Goal: Task Accomplishment & Management: Complete application form

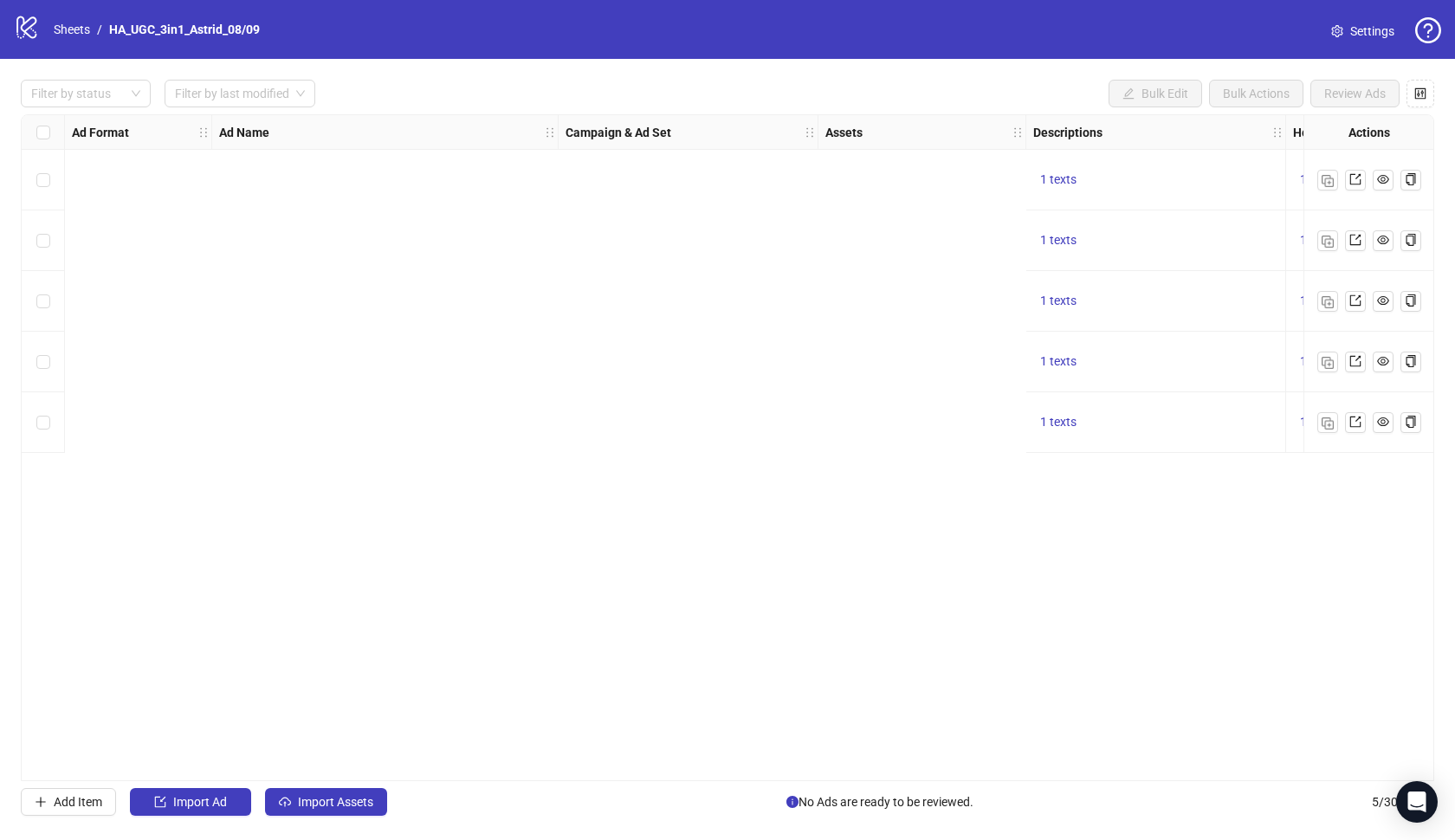
scroll to position [0, 1421]
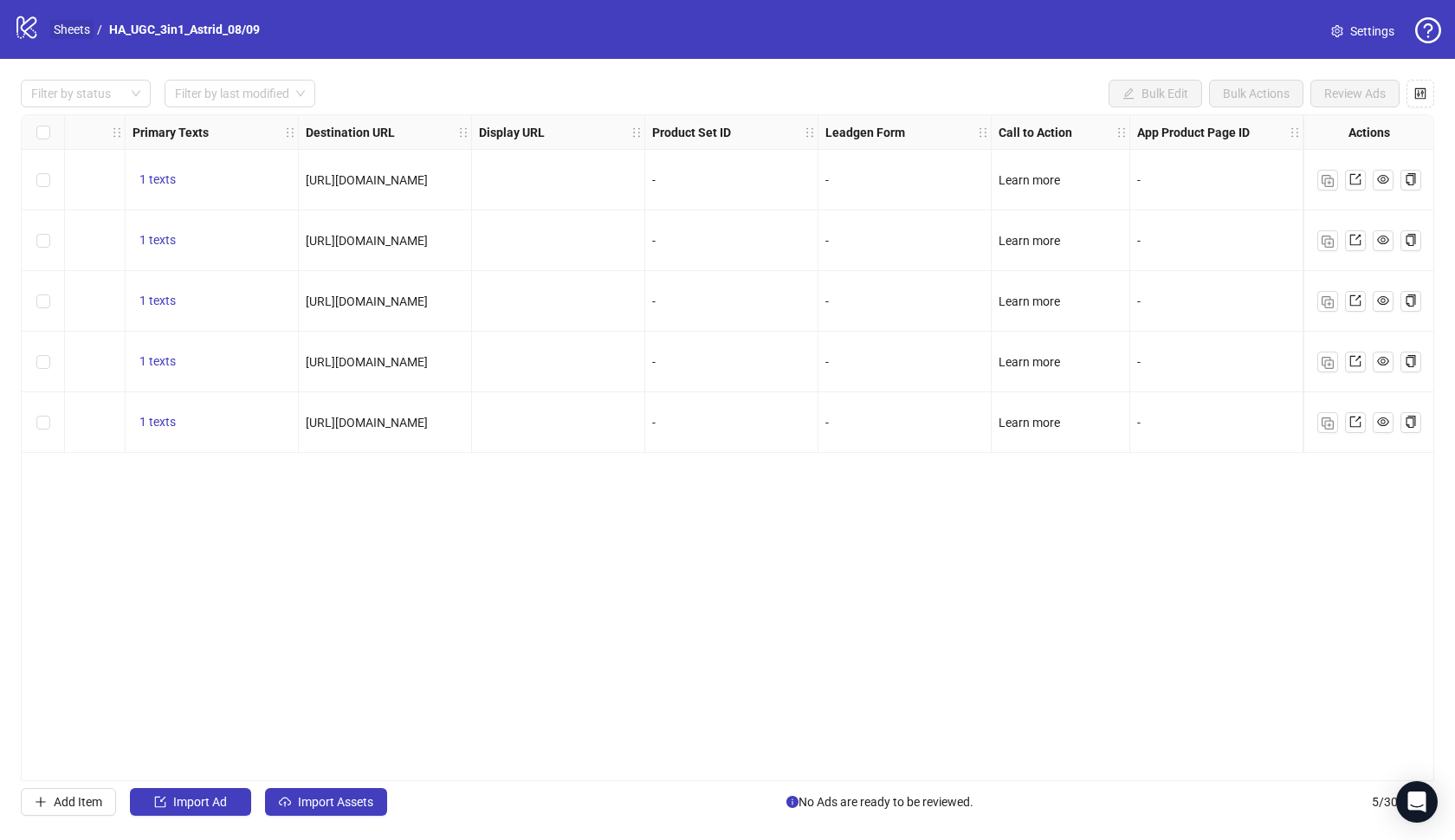
click at [64, 31] on link "Sheets" at bounding box center [72, 29] width 44 height 19
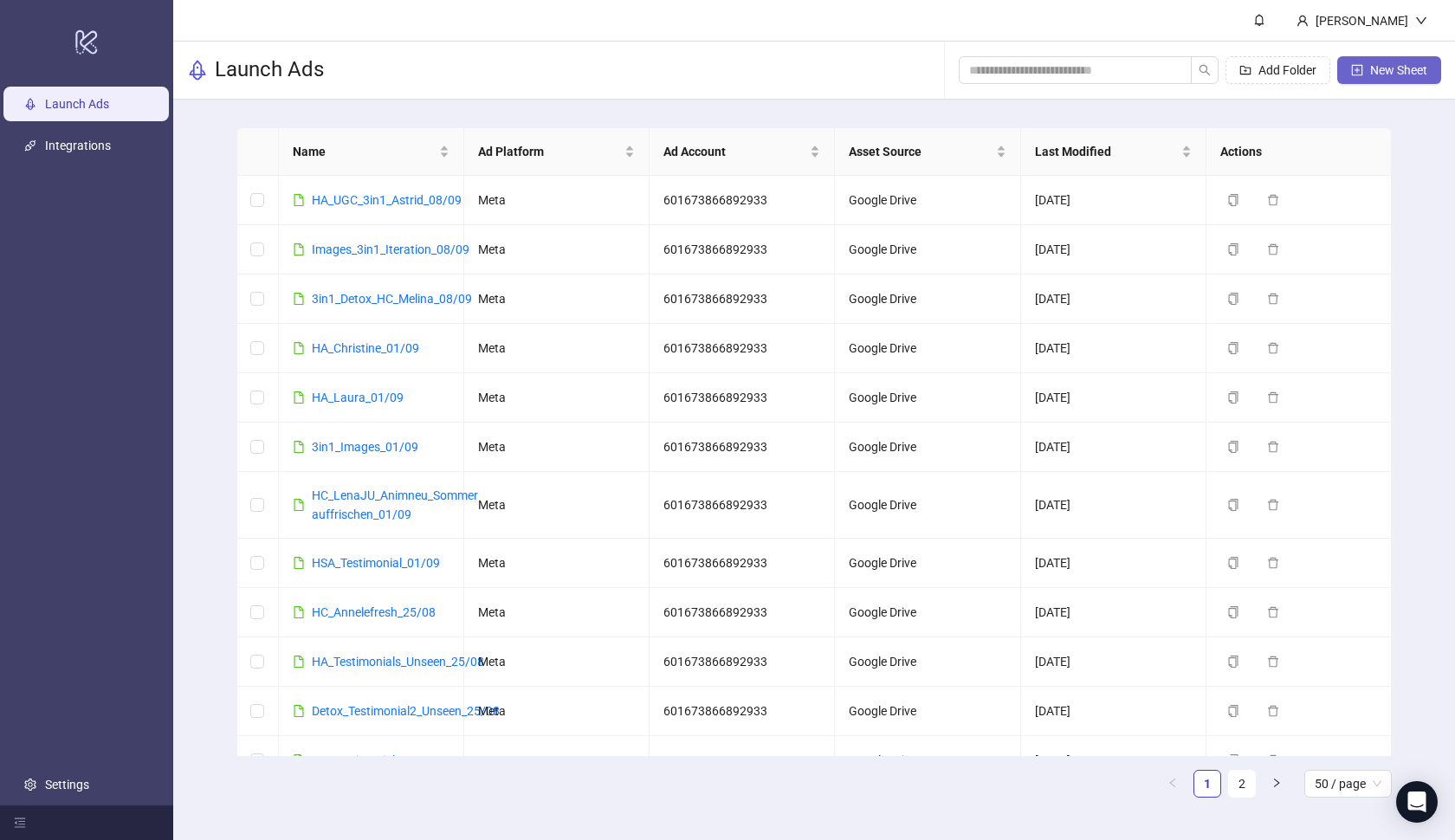
click at [1357, 73] on icon "plus-square" at bounding box center [1357, 70] width 12 height 12
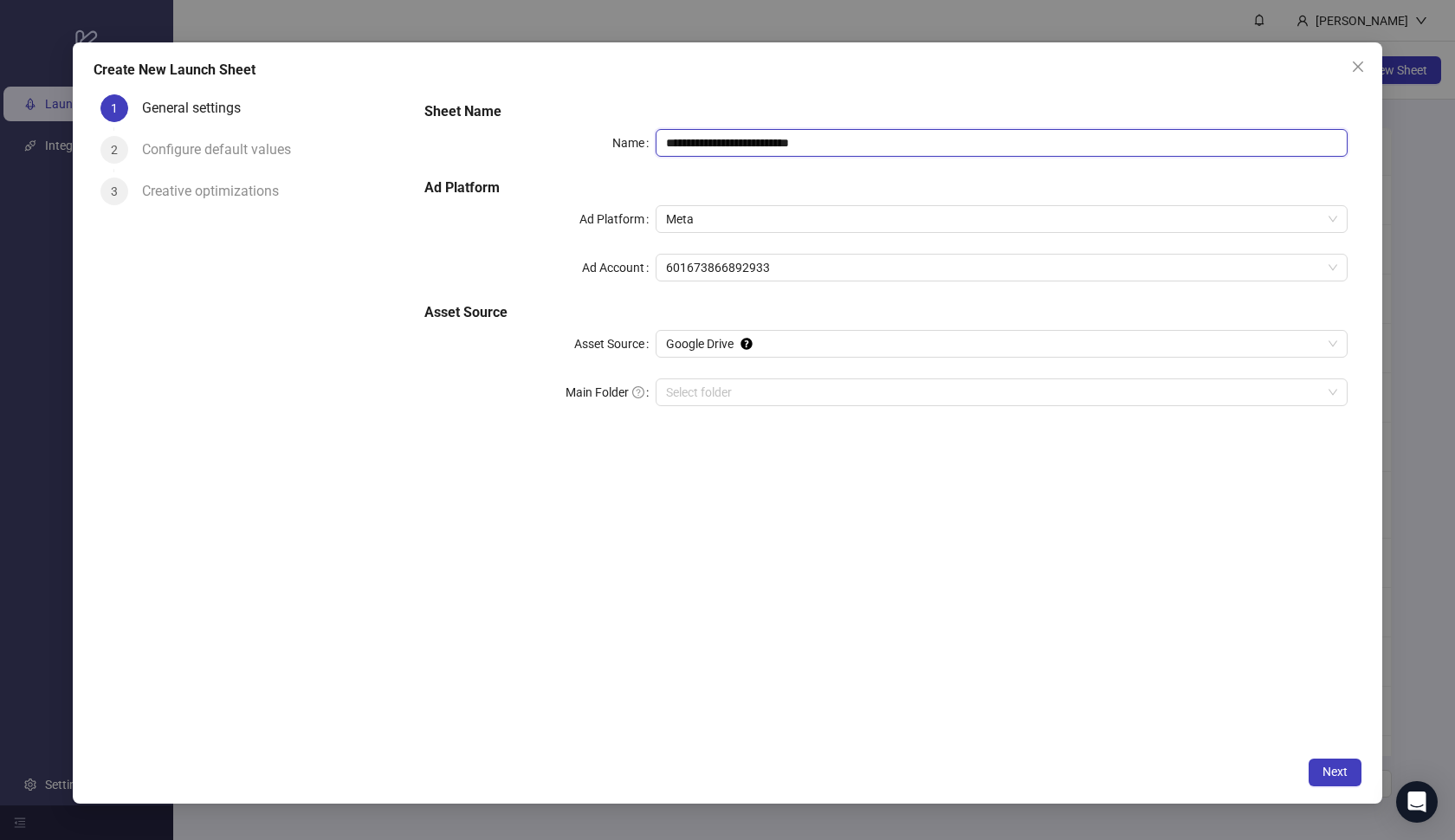
paste input "**********"
drag, startPoint x: 881, startPoint y: 137, endPoint x: 608, endPoint y: 109, distance: 274.4
click at [608, 109] on div "**********" at bounding box center [886, 265] width 937 height 339
type input "**********"
click at [708, 385] on input "Main Folder" at bounding box center [994, 392] width 656 height 26
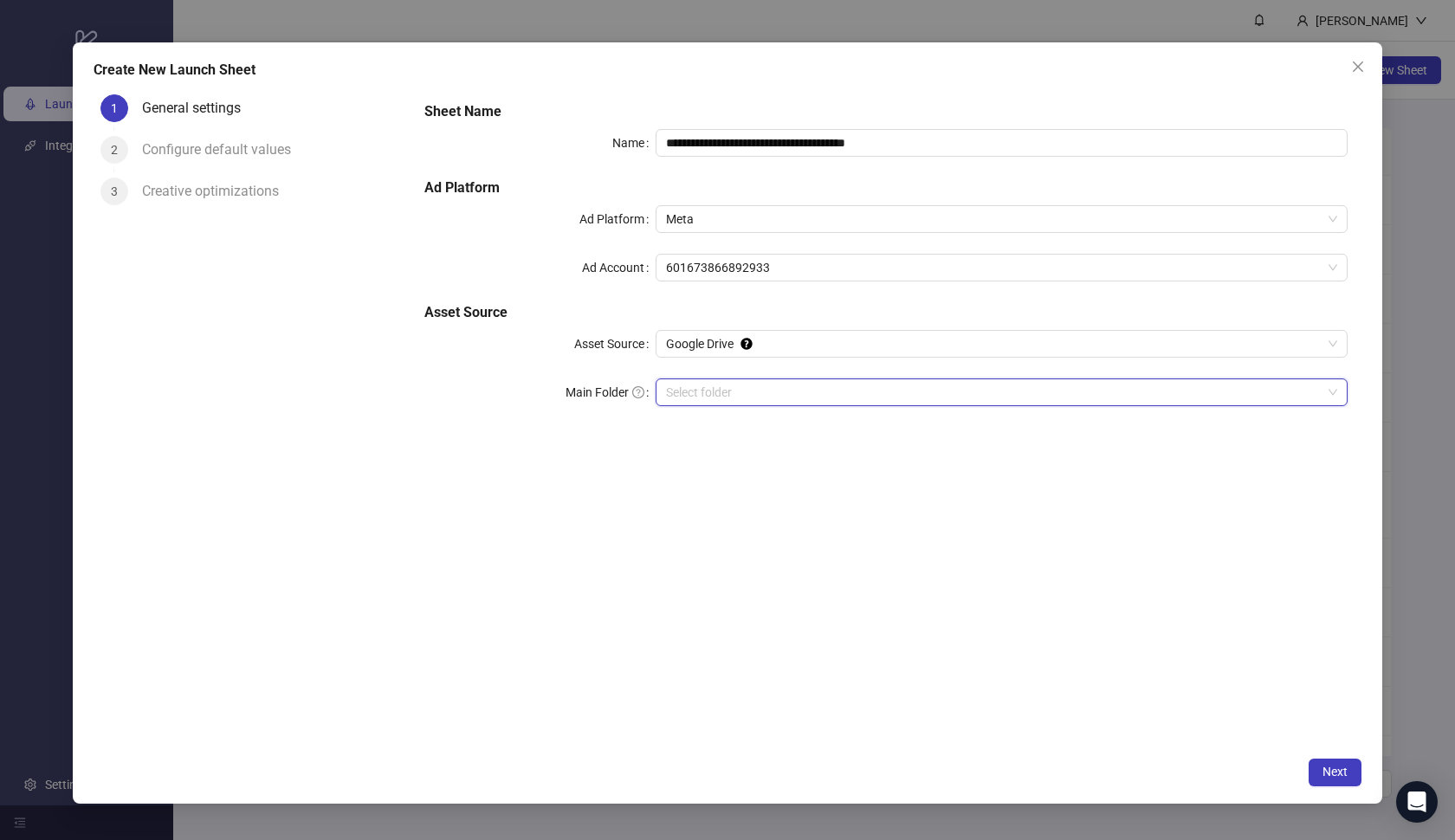
click at [823, 405] on div "Select folder" at bounding box center [1002, 392] width 693 height 27
click at [1330, 779] on button "Next" at bounding box center [1335, 772] width 53 height 27
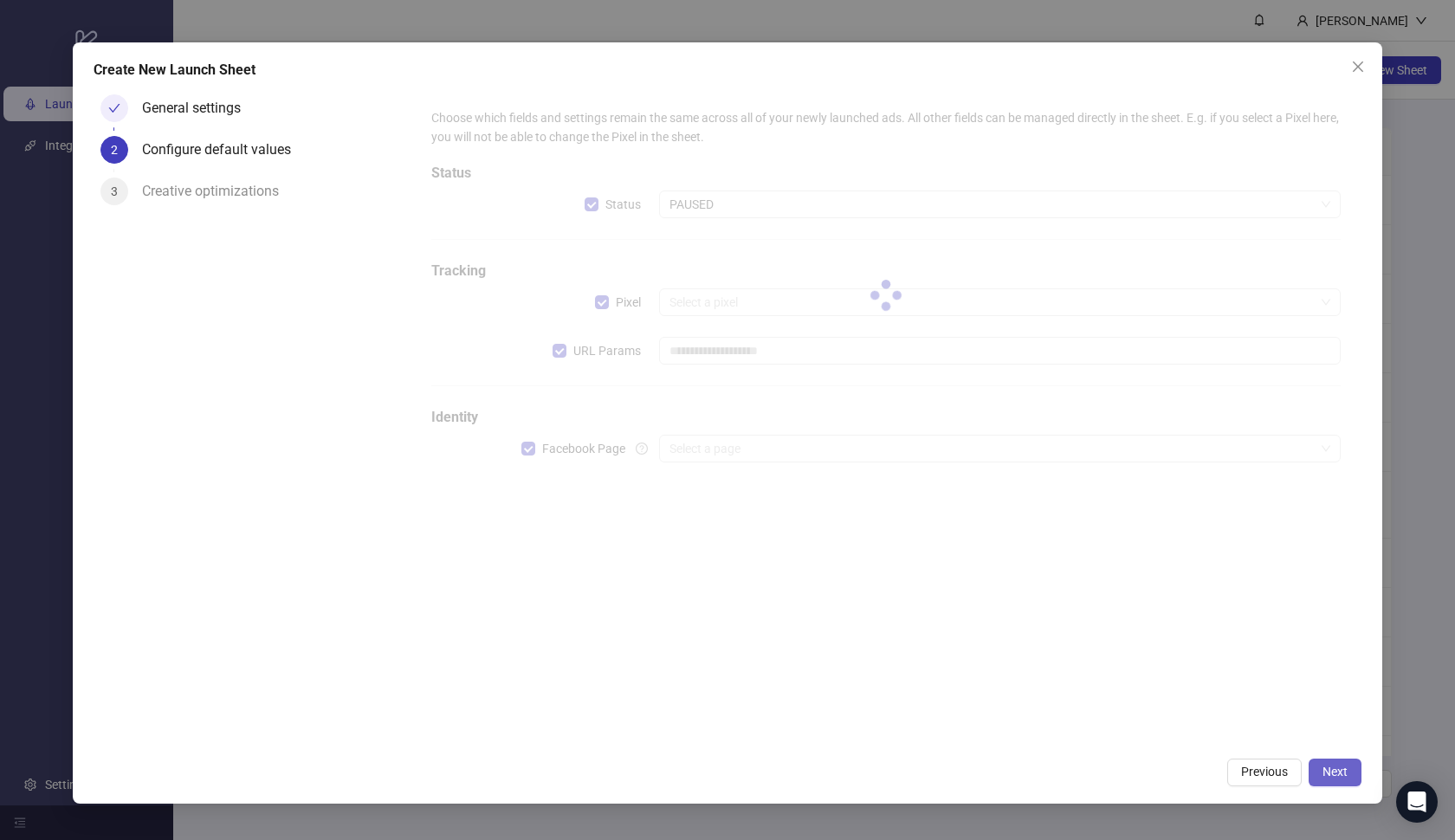
type input "**********"
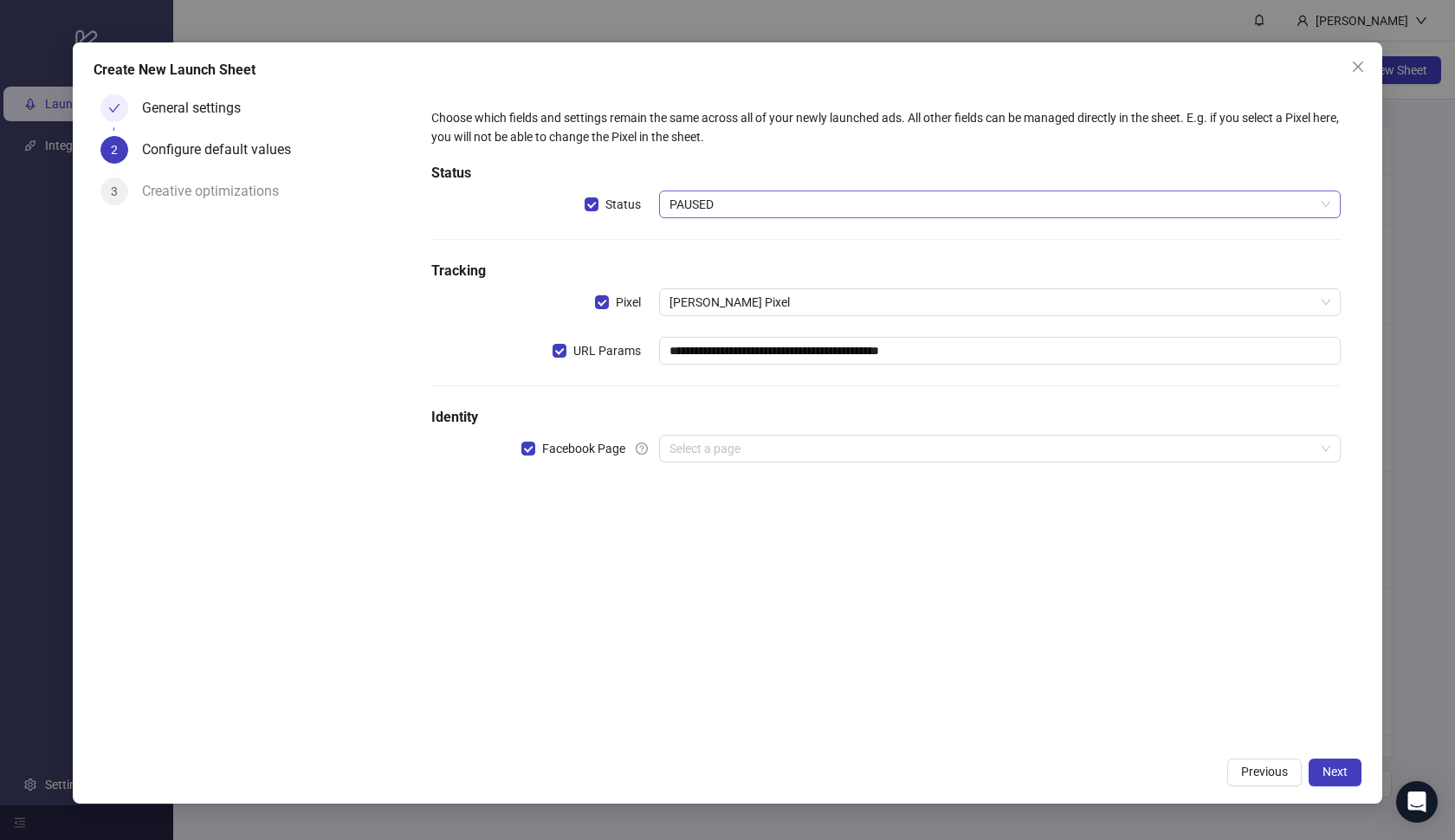
click at [818, 191] on div "PAUSED" at bounding box center [1001, 204] width 683 height 27
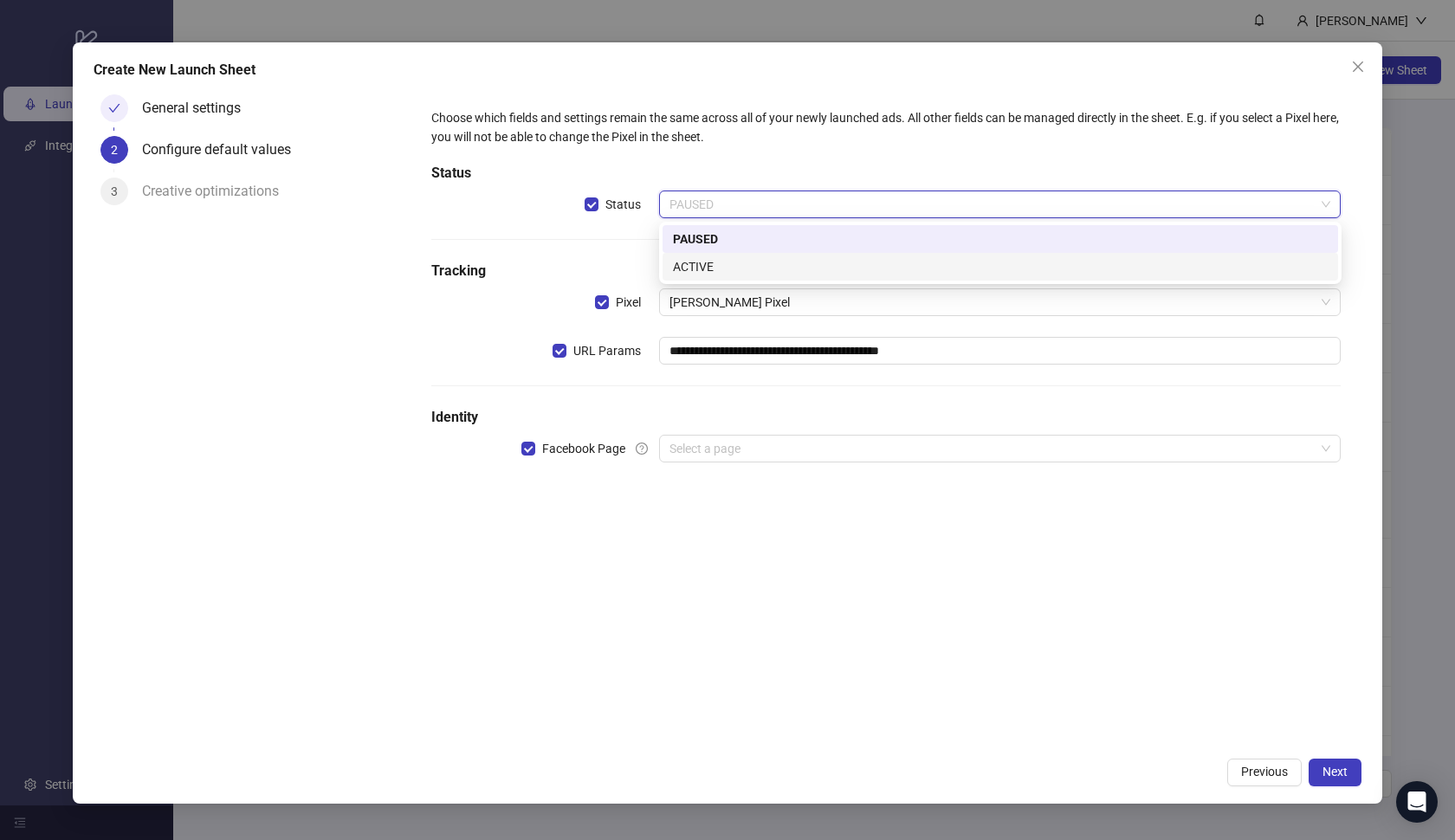
click at [812, 257] on div "ACTIVE" at bounding box center [1001, 266] width 654 height 19
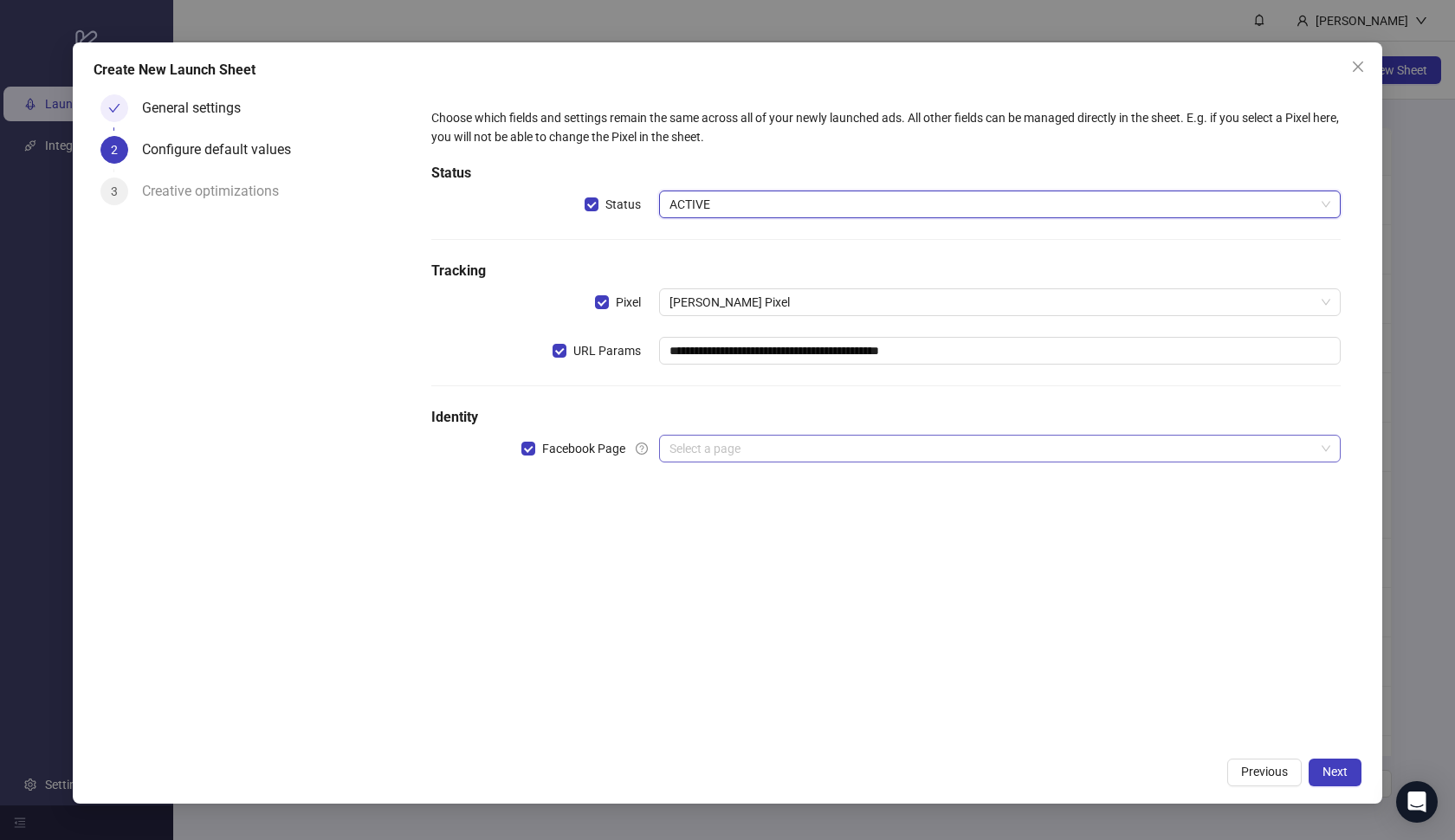
click at [716, 434] on div "Select a page" at bounding box center [1001, 447] width 683 height 27
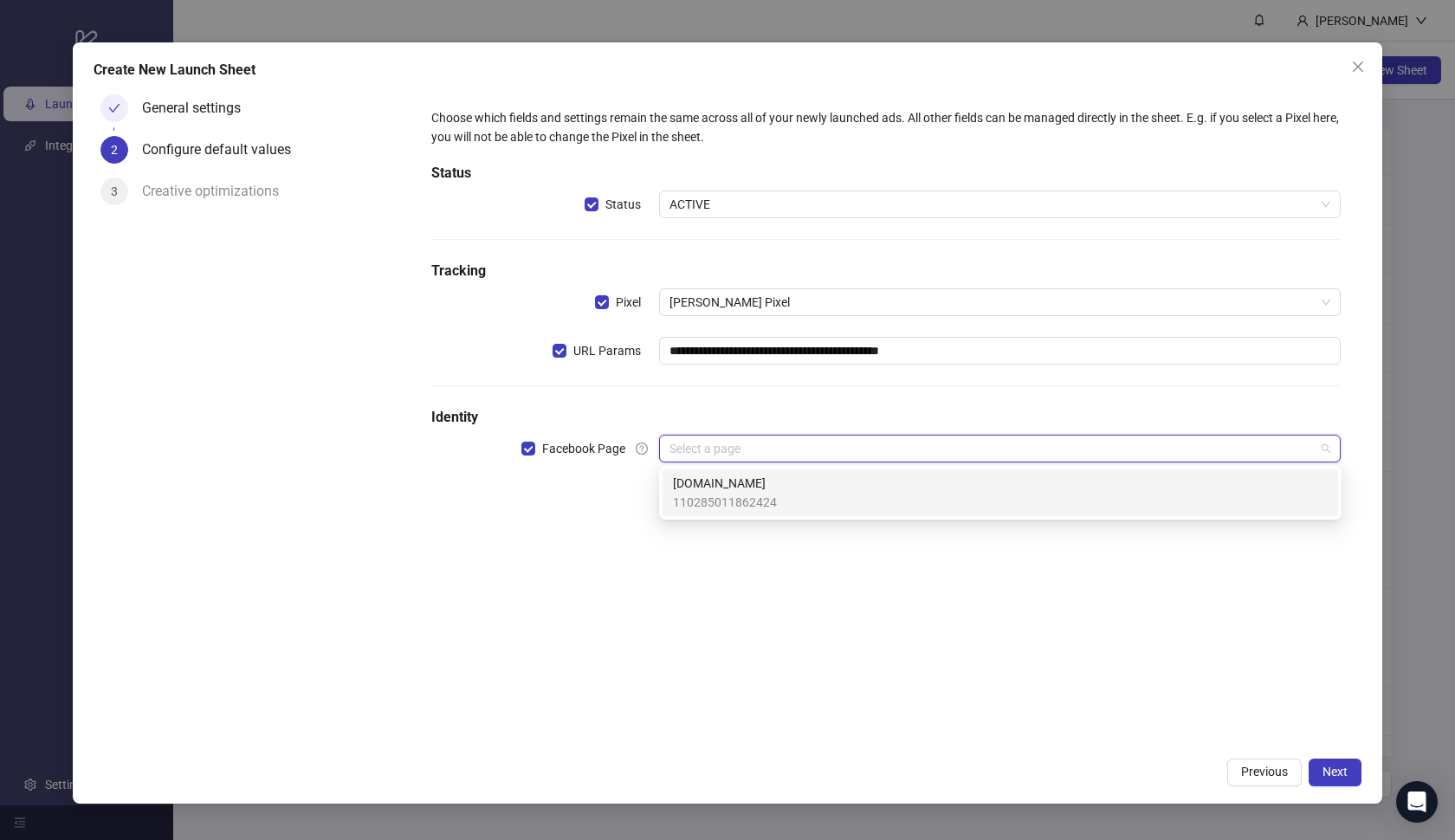
click at [716, 491] on span "[DOMAIN_NAME]" at bounding box center [726, 484] width 104 height 19
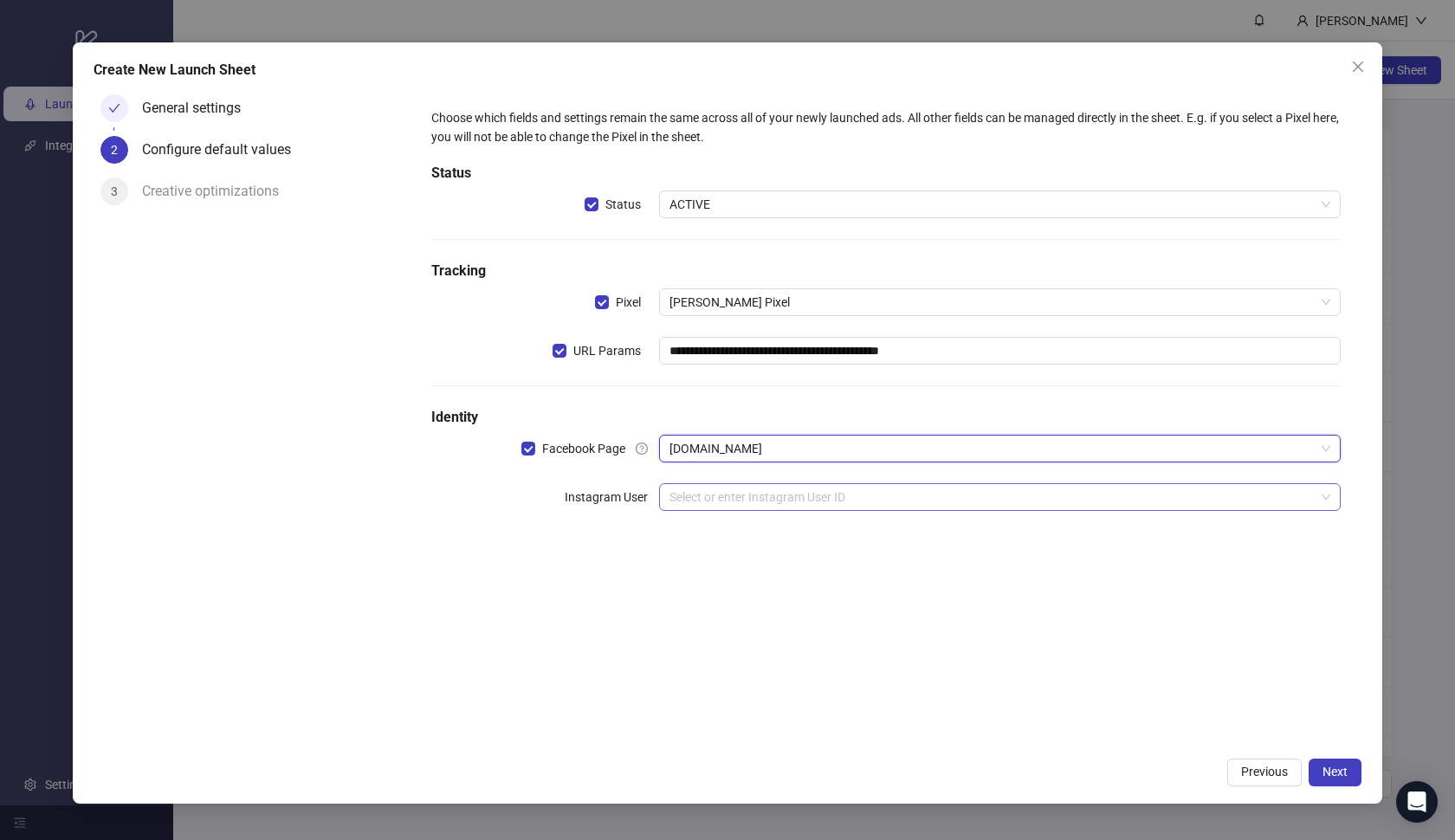
click at [721, 494] on input "search" at bounding box center [992, 497] width 646 height 26
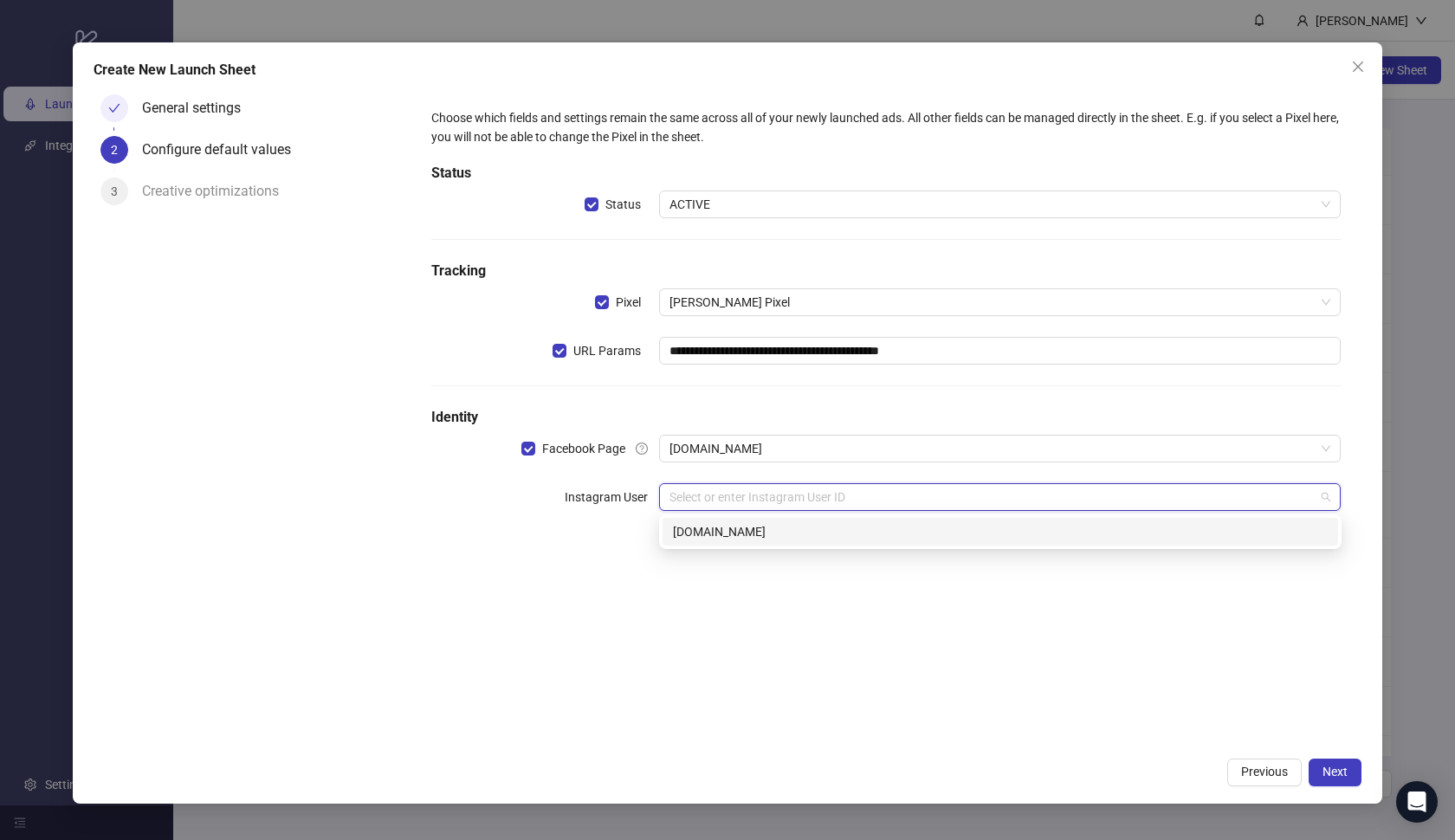
click at [731, 533] on div "[DOMAIN_NAME]" at bounding box center [1001, 532] width 654 height 19
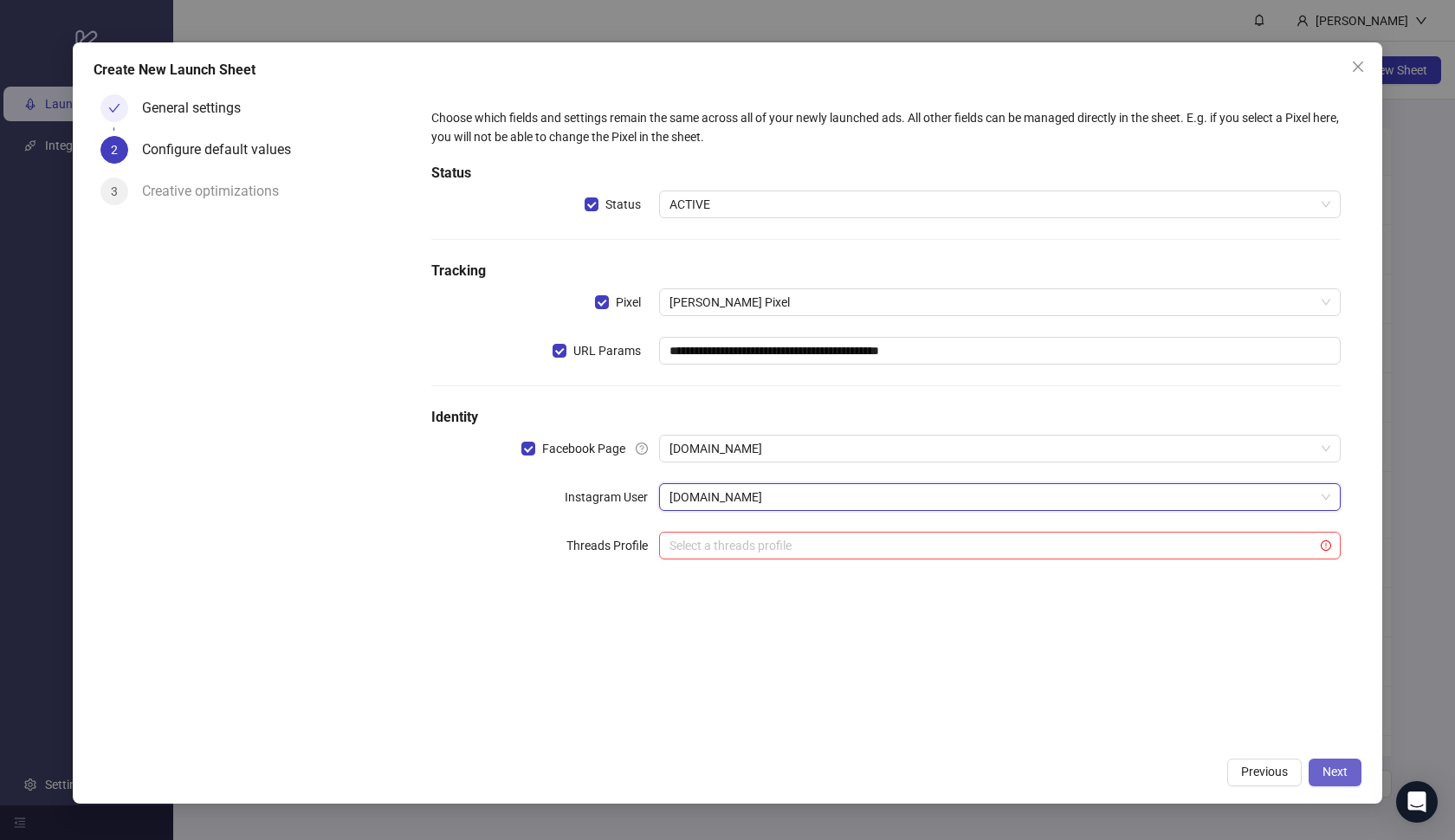
click at [1328, 768] on span "Next" at bounding box center [1335, 771] width 25 height 14
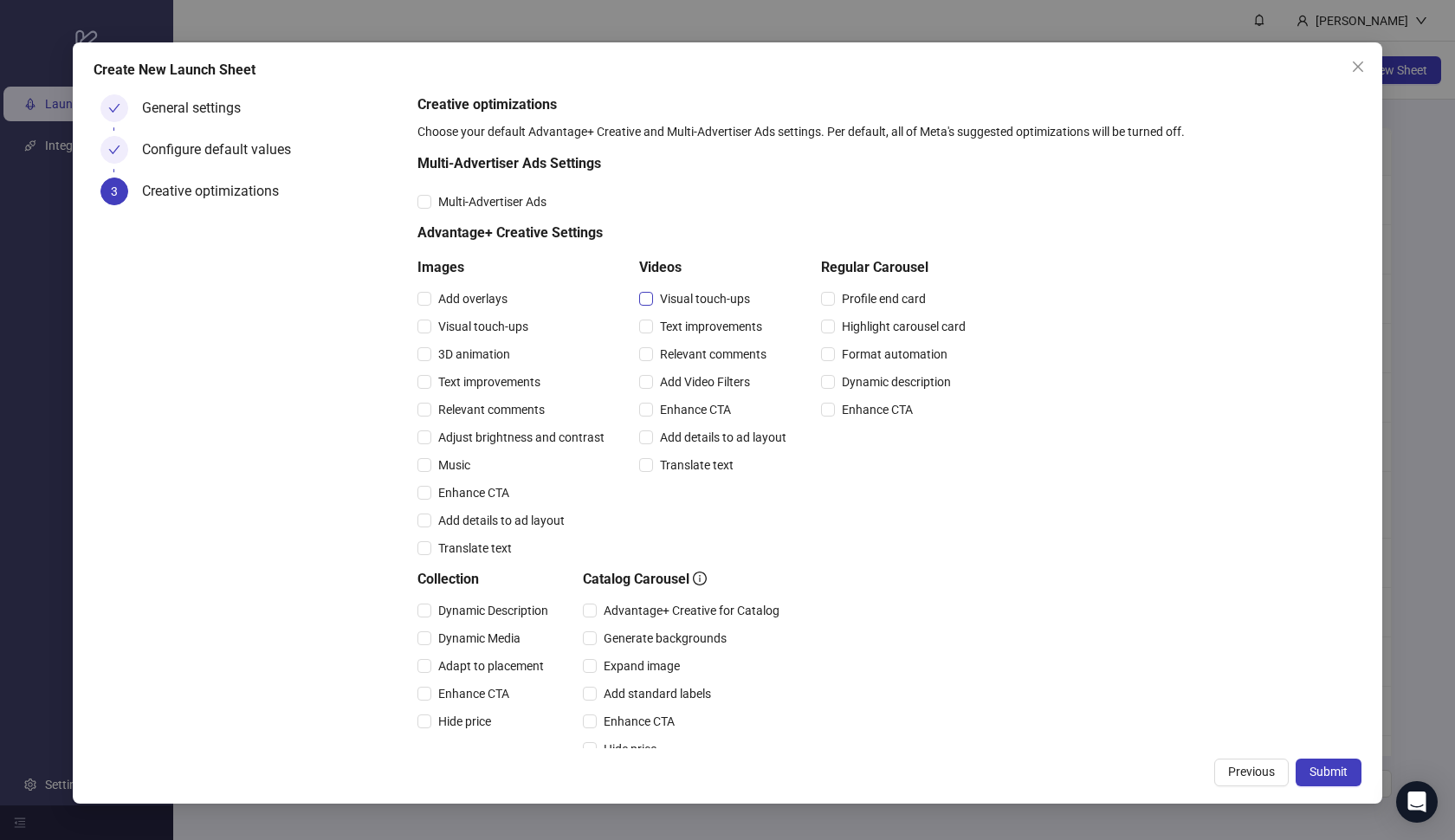
click at [662, 296] on span "Visual touch-ups" at bounding box center [706, 299] width 104 height 19
click at [670, 321] on span "Text improvements" at bounding box center [711, 326] width 116 height 19
click at [677, 350] on span "Relevant comments" at bounding box center [713, 354] width 120 height 19
click at [683, 376] on span "Add Video Filters" at bounding box center [706, 382] width 104 height 19
click at [689, 406] on span "Enhance CTA" at bounding box center [696, 410] width 85 height 19
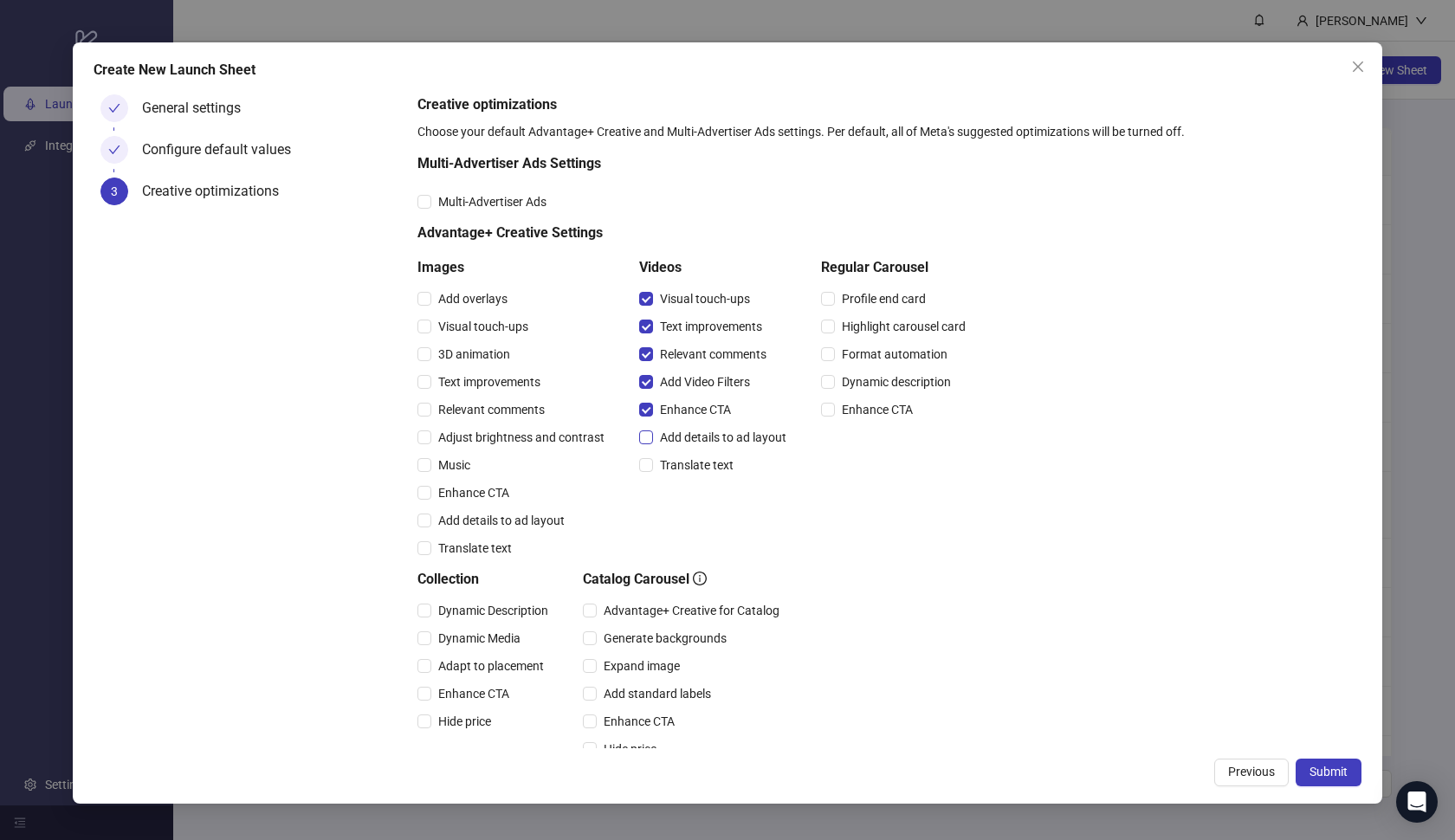
click at [691, 445] on span "Add details to ad layout" at bounding box center [724, 437] width 140 height 19
click at [693, 462] on span "Translate text" at bounding box center [697, 465] width 87 height 19
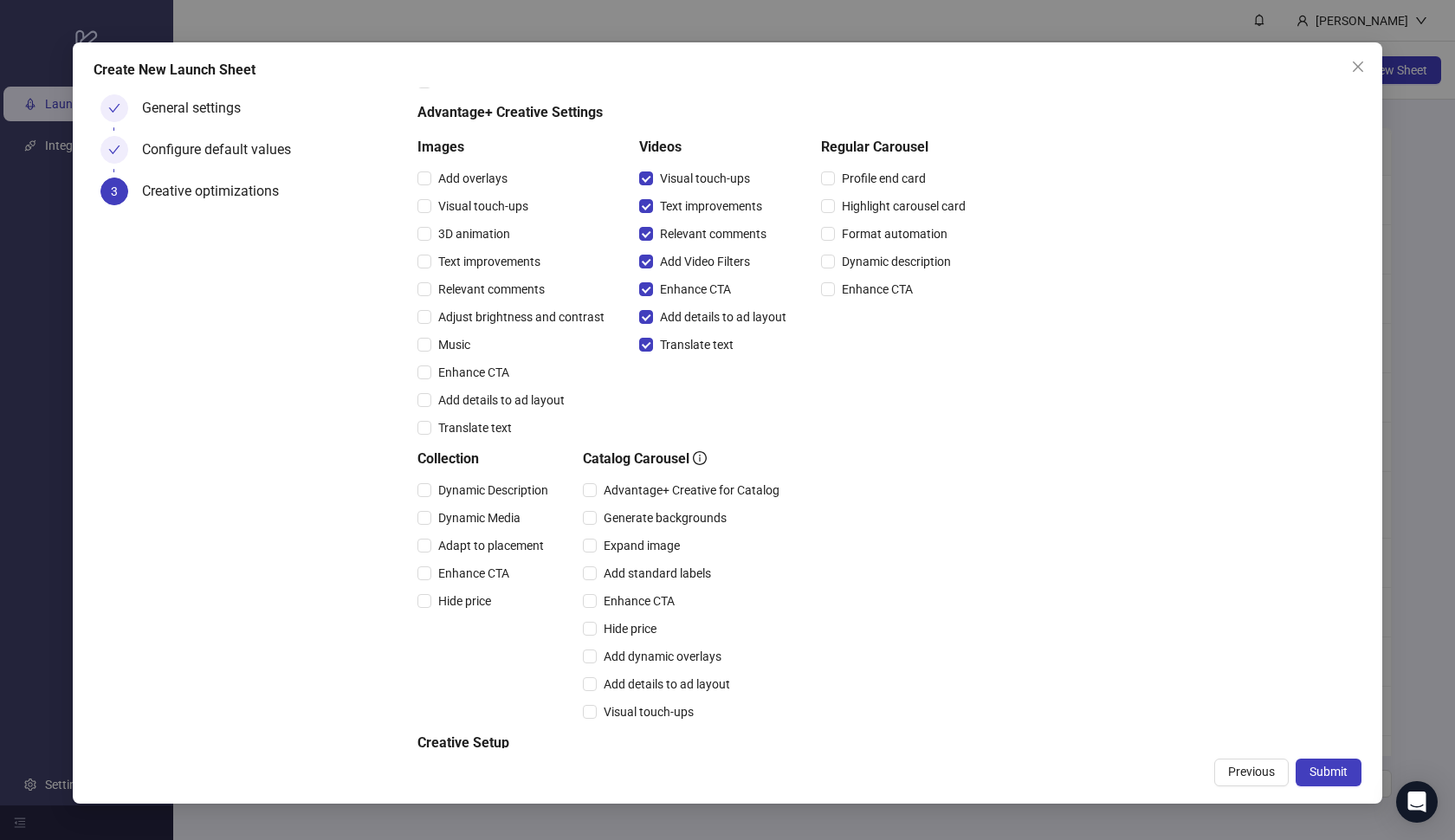
scroll to position [223, 0]
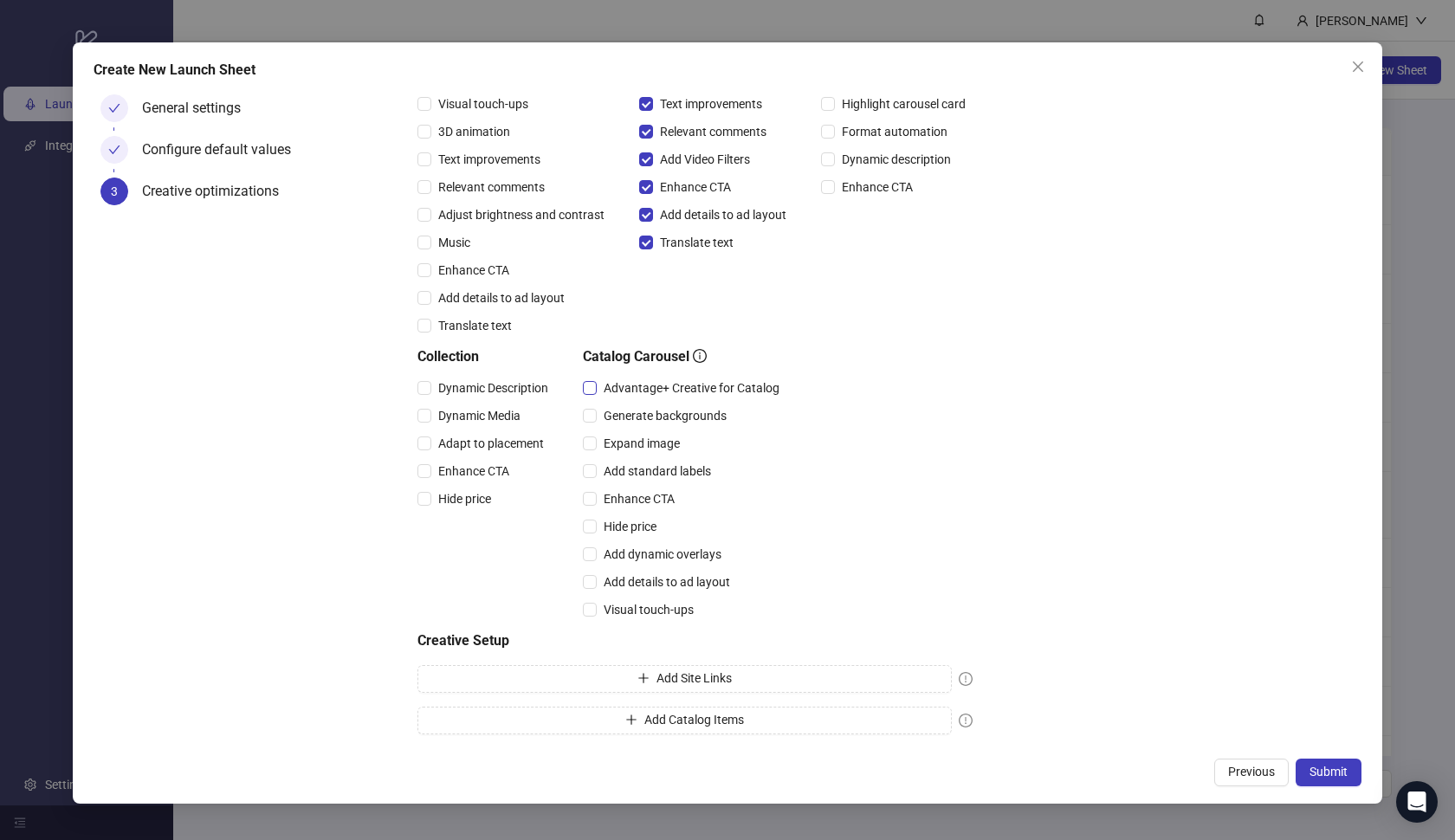
click at [659, 390] on span "Advantage+ Creative for Catalog" at bounding box center [691, 388] width 190 height 19
click at [638, 448] on span "Expand image" at bounding box center [641, 444] width 90 height 19
click at [638, 462] on span "Add standard labels" at bounding box center [657, 471] width 121 height 19
click at [638, 497] on span "Enhance CTA" at bounding box center [639, 499] width 85 height 19
click at [639, 515] on div "Hide price" at bounding box center [685, 526] width 204 height 27
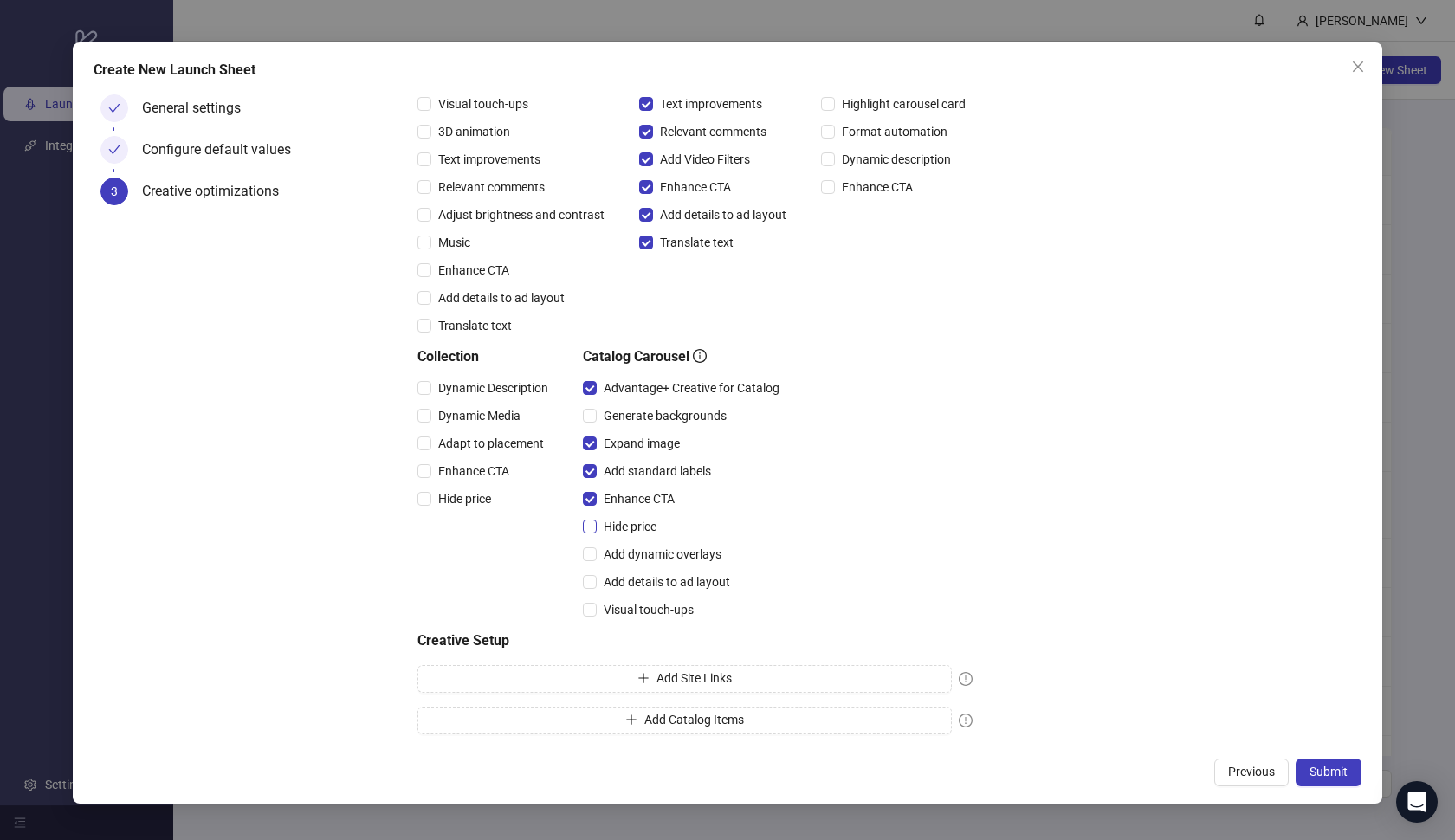
click at [639, 530] on span "Hide price" at bounding box center [630, 526] width 66 height 19
click at [639, 547] on span "Add dynamic overlays" at bounding box center [662, 554] width 132 height 19
click at [639, 577] on span "Add details to ad layout" at bounding box center [667, 582] width 140 height 19
click at [637, 609] on span "Visual touch-ups" at bounding box center [649, 610] width 104 height 19
click at [481, 495] on span "Hide price" at bounding box center [465, 499] width 66 height 19
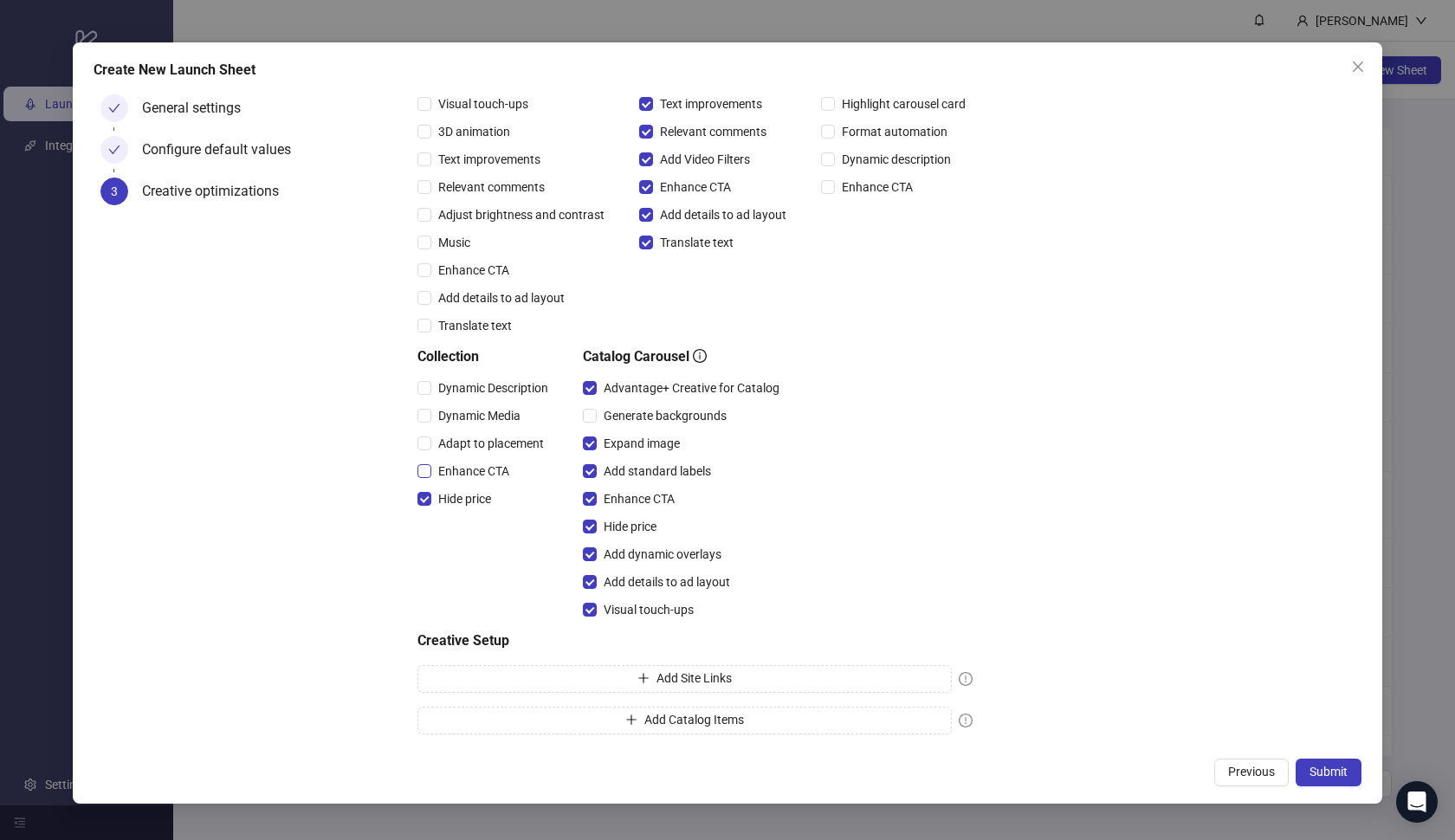
click at [470, 470] on span "Enhance CTA" at bounding box center [474, 471] width 85 height 19
click at [462, 447] on span "Adapt to placement" at bounding box center [491, 444] width 120 height 19
click at [460, 432] on div "Adapt to placement" at bounding box center [486, 443] width 138 height 27
click at [460, 419] on span "Dynamic Media" at bounding box center [479, 415] width 96 height 19
click at [459, 382] on span "Dynamic Description" at bounding box center [493, 388] width 124 height 19
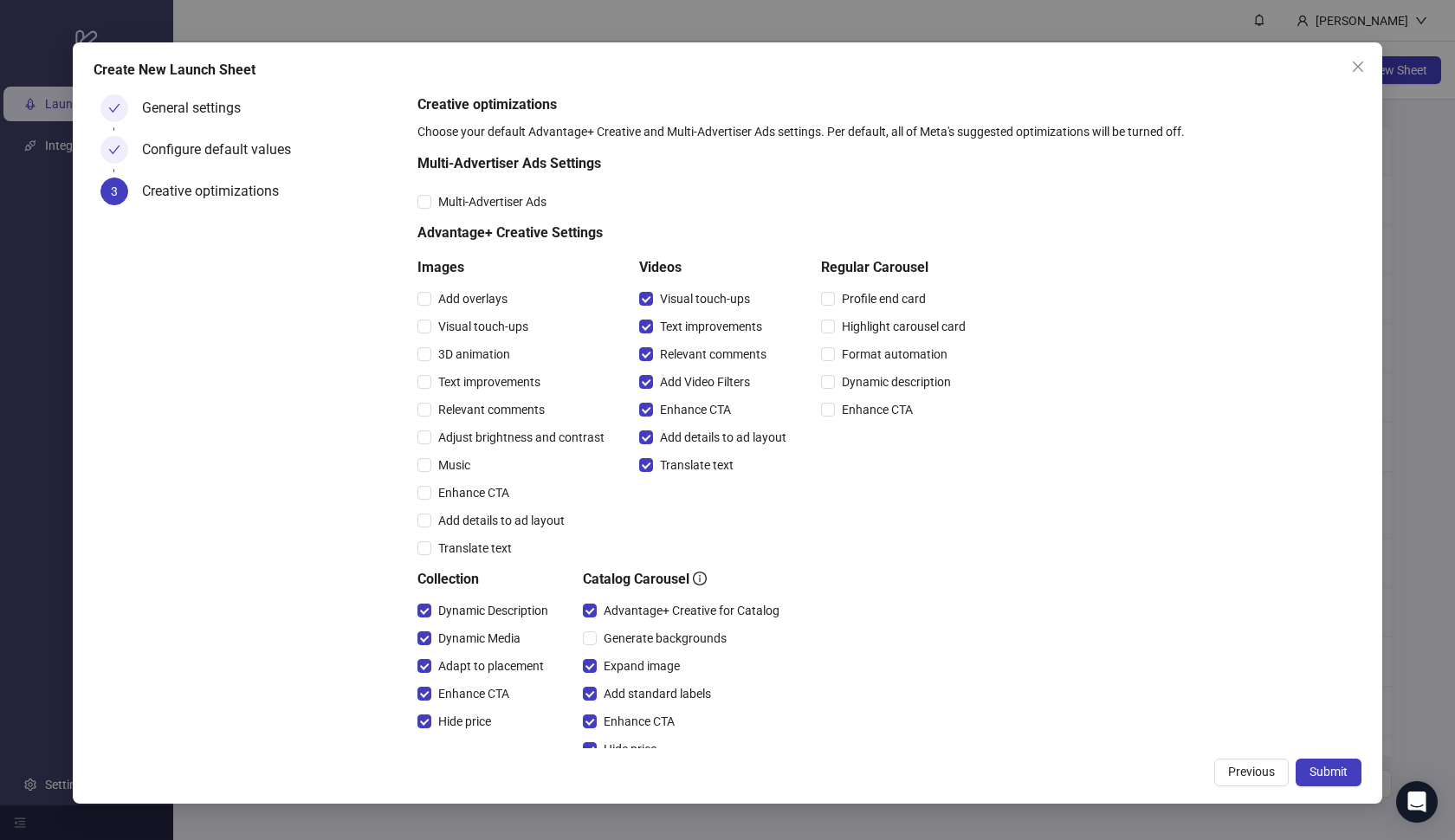
scroll to position [0, 0]
click at [1326, 776] on span "Submit" at bounding box center [1329, 771] width 38 height 14
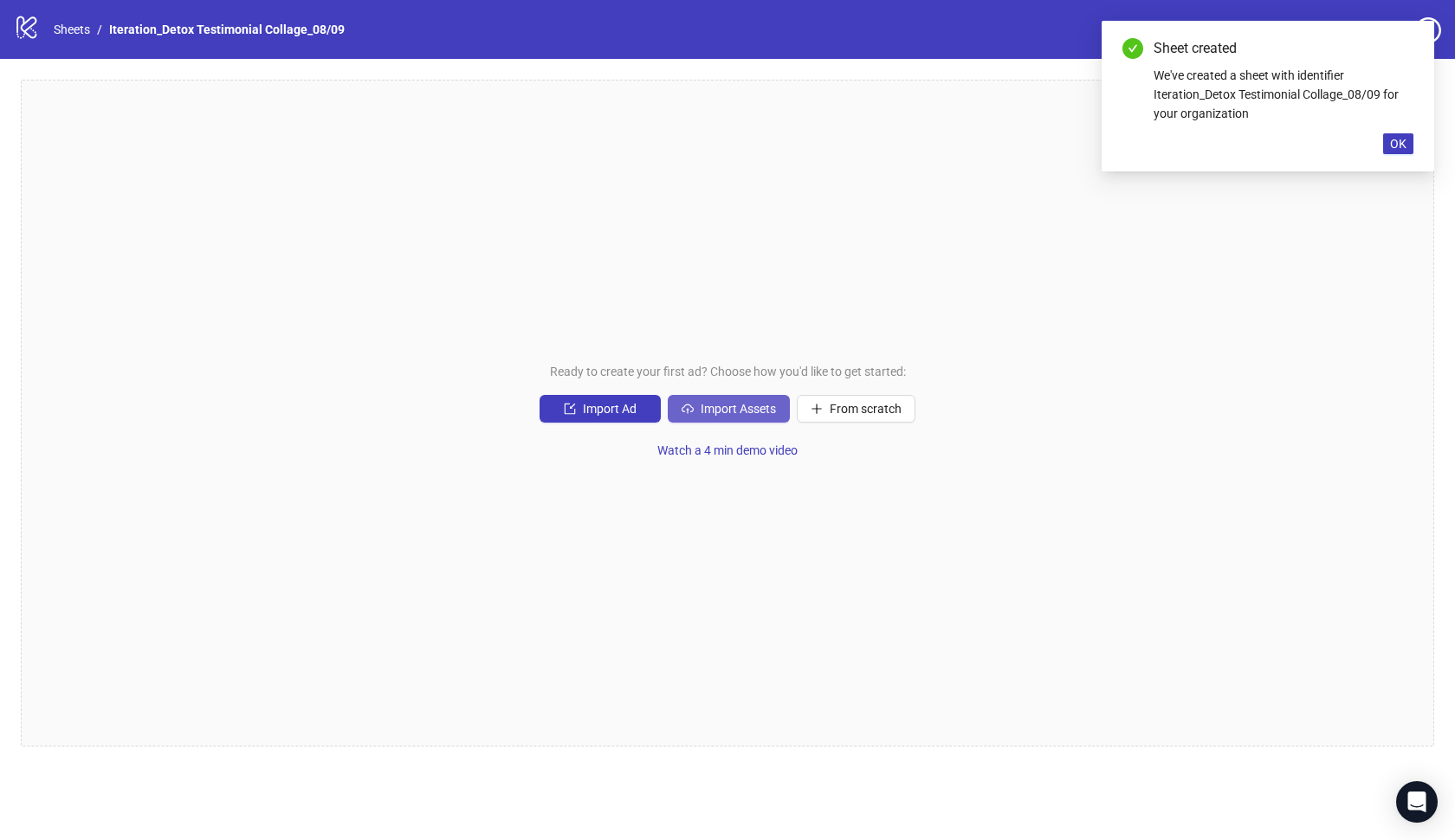
click at [713, 413] on span "Import Assets" at bounding box center [738, 409] width 75 height 14
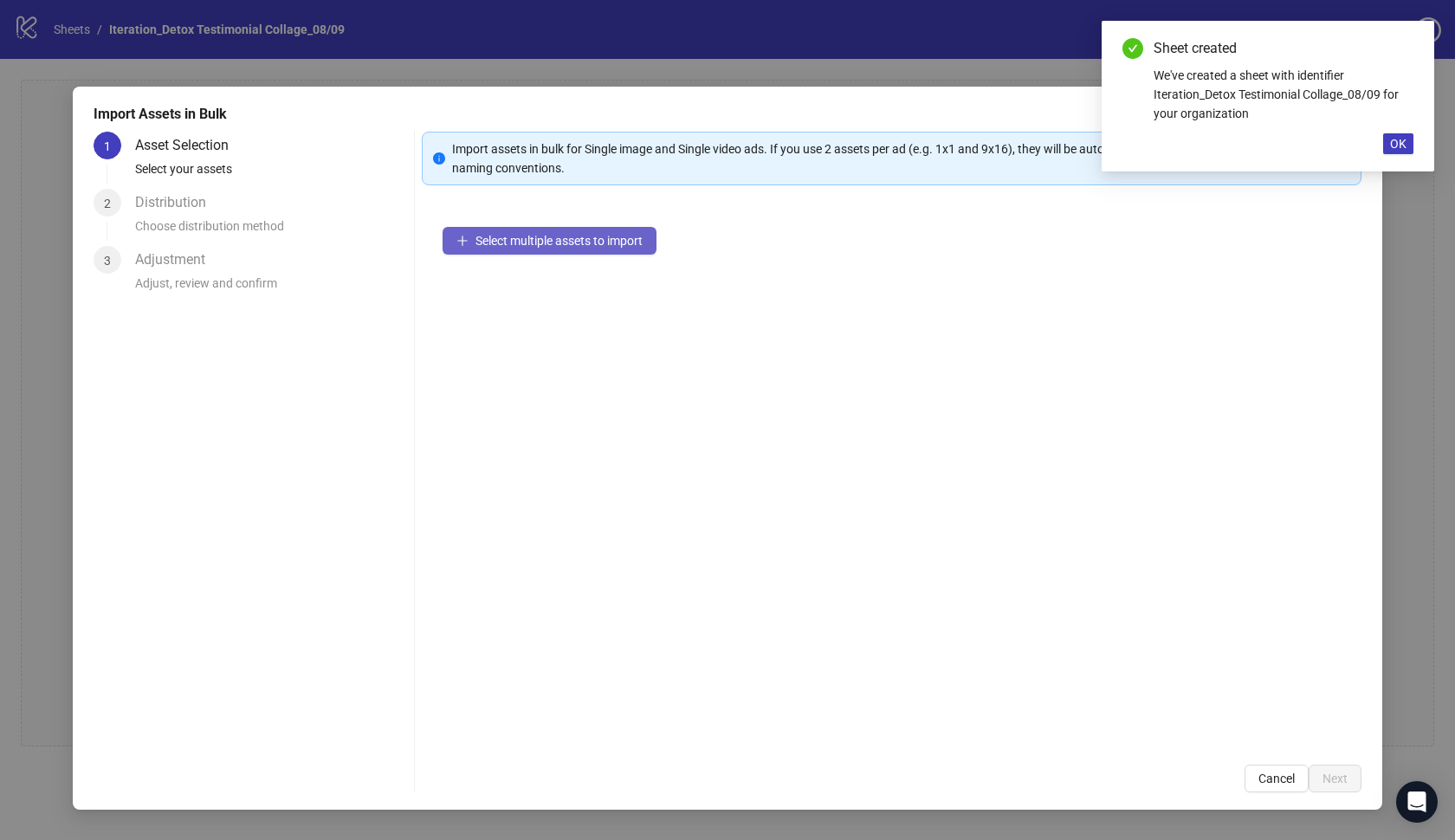
click at [552, 245] on span "Select multiple assets to import" at bounding box center [559, 241] width 167 height 14
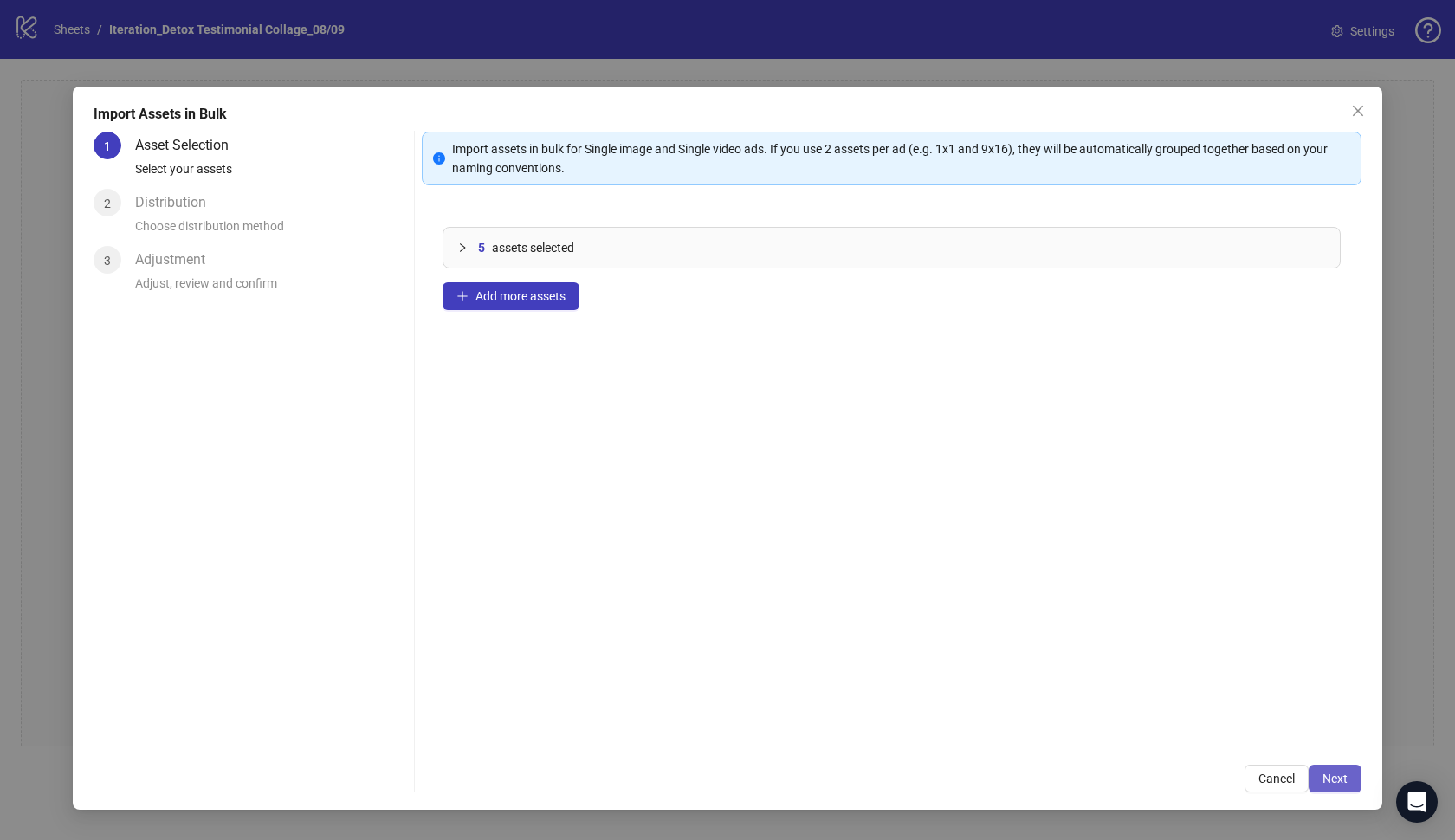
click at [1354, 776] on button "Next" at bounding box center [1335, 777] width 53 height 27
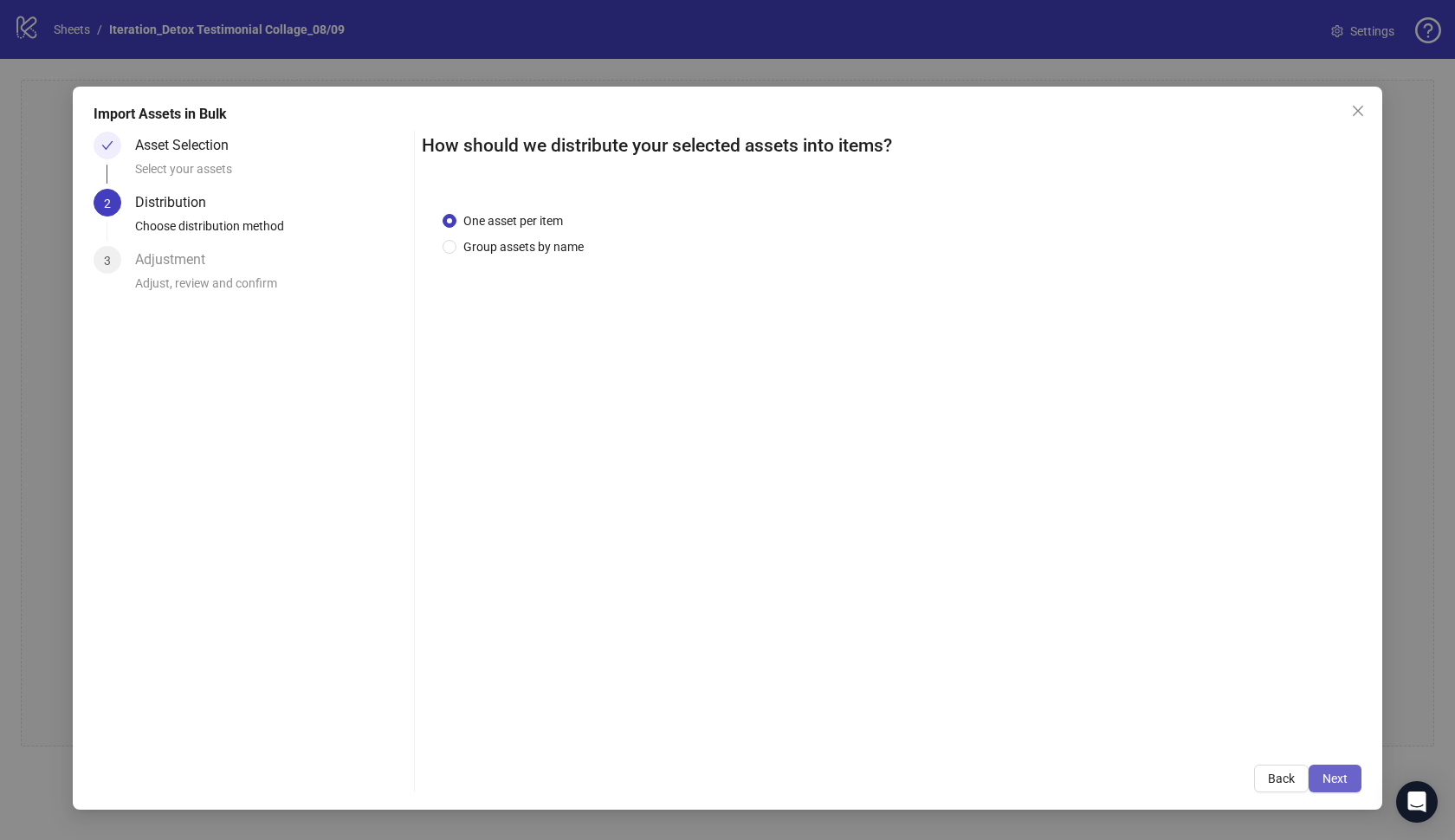
click at [1320, 779] on button "Next" at bounding box center [1335, 777] width 53 height 27
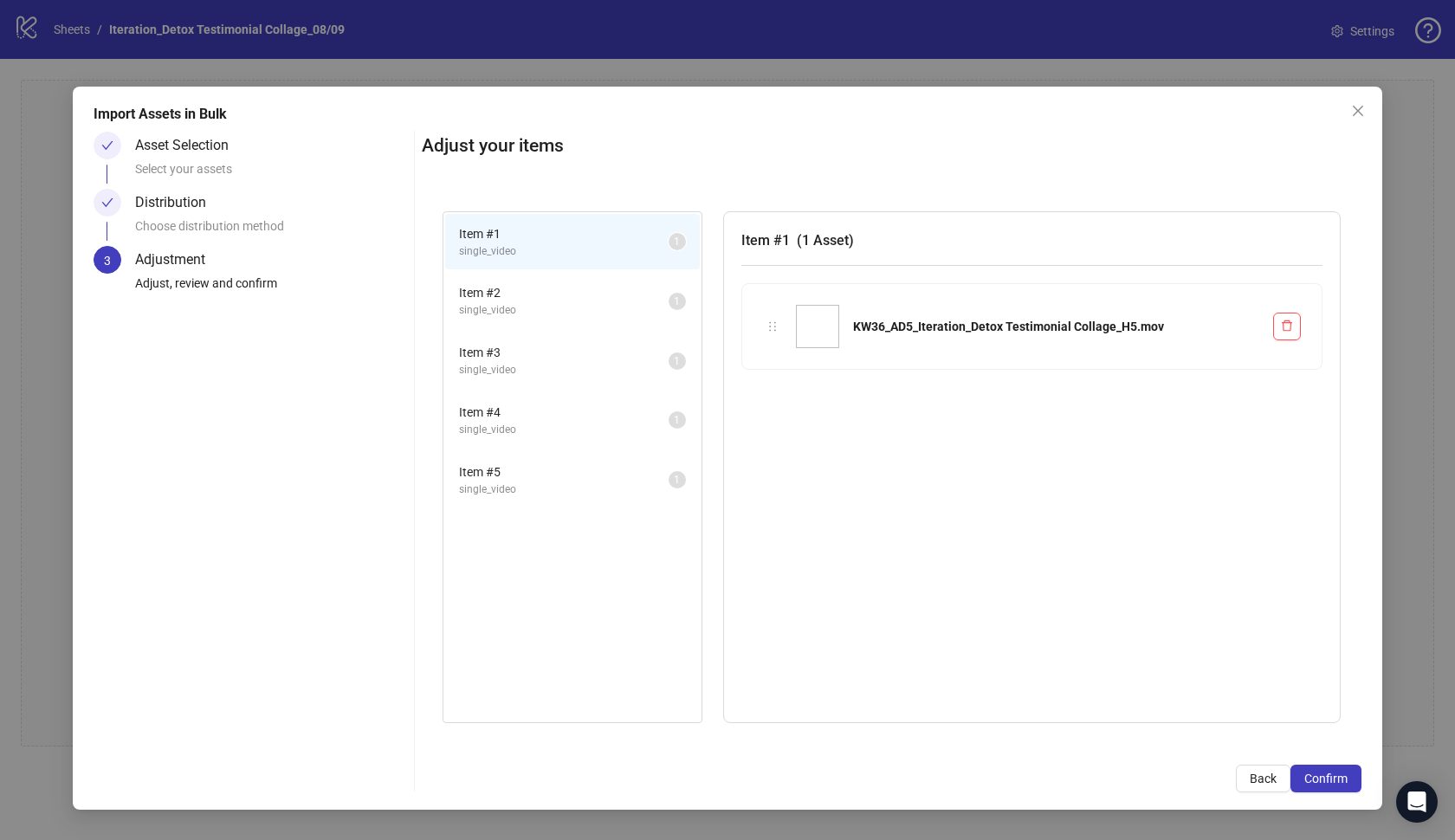
click at [1320, 779] on span "Confirm" at bounding box center [1326, 778] width 44 height 14
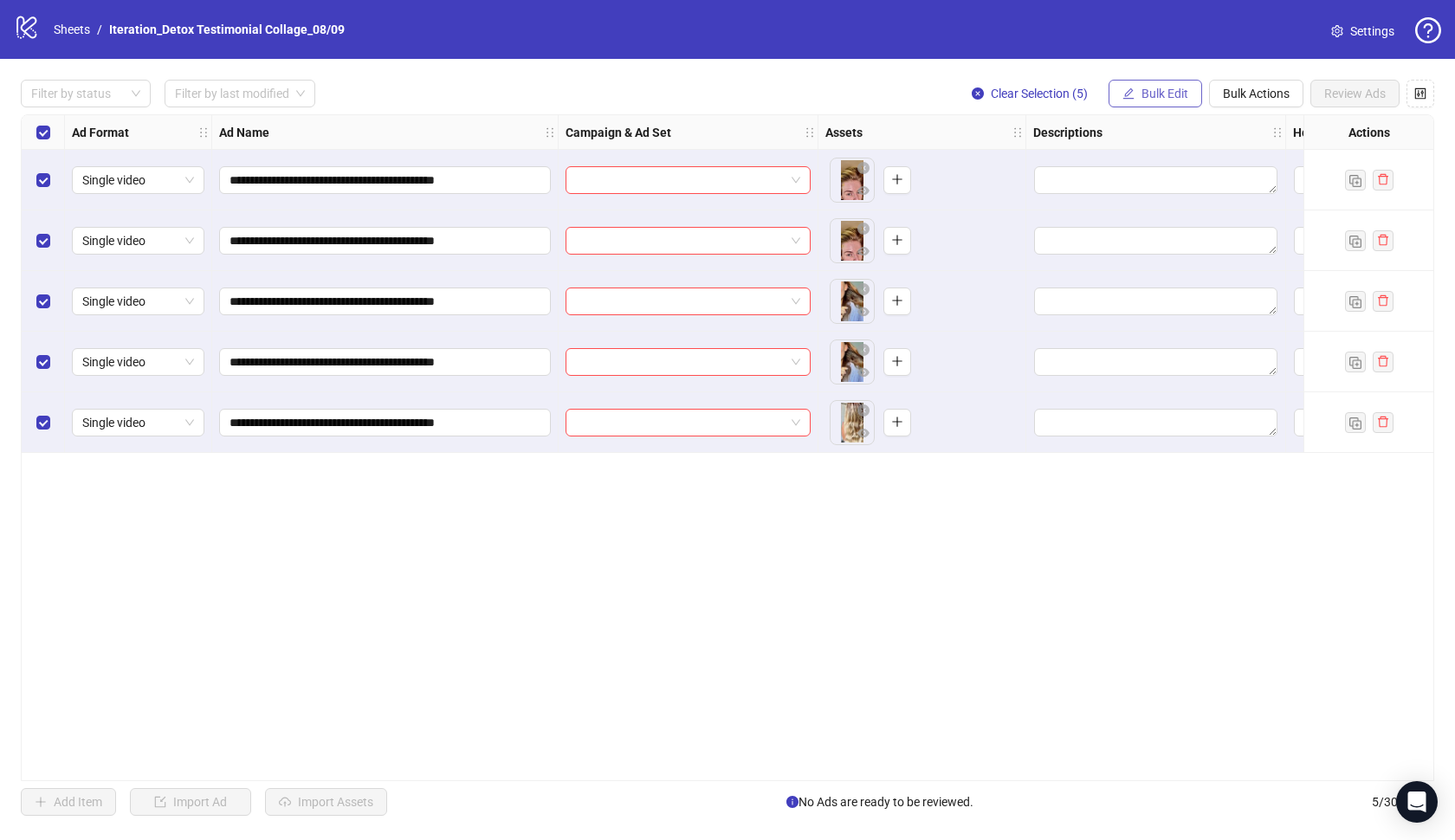
click at [1180, 90] on span "Bulk Edit" at bounding box center [1165, 93] width 46 height 14
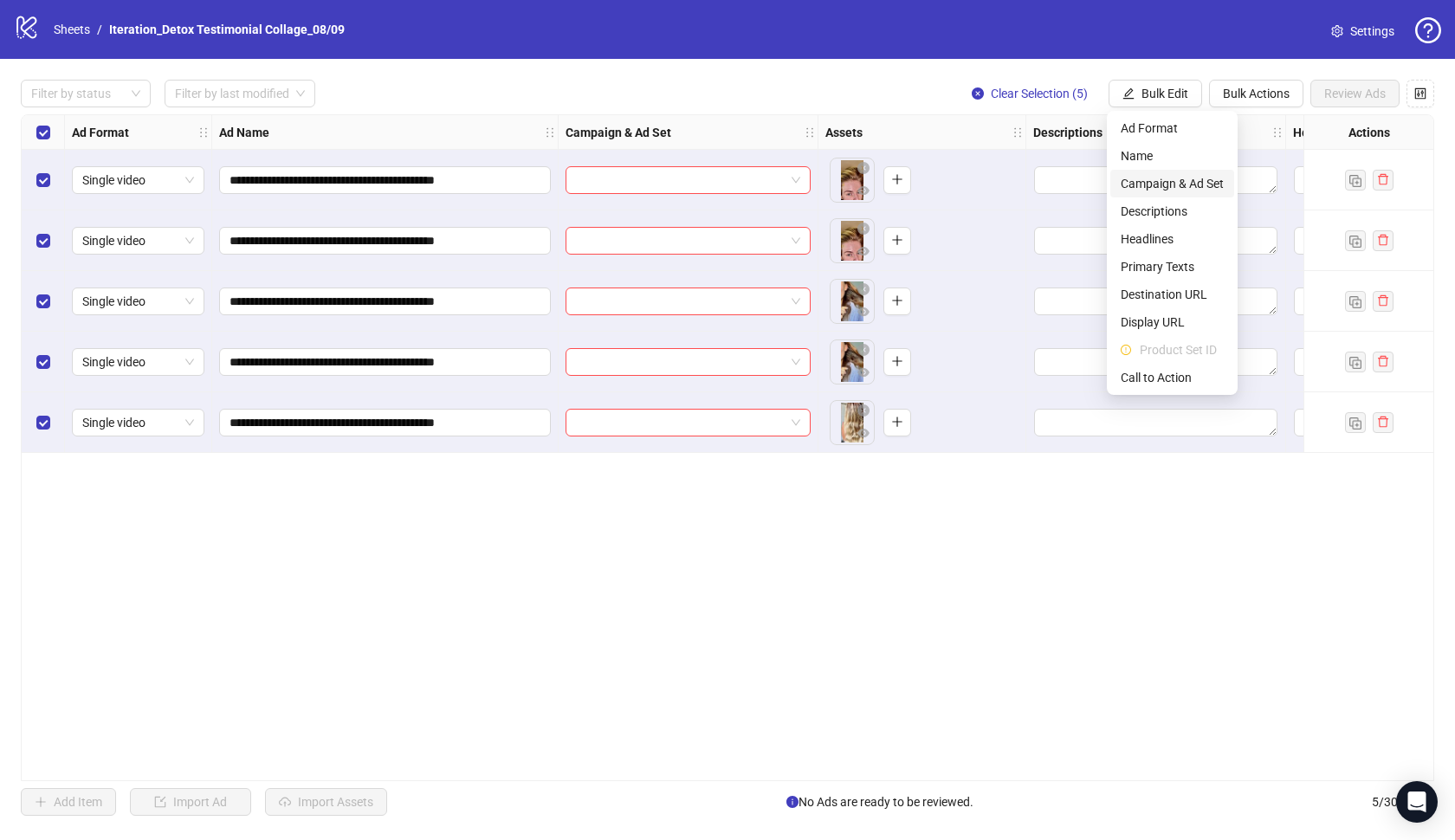
click at [1191, 181] on span "Campaign & Ad Set" at bounding box center [1172, 184] width 103 height 19
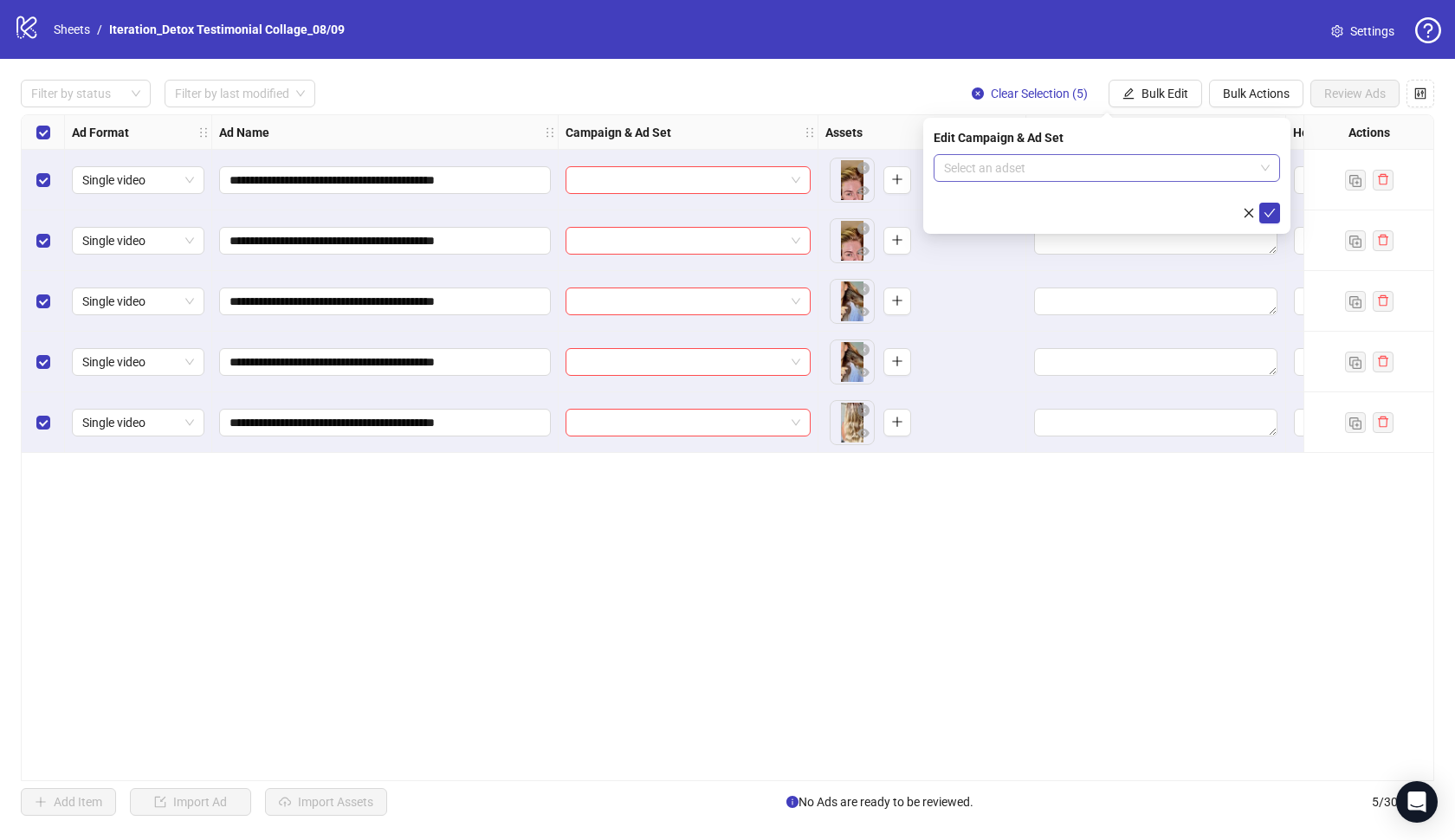
click at [1173, 169] on input "search" at bounding box center [1098, 167] width 310 height 26
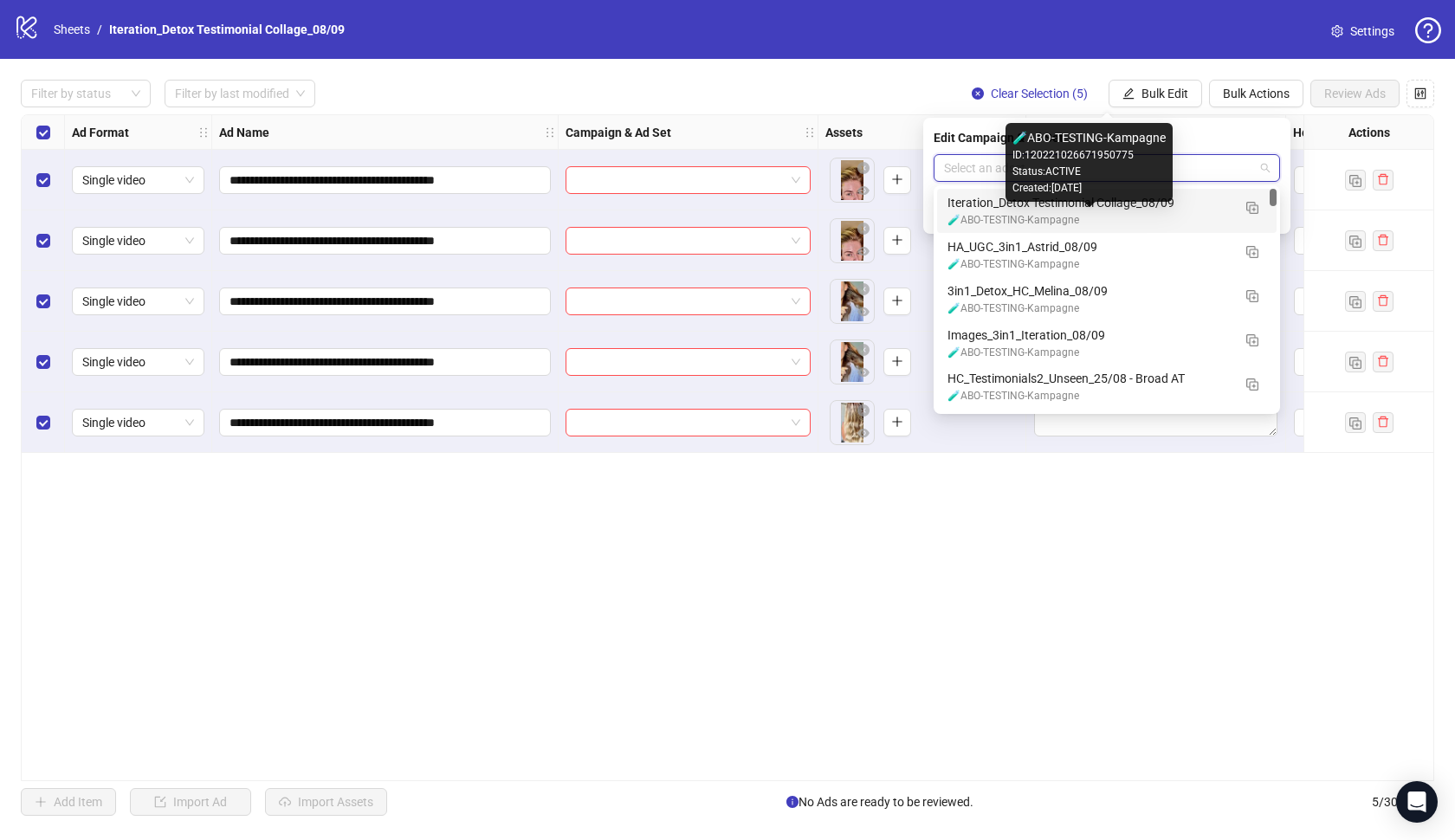
click at [1153, 216] on div "🧪ABO-TESTING-Kampagne" at bounding box center [1090, 220] width 285 height 16
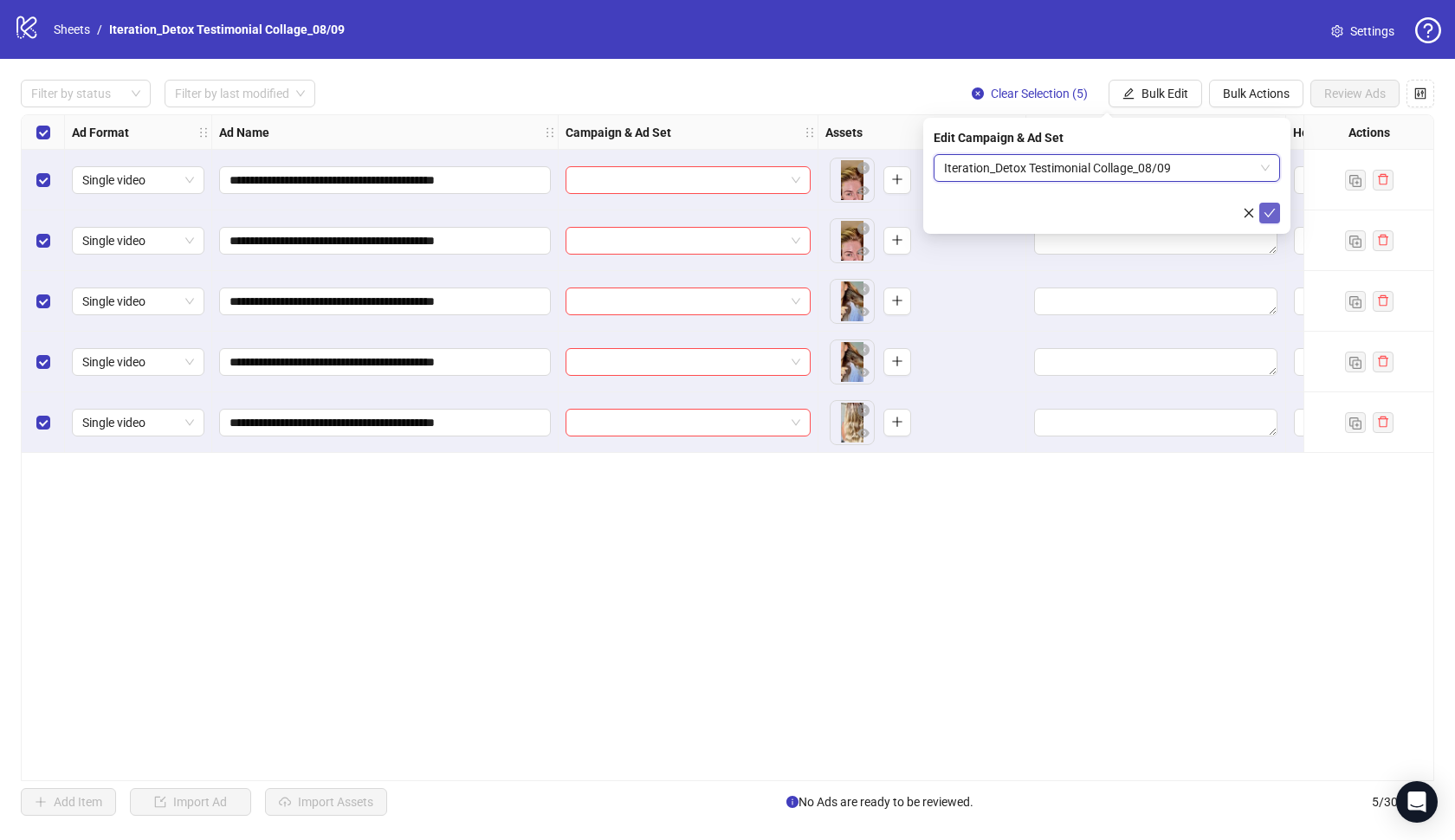
click at [1264, 210] on icon "check" at bounding box center [1270, 212] width 12 height 12
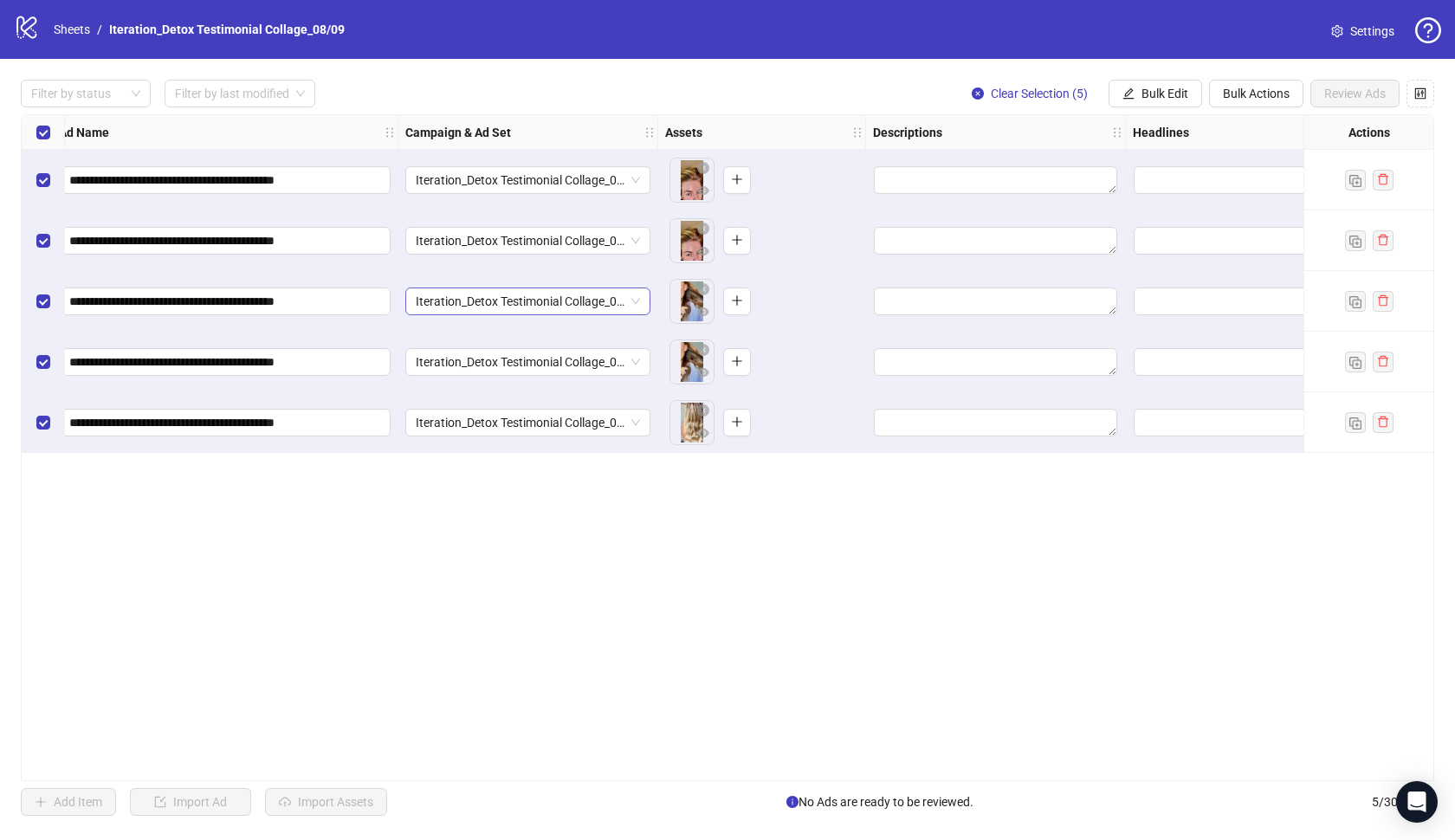
scroll to position [0, 111]
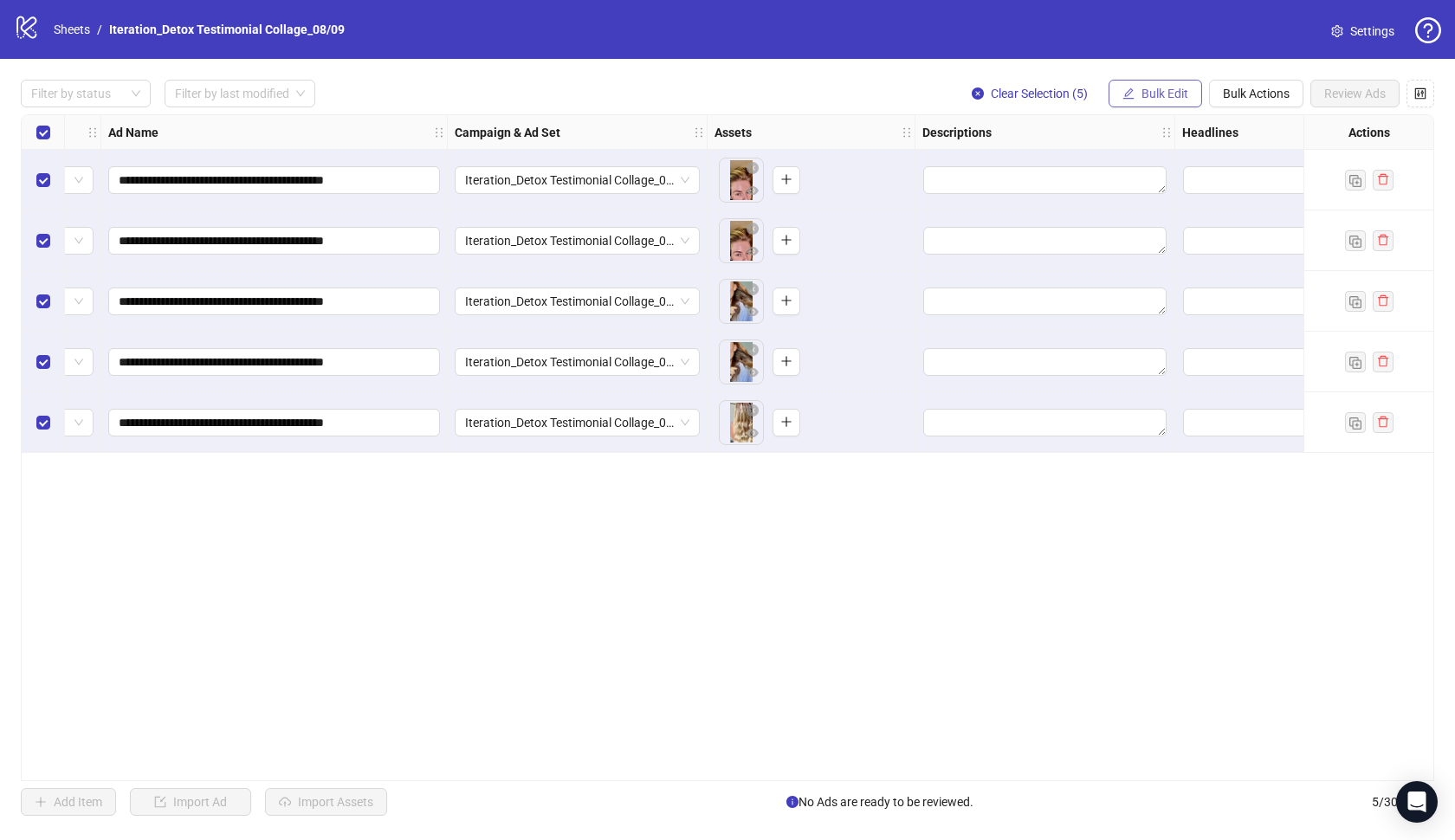
click at [1177, 102] on button "Bulk Edit" at bounding box center [1155, 93] width 94 height 27
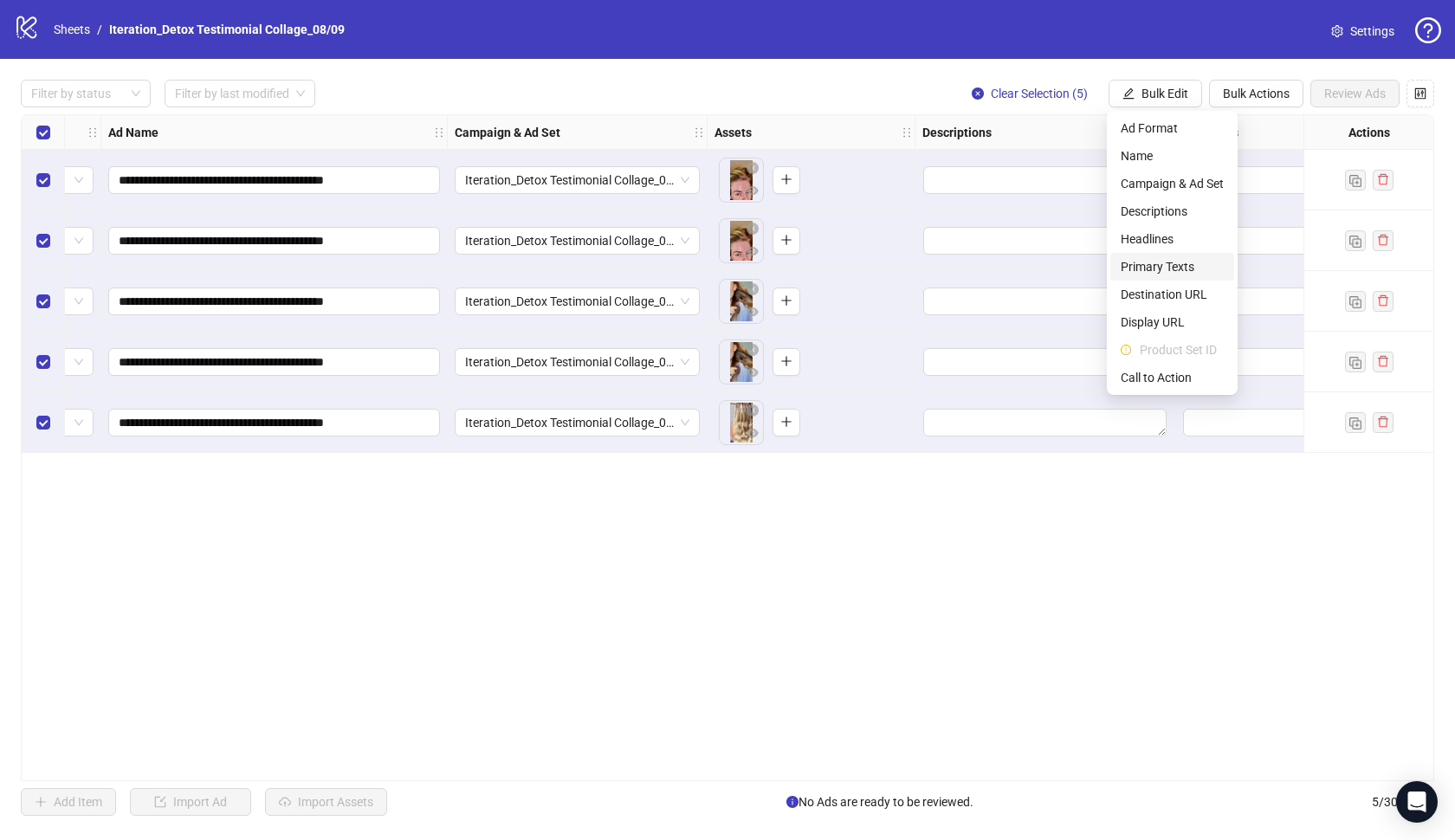
click at [1161, 265] on span "Primary Texts" at bounding box center [1172, 266] width 103 height 19
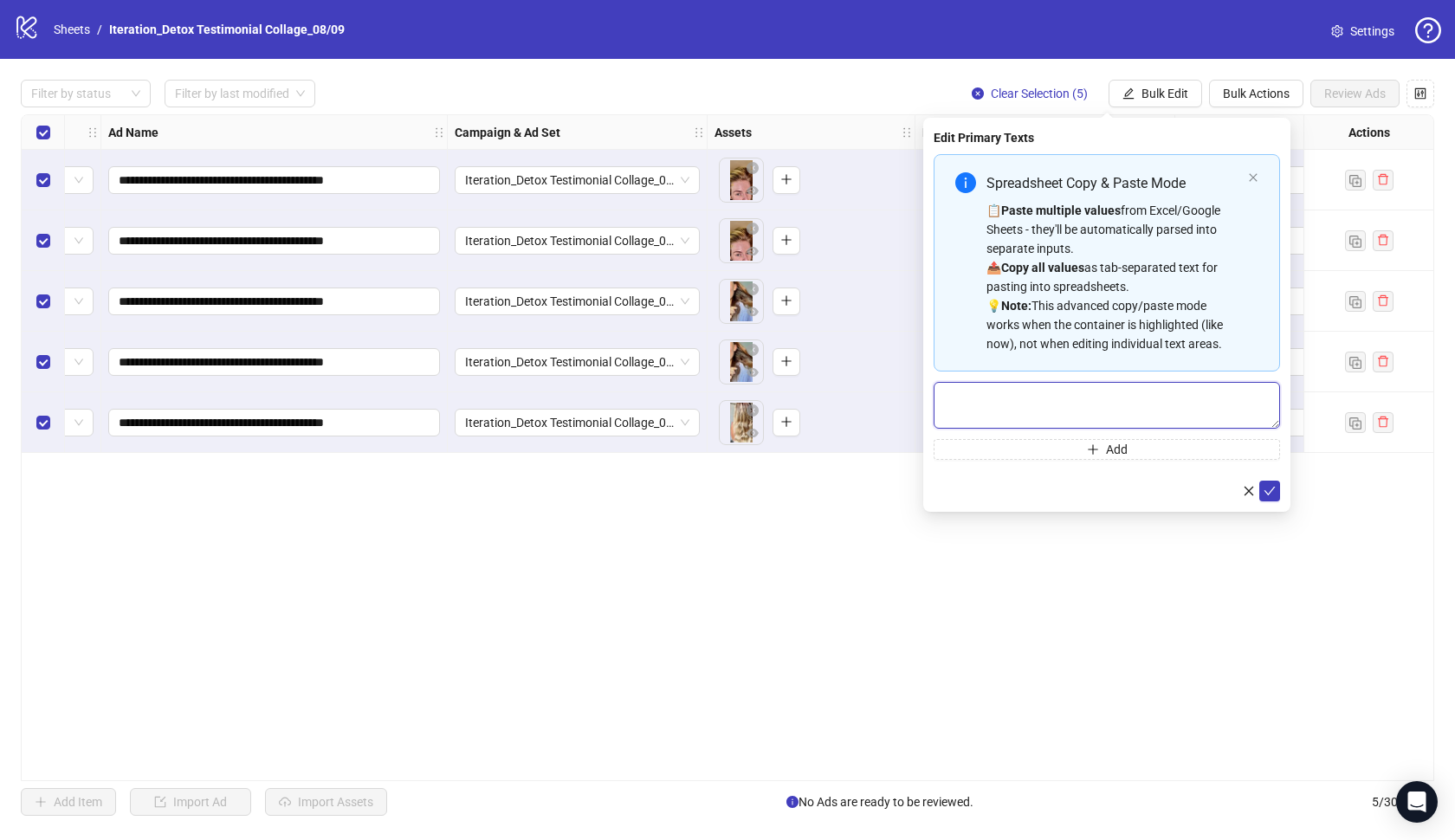
click at [1069, 409] on textarea "Multi-text input container - paste or copy values" at bounding box center [1107, 405] width 346 height 46
paste textarea "**********"
type textarea "**********"
click at [1268, 491] on icon "check" at bounding box center [1270, 490] width 12 height 12
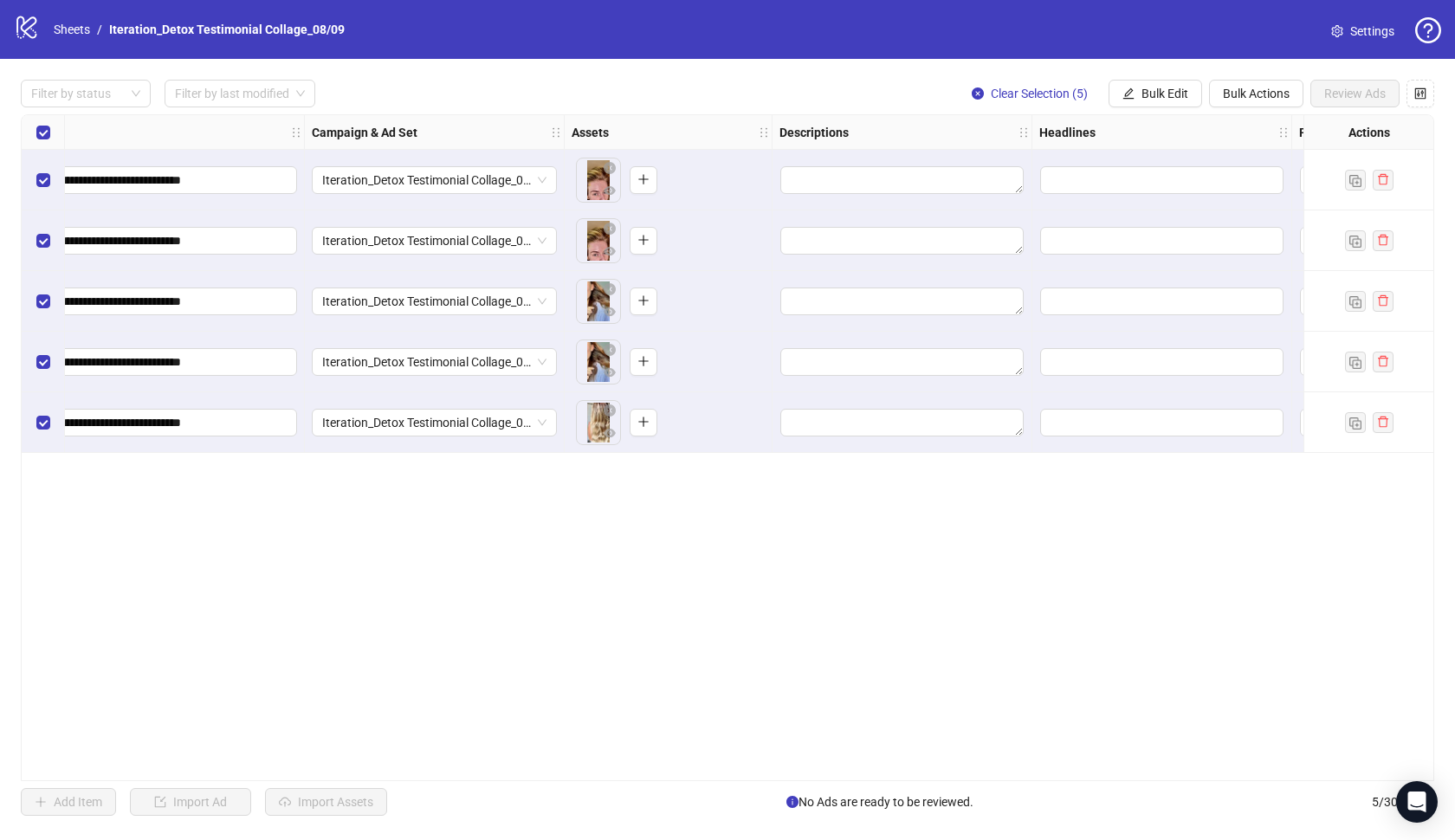
scroll to position [0, 283]
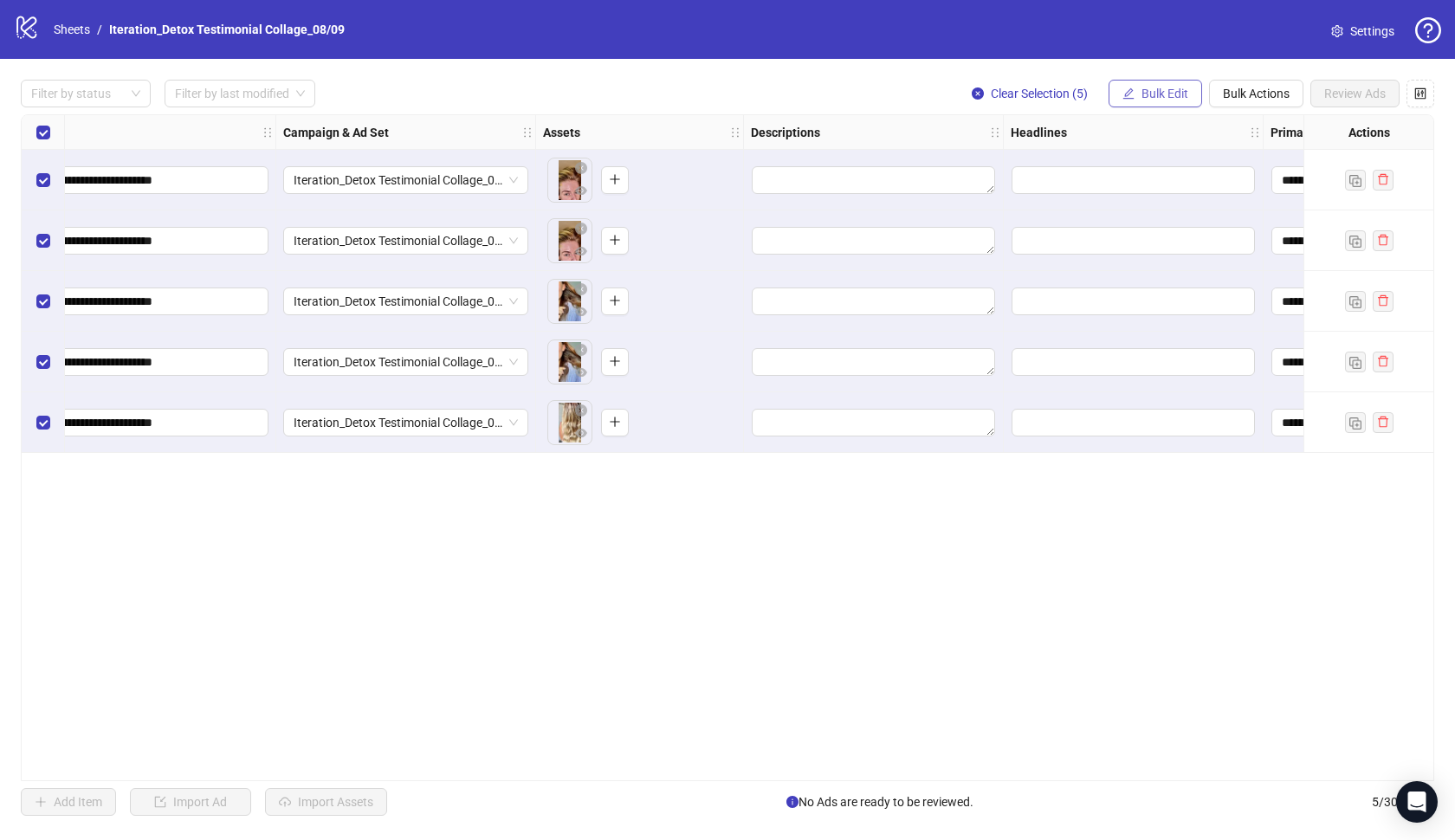
click at [1144, 98] on span "Bulk Edit" at bounding box center [1165, 93] width 46 height 14
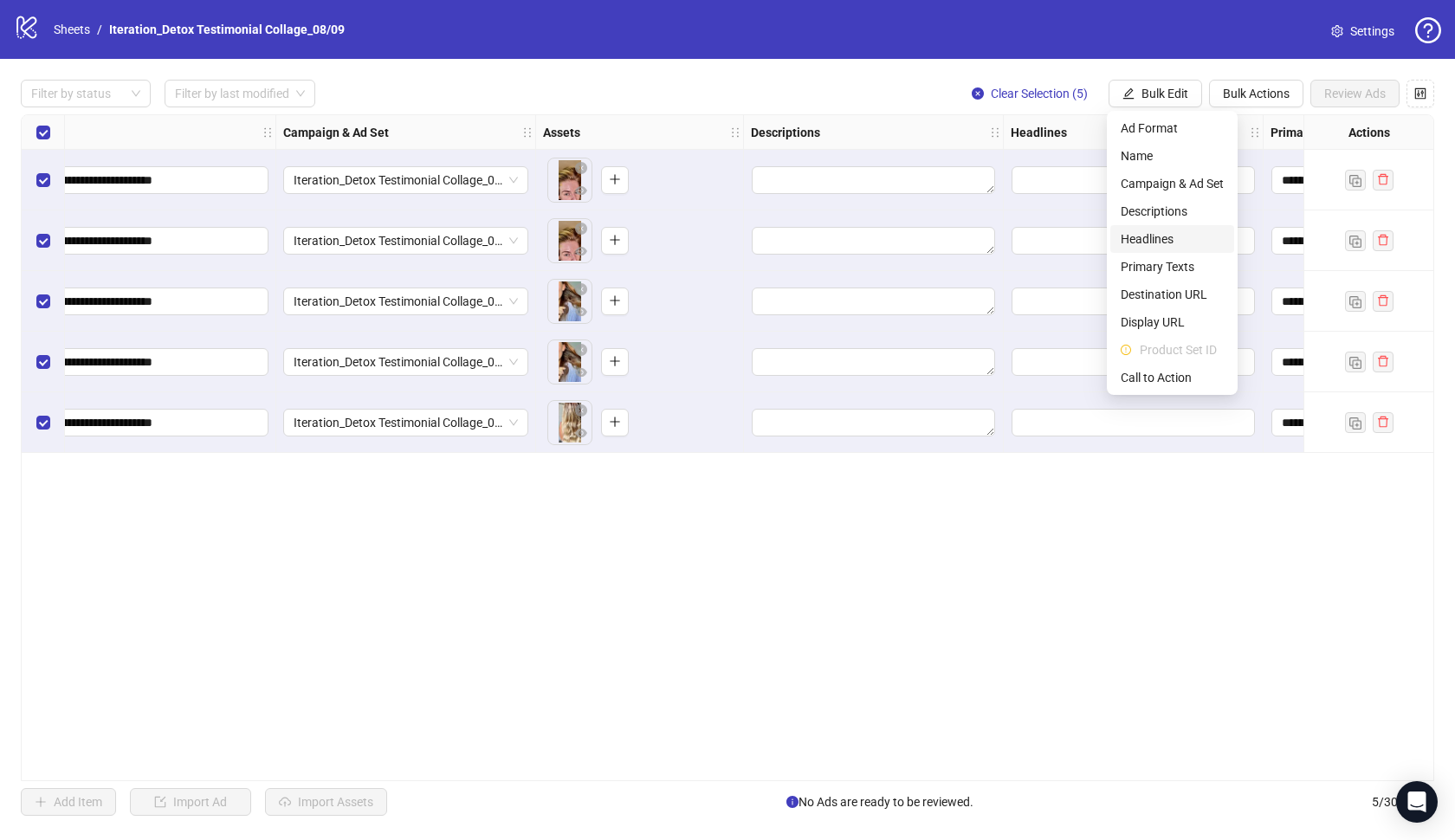
click at [1141, 238] on span "Headlines" at bounding box center [1172, 239] width 103 height 19
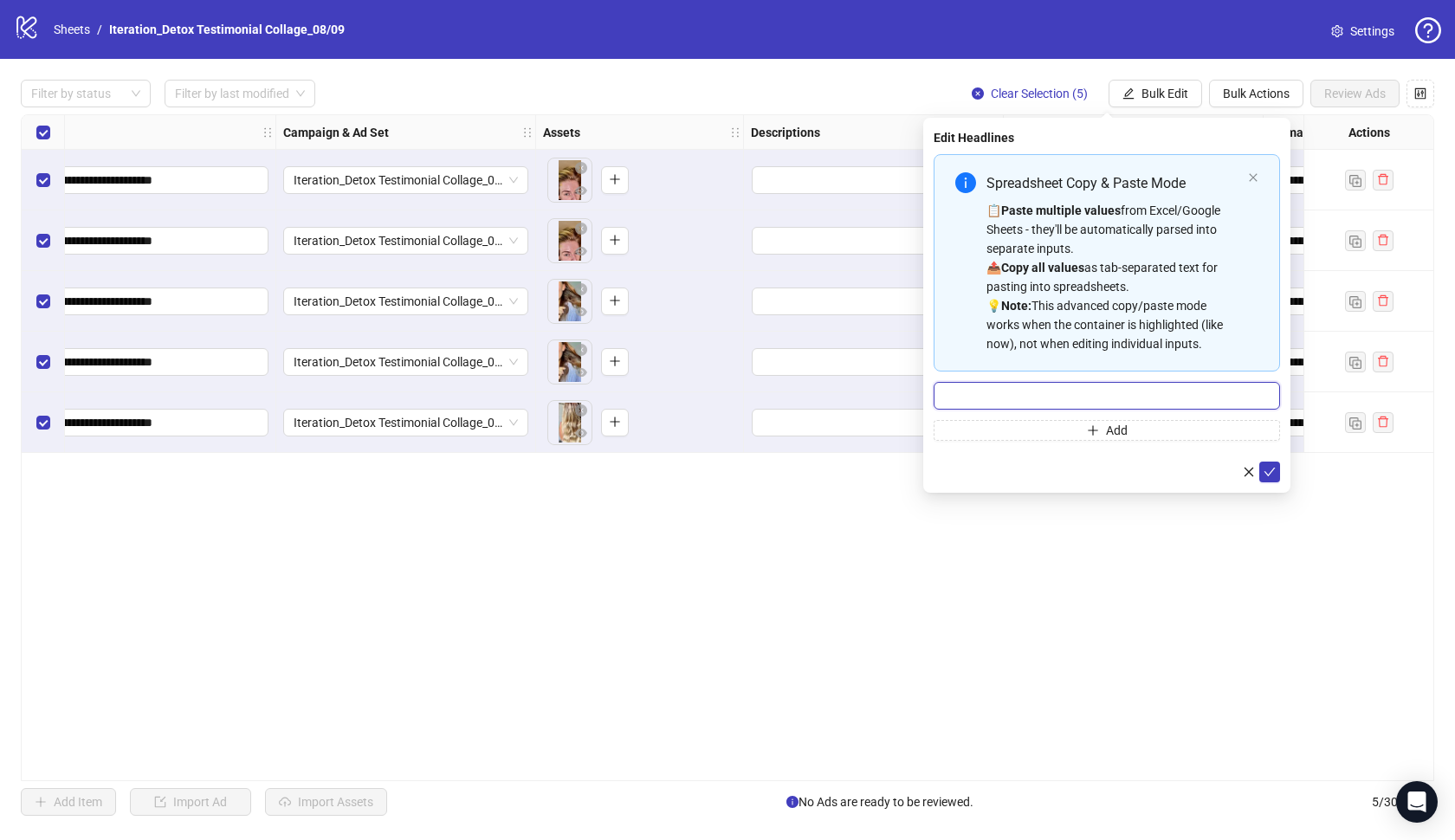
click at [1022, 391] on input "Multi-input container - paste or copy values" at bounding box center [1107, 395] width 346 height 27
paste input "**********"
type input "**********"
click at [1271, 471] on icon "check" at bounding box center [1270, 471] width 12 height 12
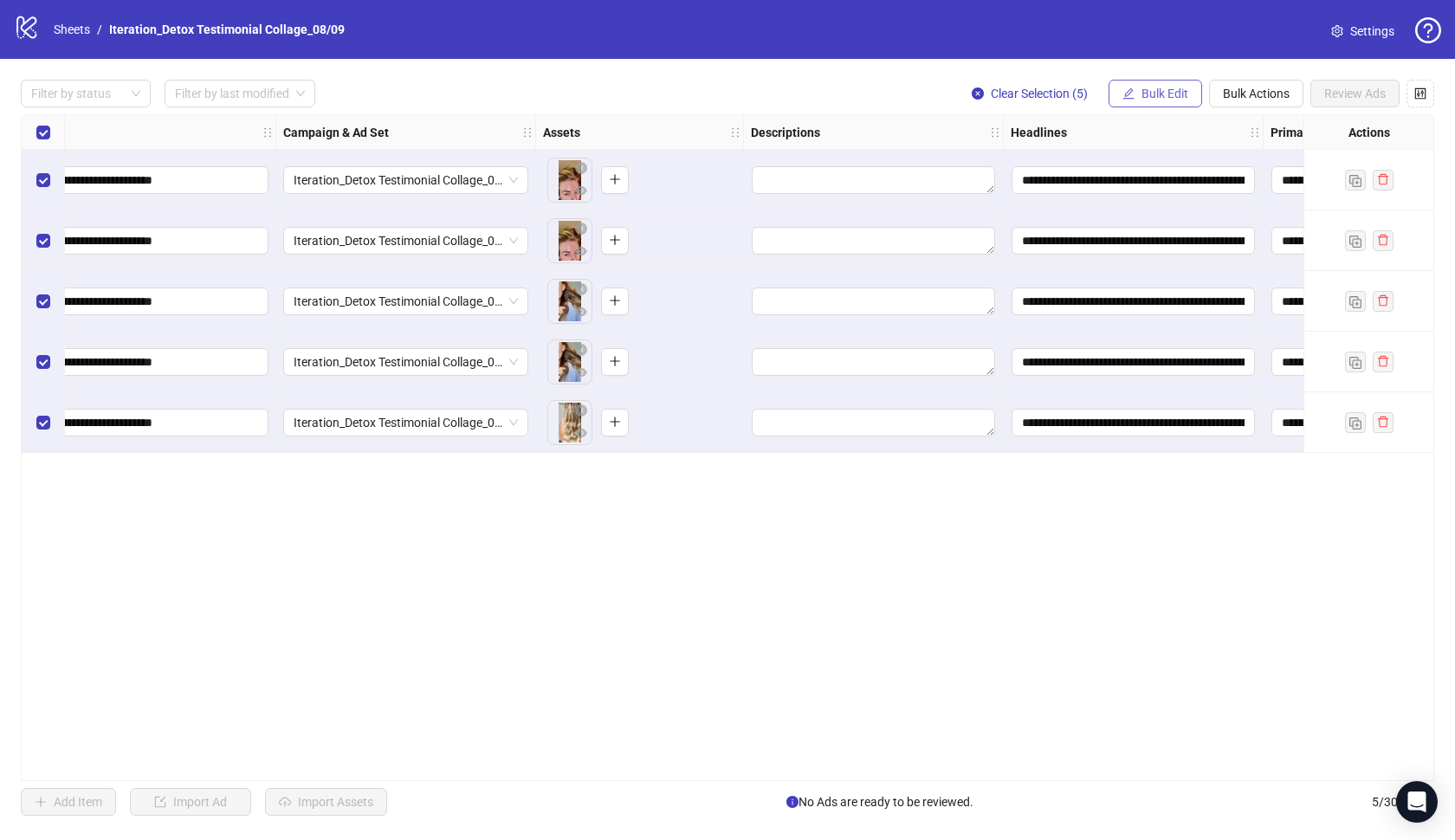
click at [1124, 94] on icon "edit" at bounding box center [1129, 93] width 12 height 12
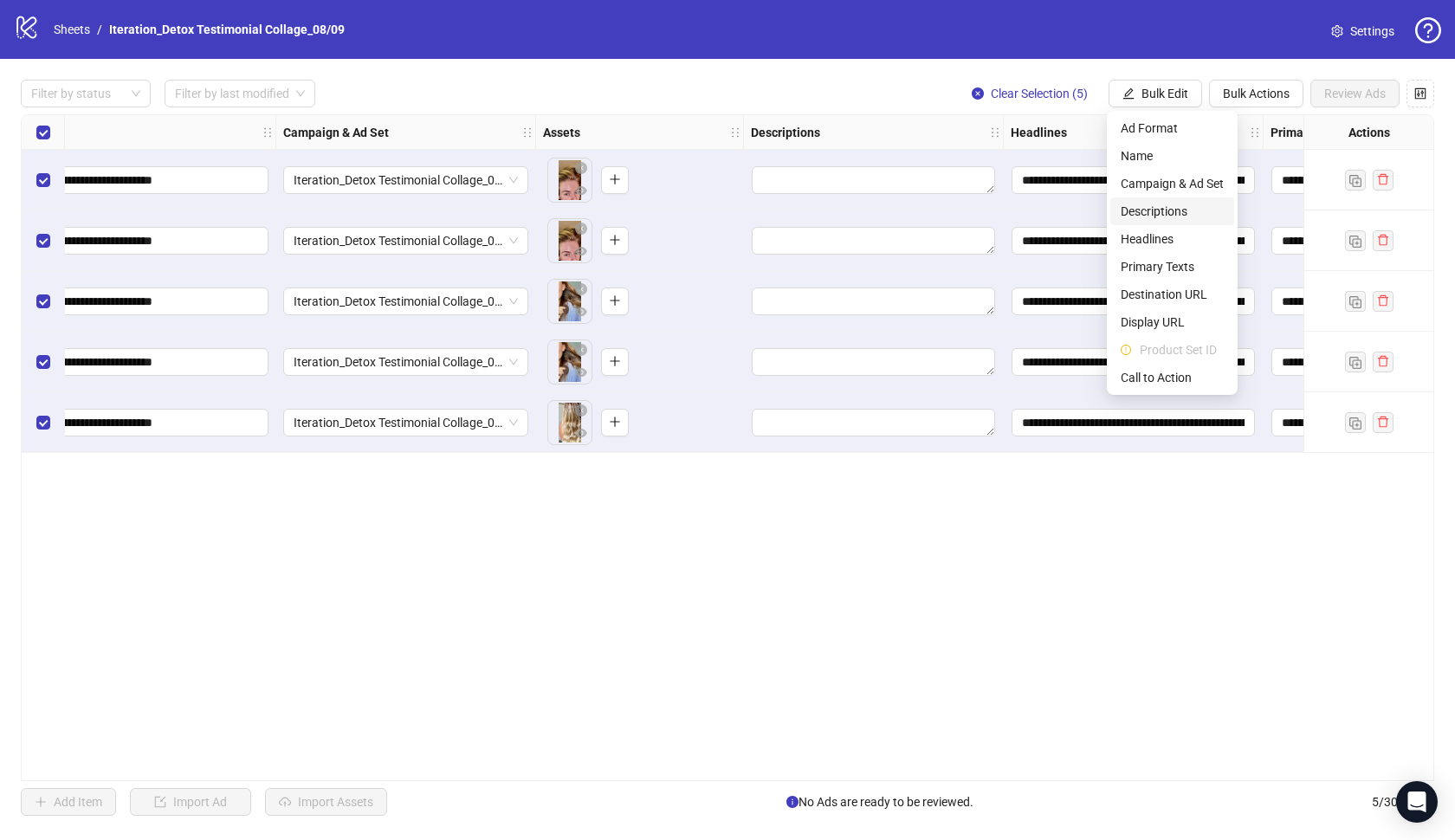
click at [1131, 210] on span "Descriptions" at bounding box center [1172, 211] width 103 height 19
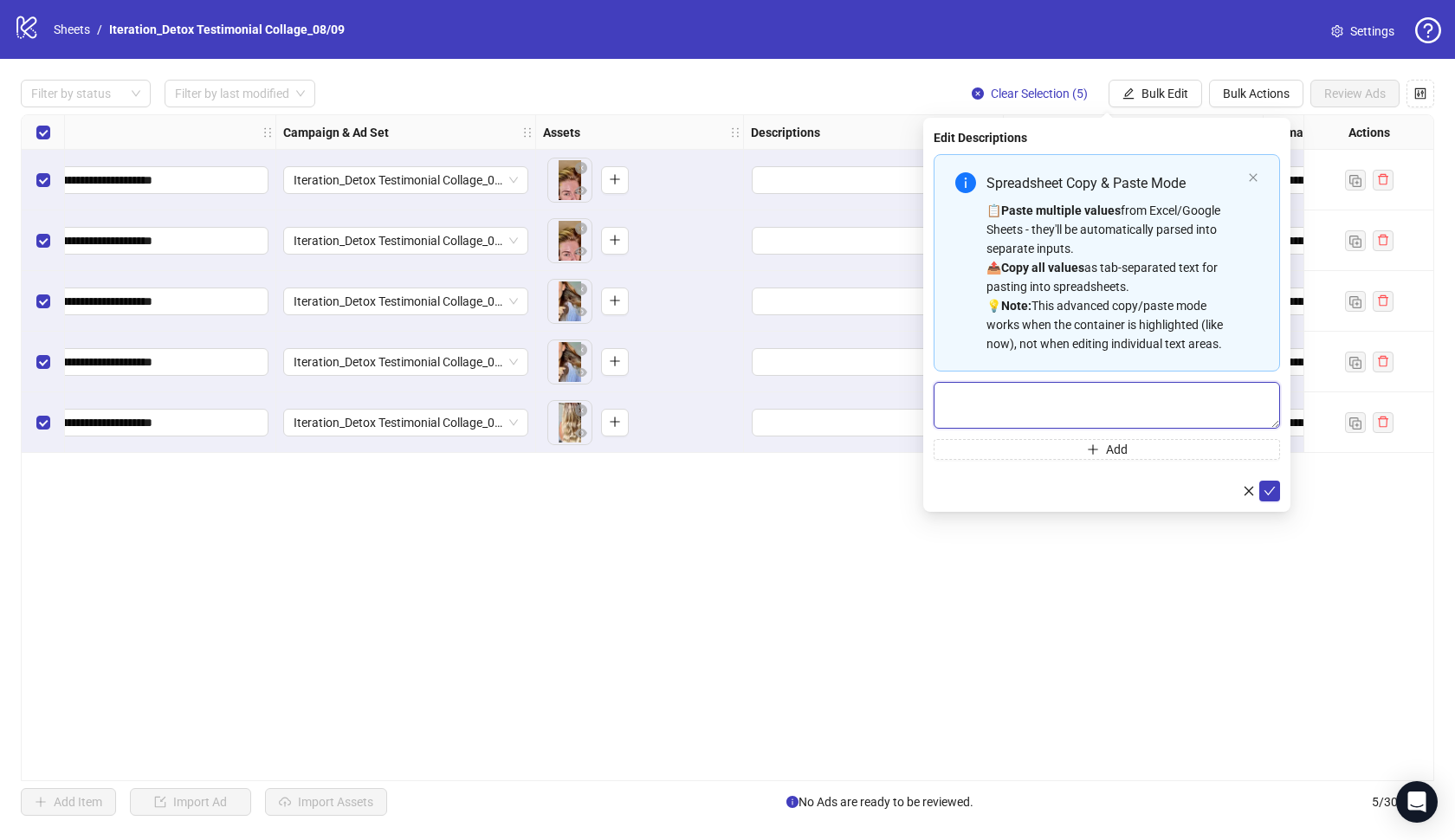
click at [1041, 410] on textarea "Multi-text input container - paste or copy values" at bounding box center [1107, 405] width 346 height 46
paste textarea "**********"
type textarea "**********"
click at [1273, 487] on icon "check" at bounding box center [1270, 490] width 12 height 12
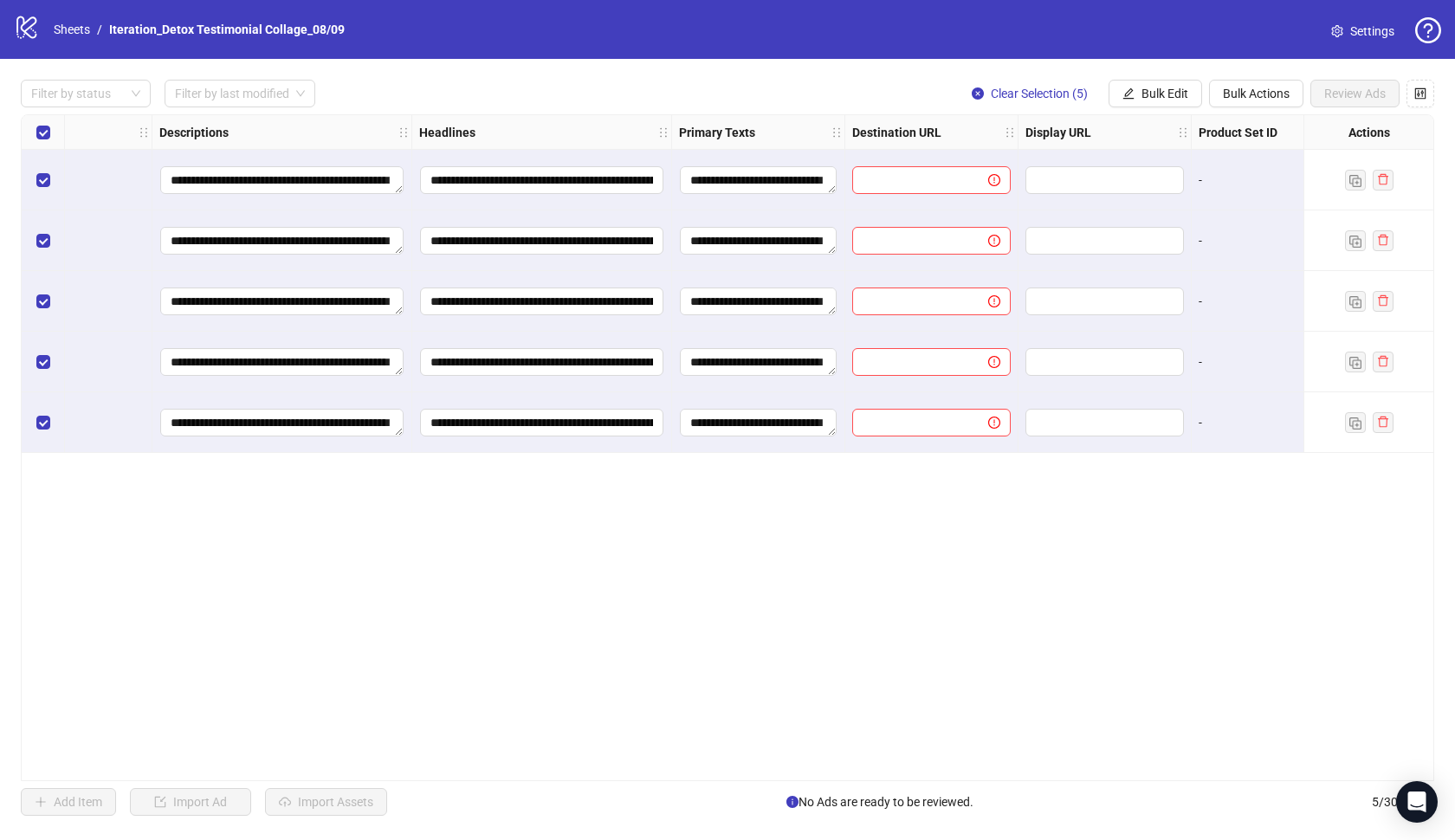
scroll to position [0, 883]
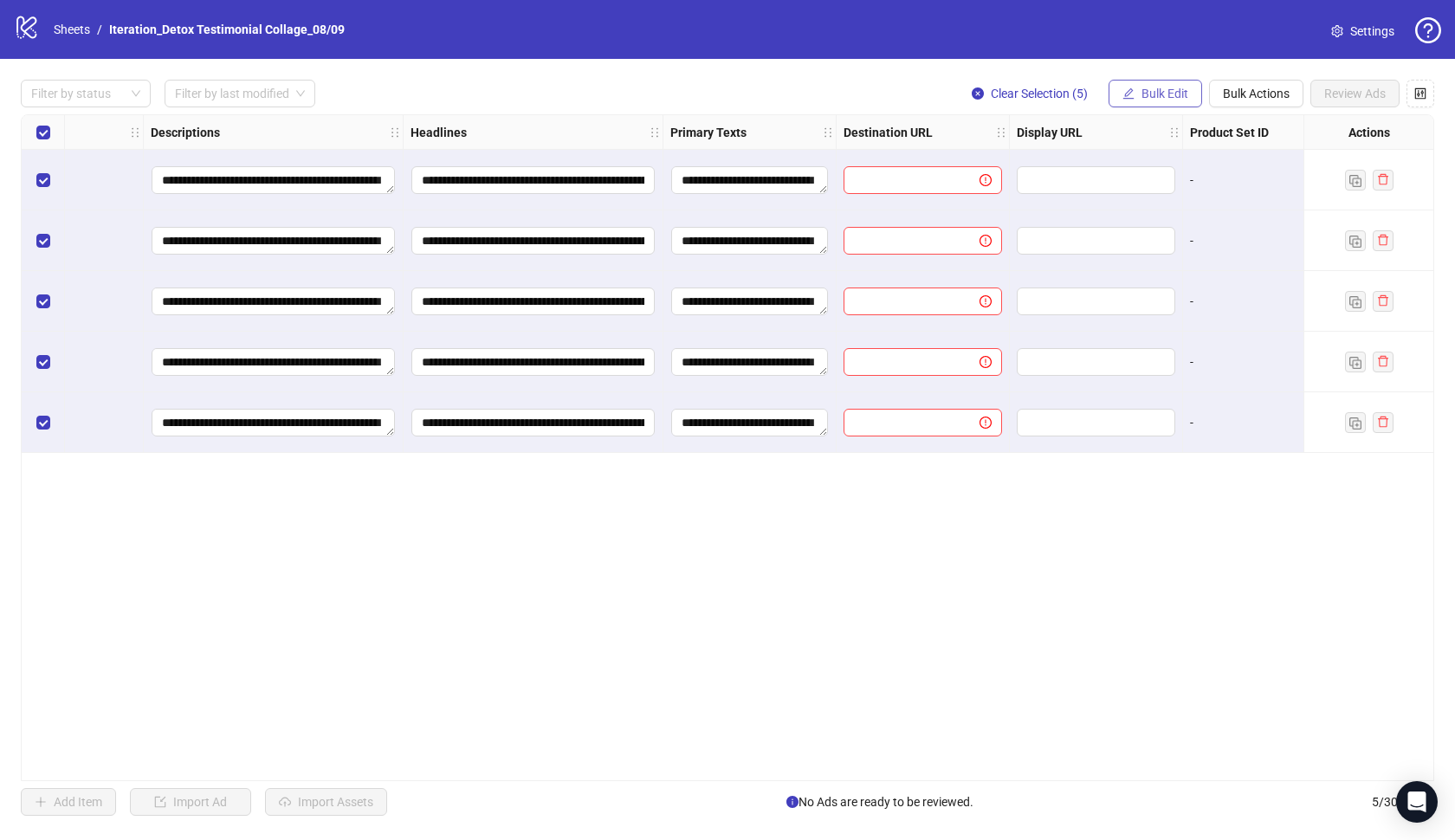
click at [1185, 94] on span "Bulk Edit" at bounding box center [1165, 93] width 46 height 14
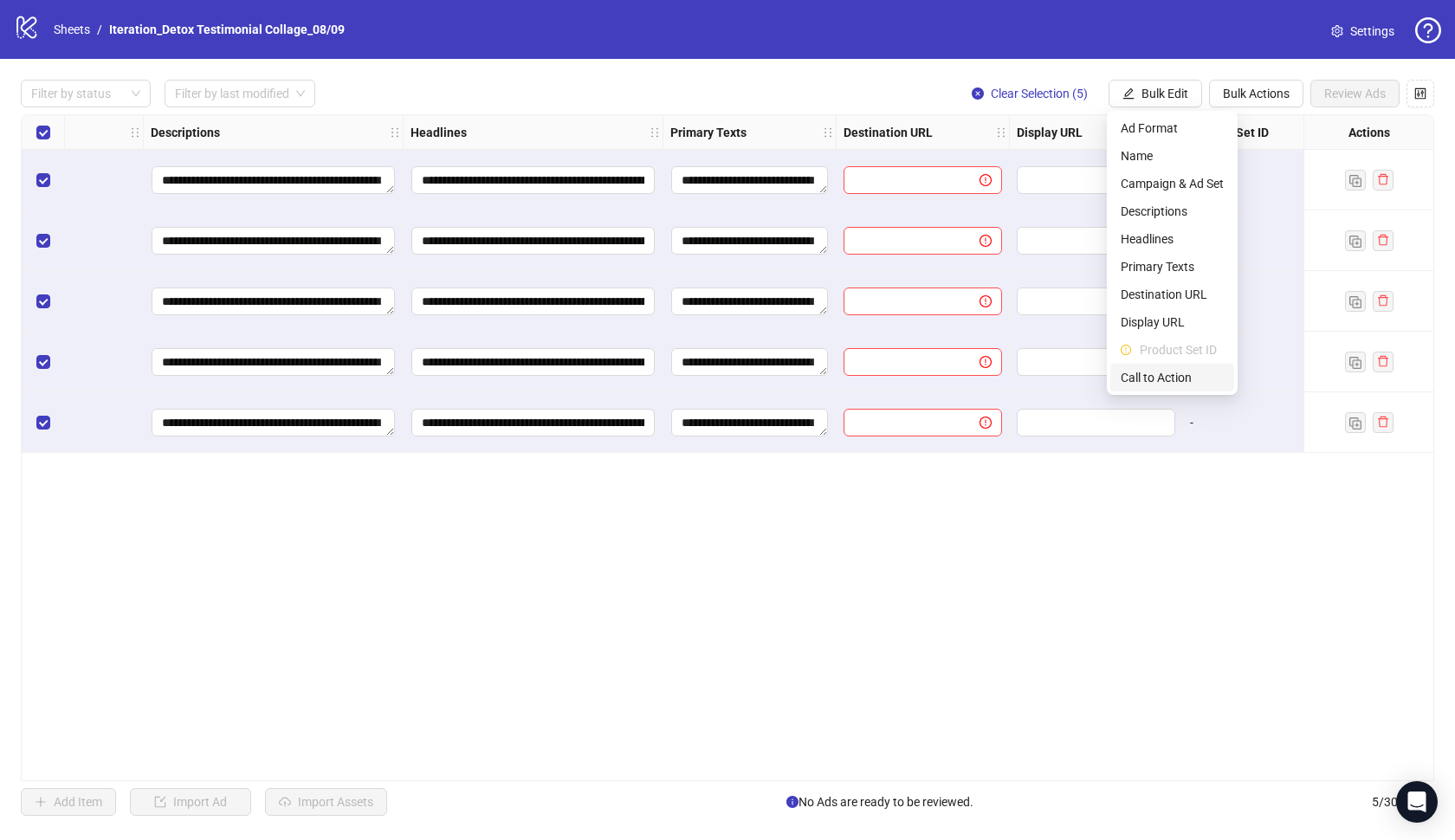
click at [1160, 378] on span "Call to Action" at bounding box center [1172, 377] width 103 height 19
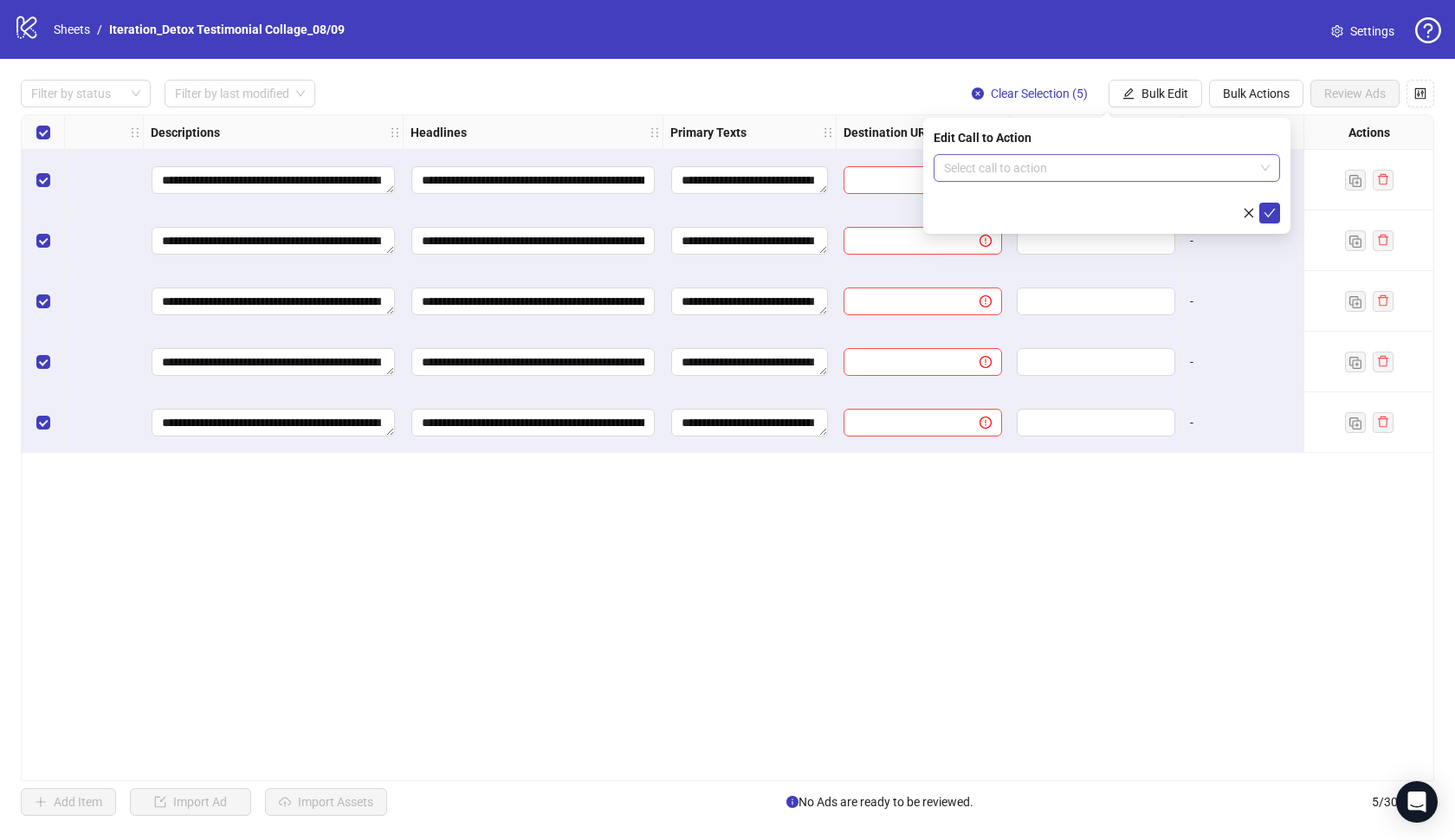
click at [1145, 167] on input "search" at bounding box center [1098, 167] width 310 height 26
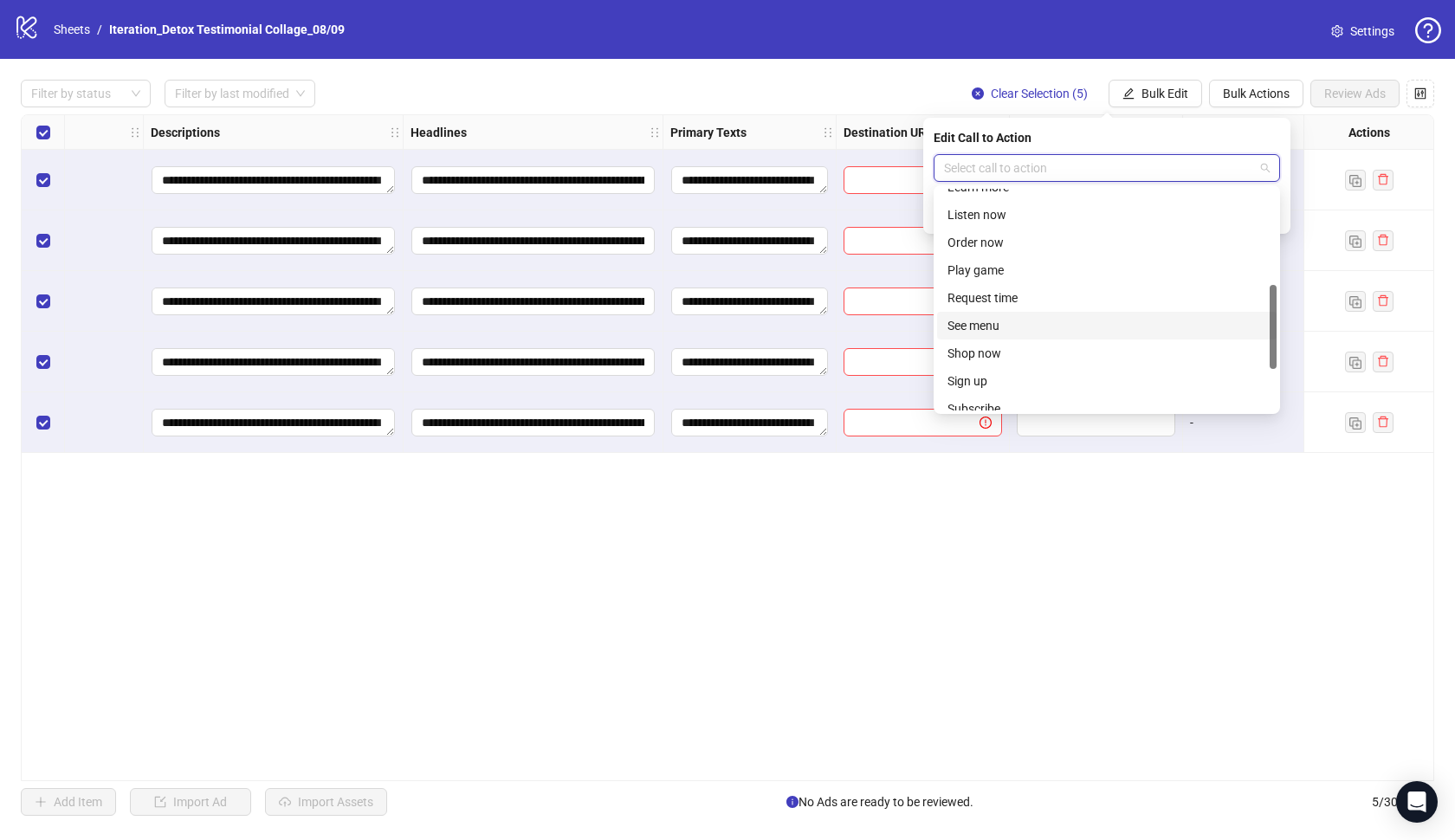
scroll to position [251, 0]
click at [1027, 205] on div "Learn more" at bounding box center [1107, 201] width 319 height 19
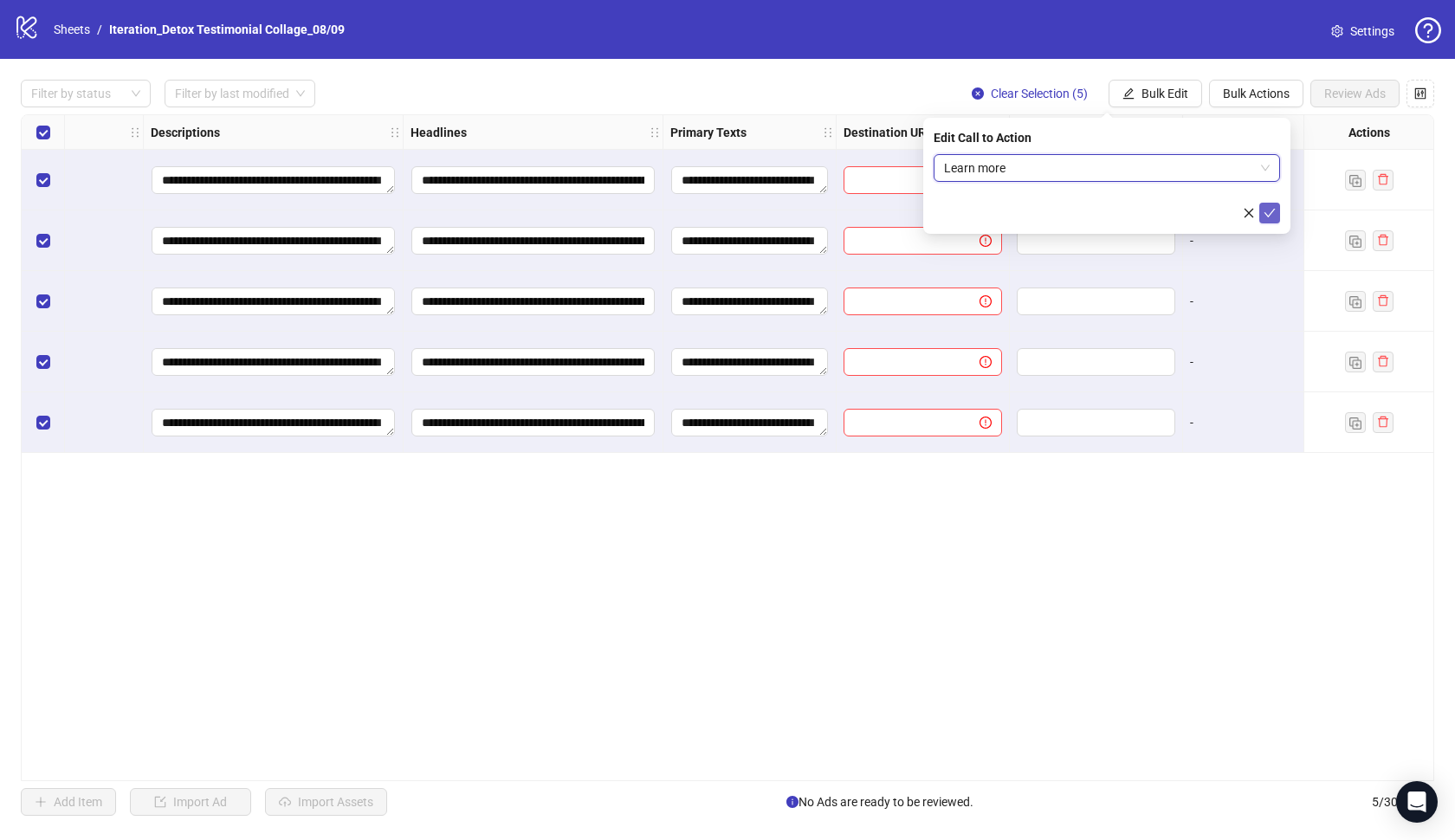
click at [1272, 210] on icon "check" at bounding box center [1270, 212] width 12 height 12
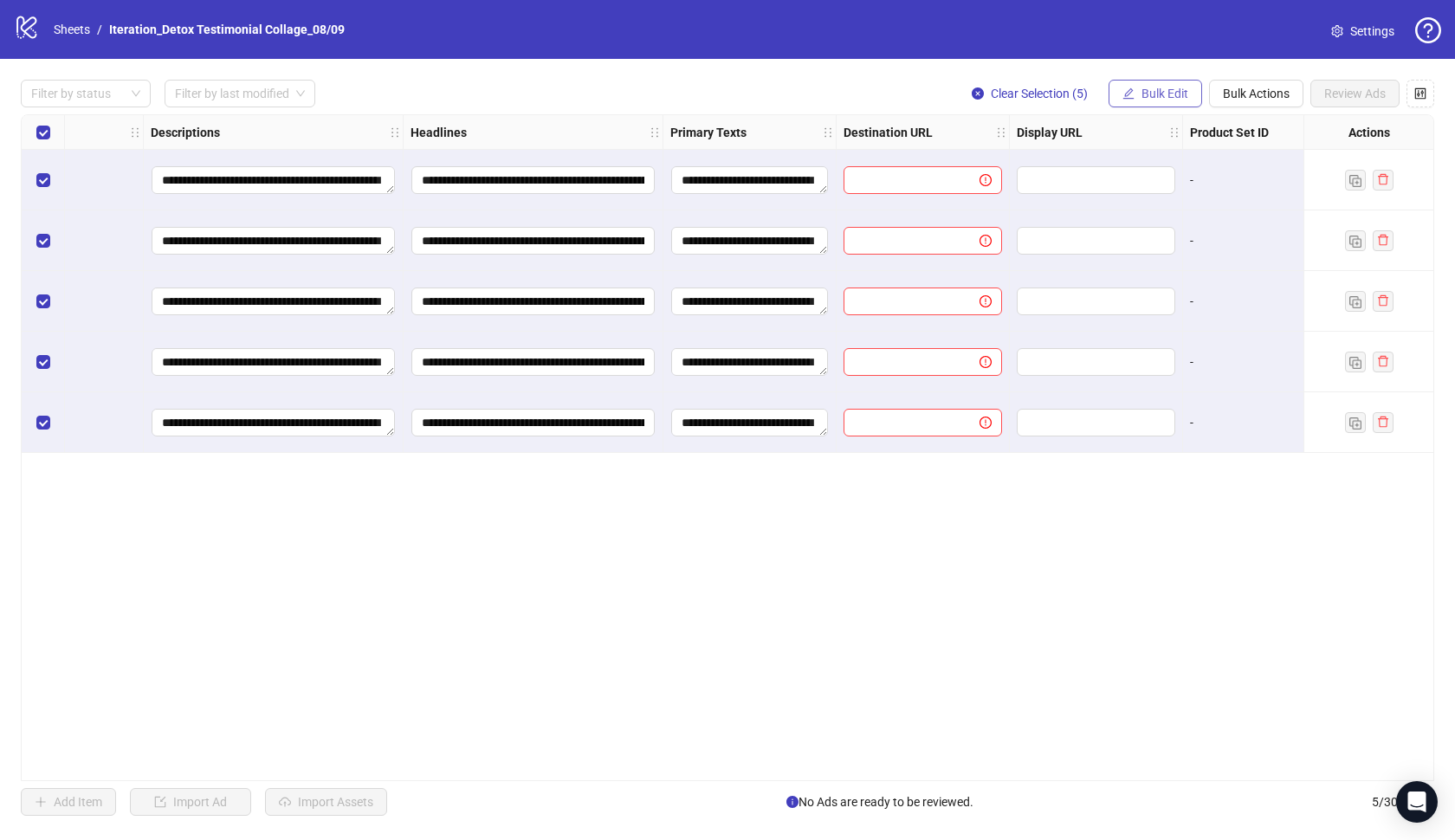
click at [1137, 100] on button "Bulk Edit" at bounding box center [1155, 93] width 94 height 27
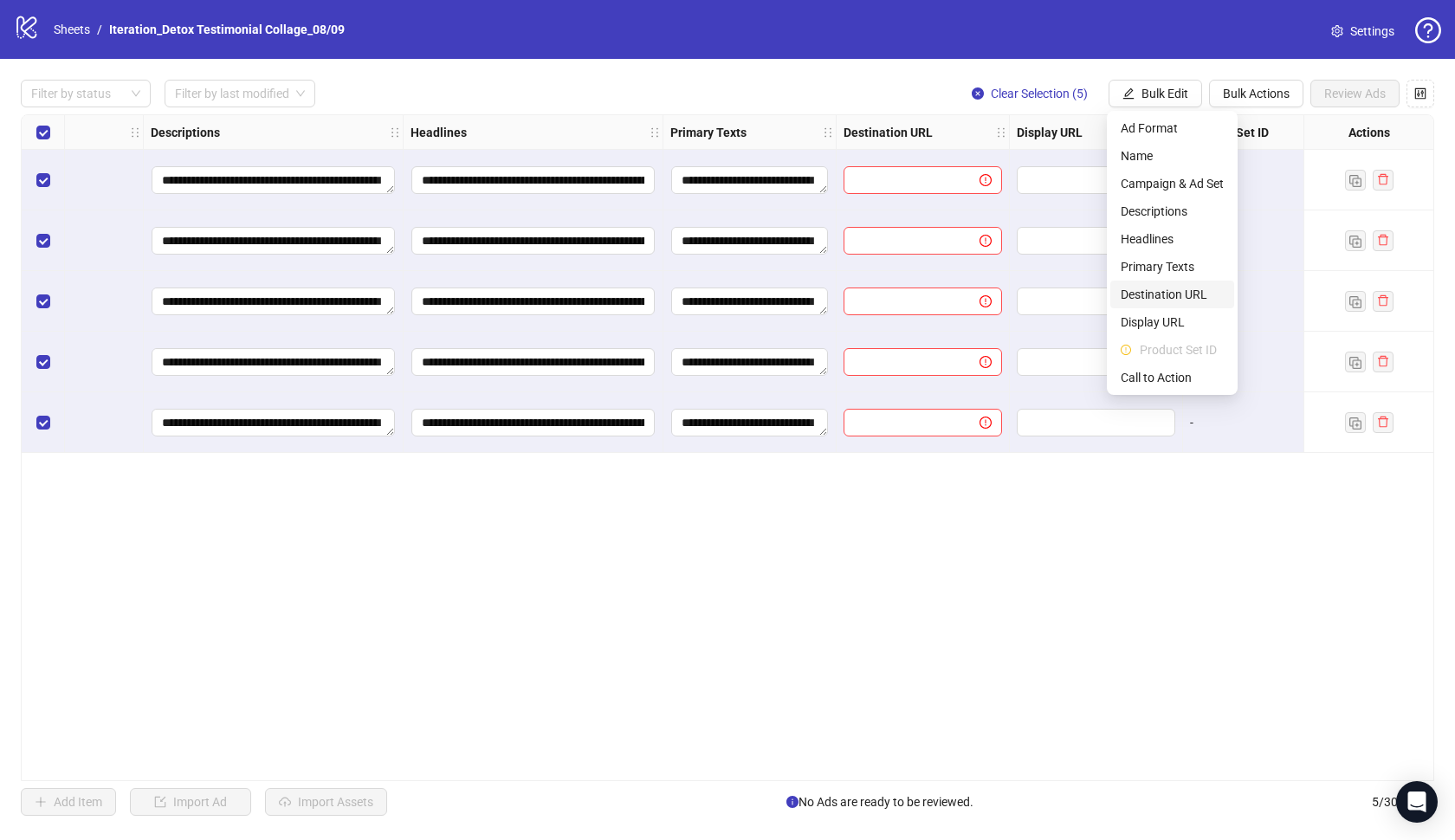
click at [1147, 292] on span "Destination URL" at bounding box center [1172, 294] width 103 height 19
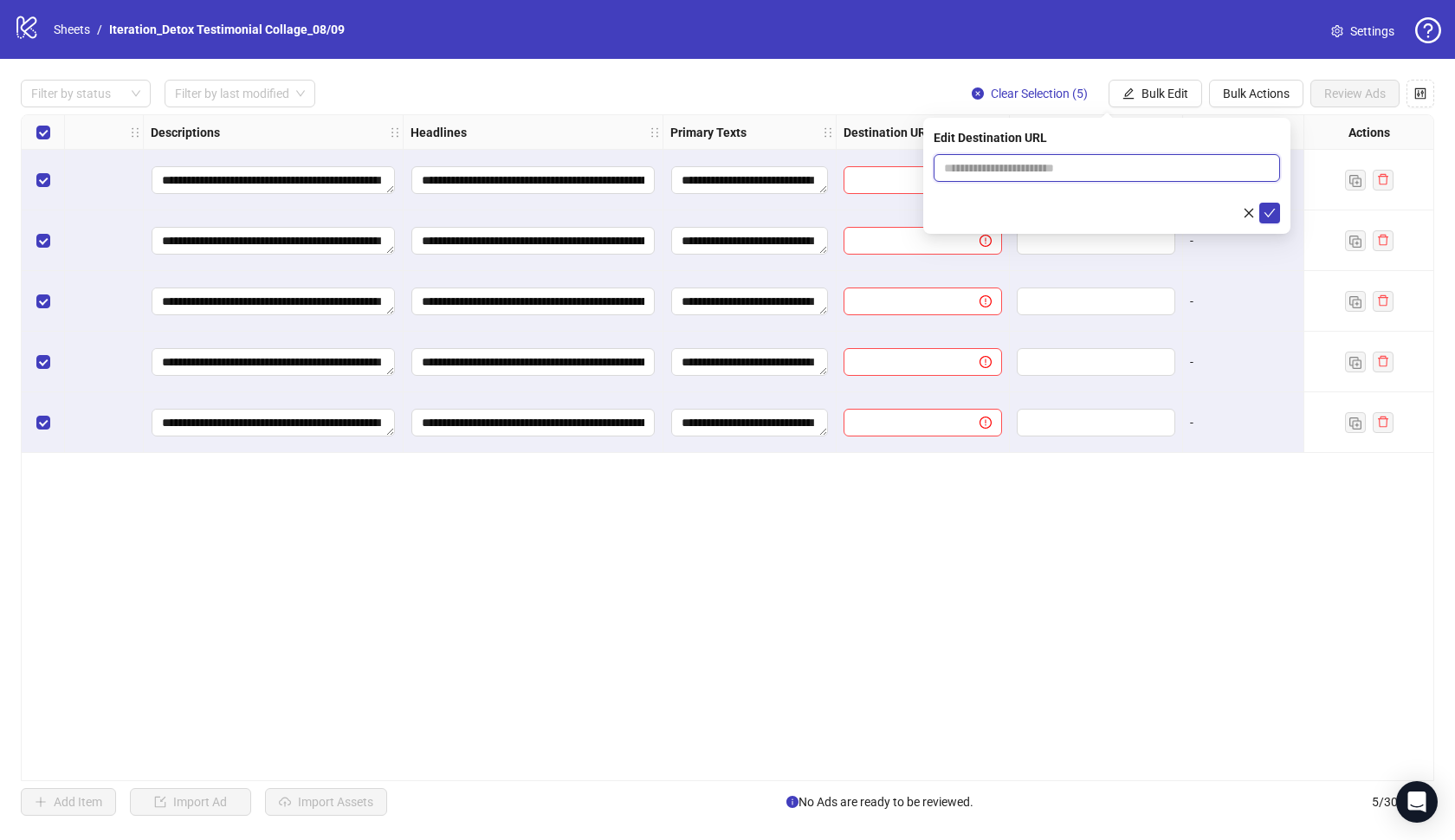
click at [1024, 169] on input "text" at bounding box center [1099, 168] width 312 height 19
paste input "**********"
type input "**********"
click at [1280, 213] on button "submit" at bounding box center [1270, 213] width 21 height 21
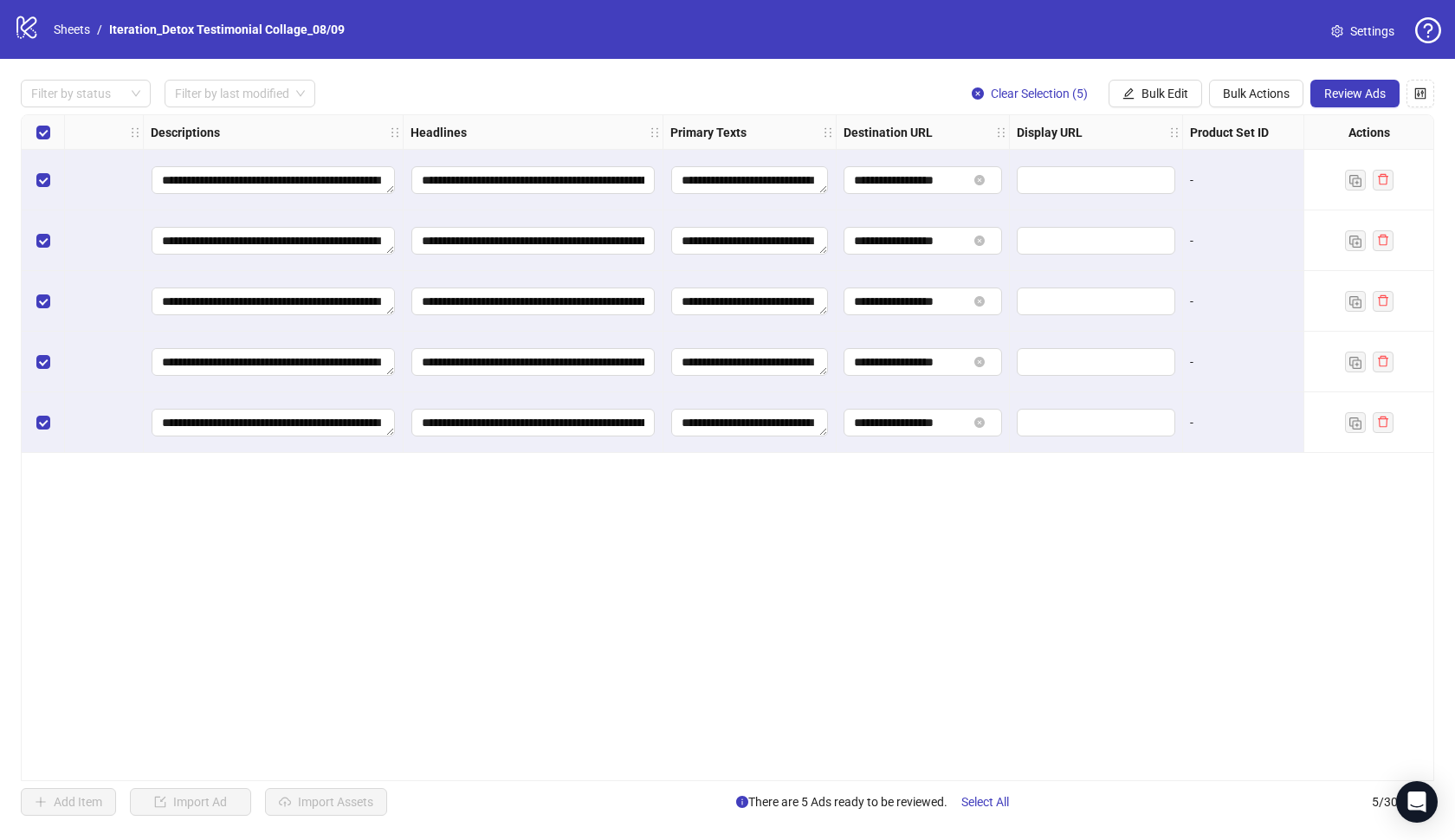
scroll to position [0, 0]
click at [1332, 106] on button "Review Ads" at bounding box center [1355, 93] width 89 height 27
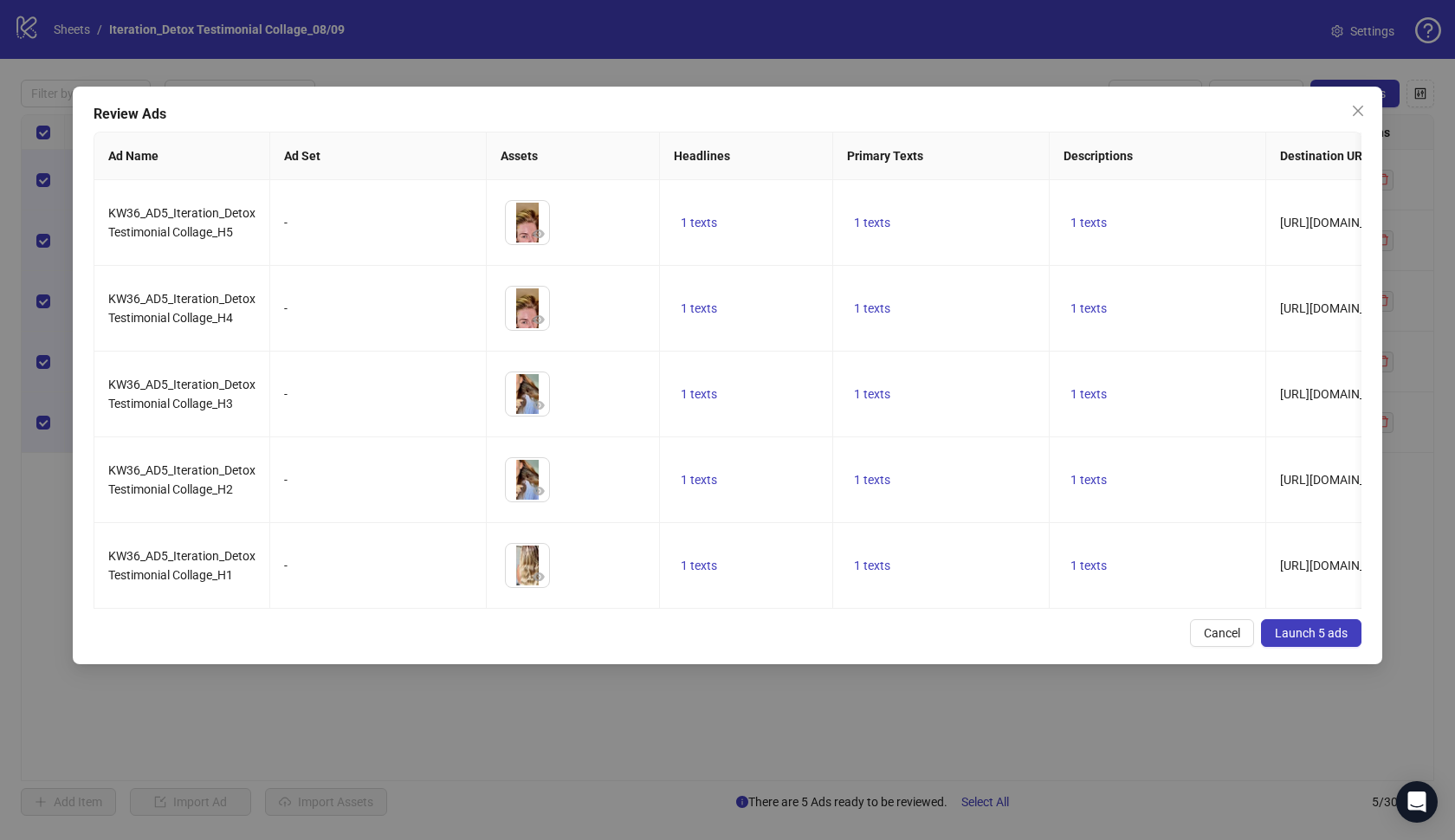
click at [1290, 619] on button "Launch 5 ads" at bounding box center [1312, 632] width 101 height 27
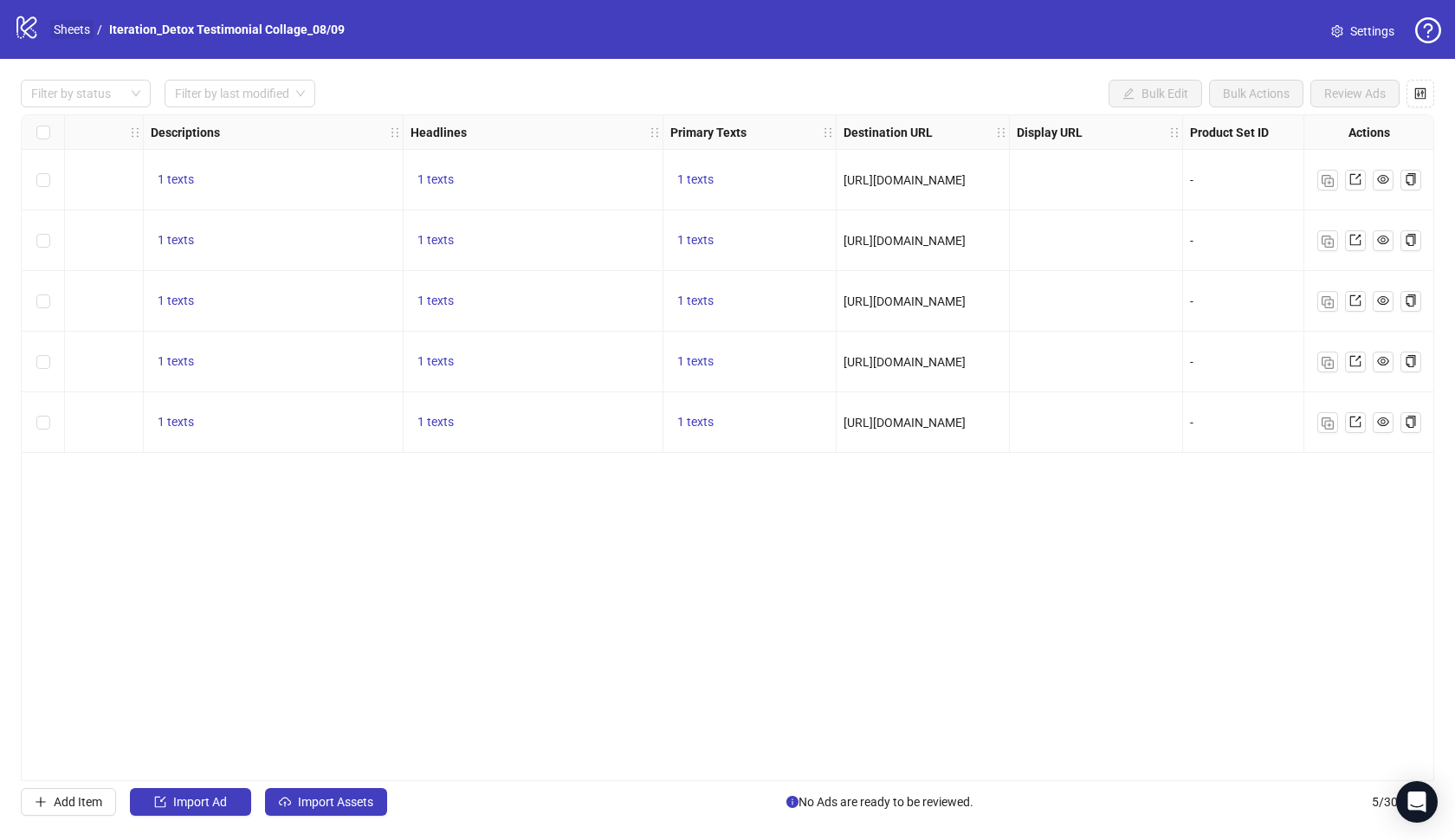
click at [91, 21] on link "Sheets" at bounding box center [72, 29] width 44 height 19
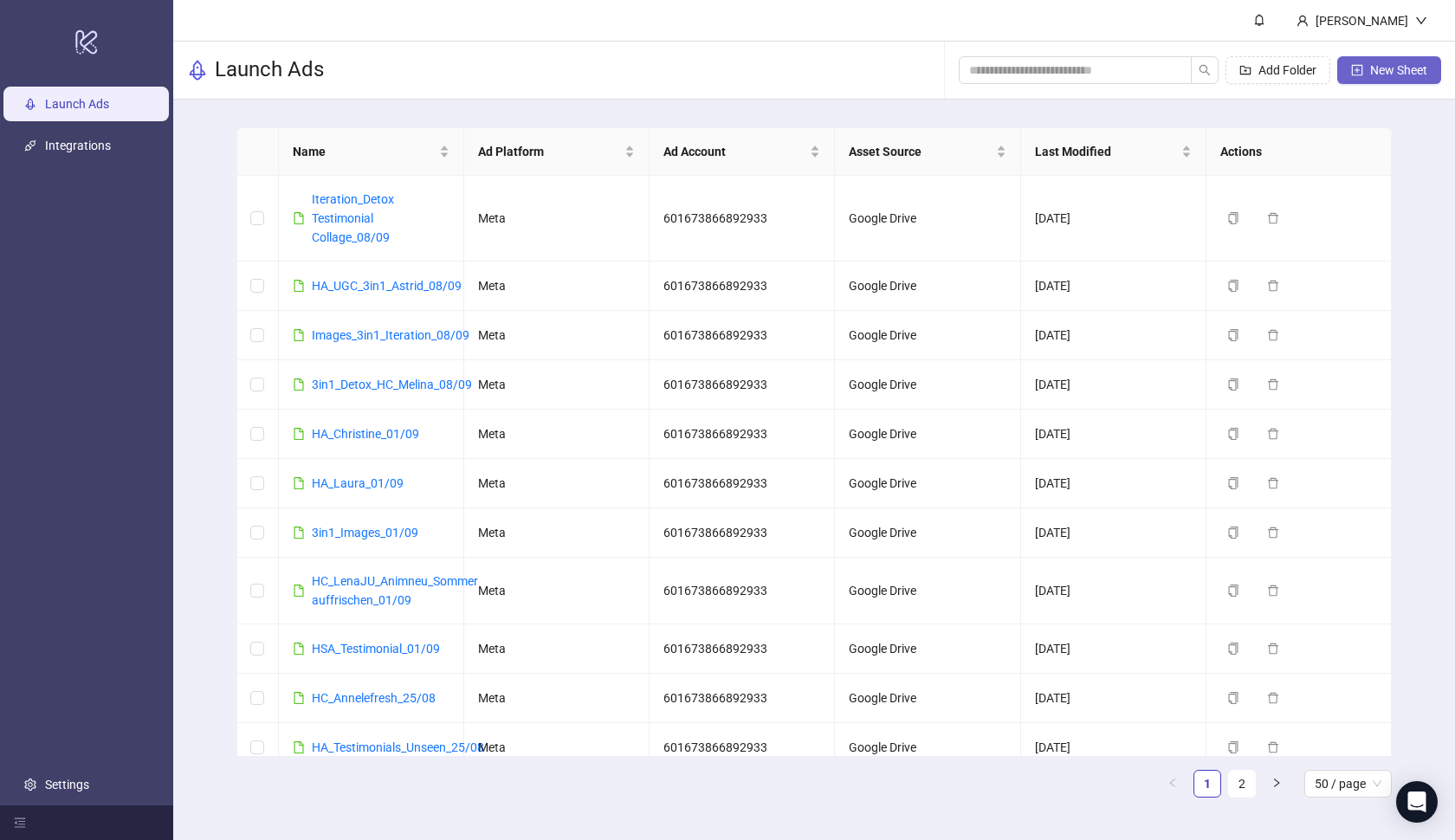
click at [1378, 69] on span "New Sheet" at bounding box center [1399, 70] width 57 height 14
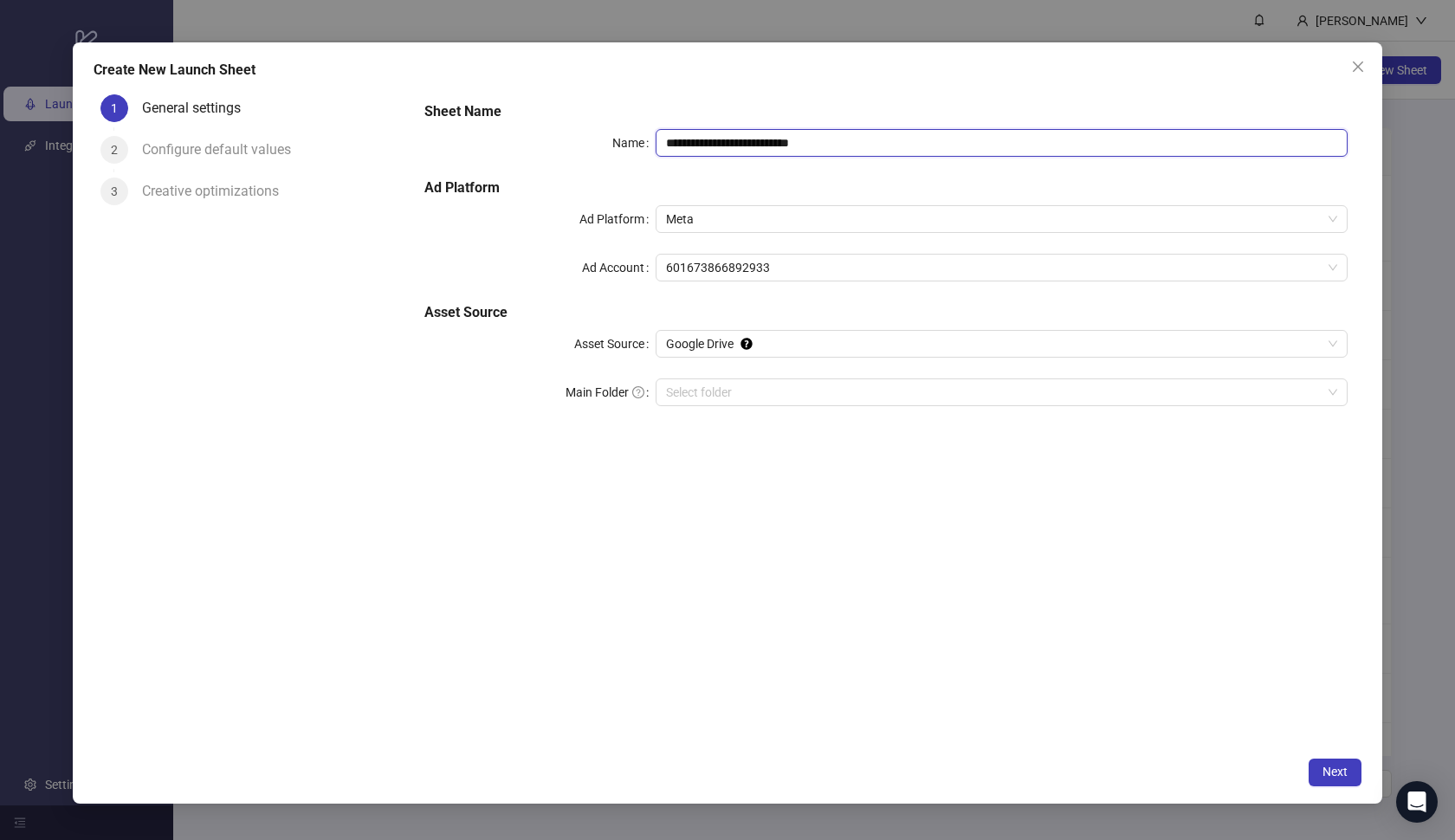
paste input "******"
drag, startPoint x: 864, startPoint y: 152, endPoint x: 562, endPoint y: 129, distance: 302.9
click at [562, 129] on div "**********" at bounding box center [887, 142] width 924 height 27
type input "**********"
click at [724, 179] on h5 "Ad Platform" at bounding box center [887, 188] width 924 height 21
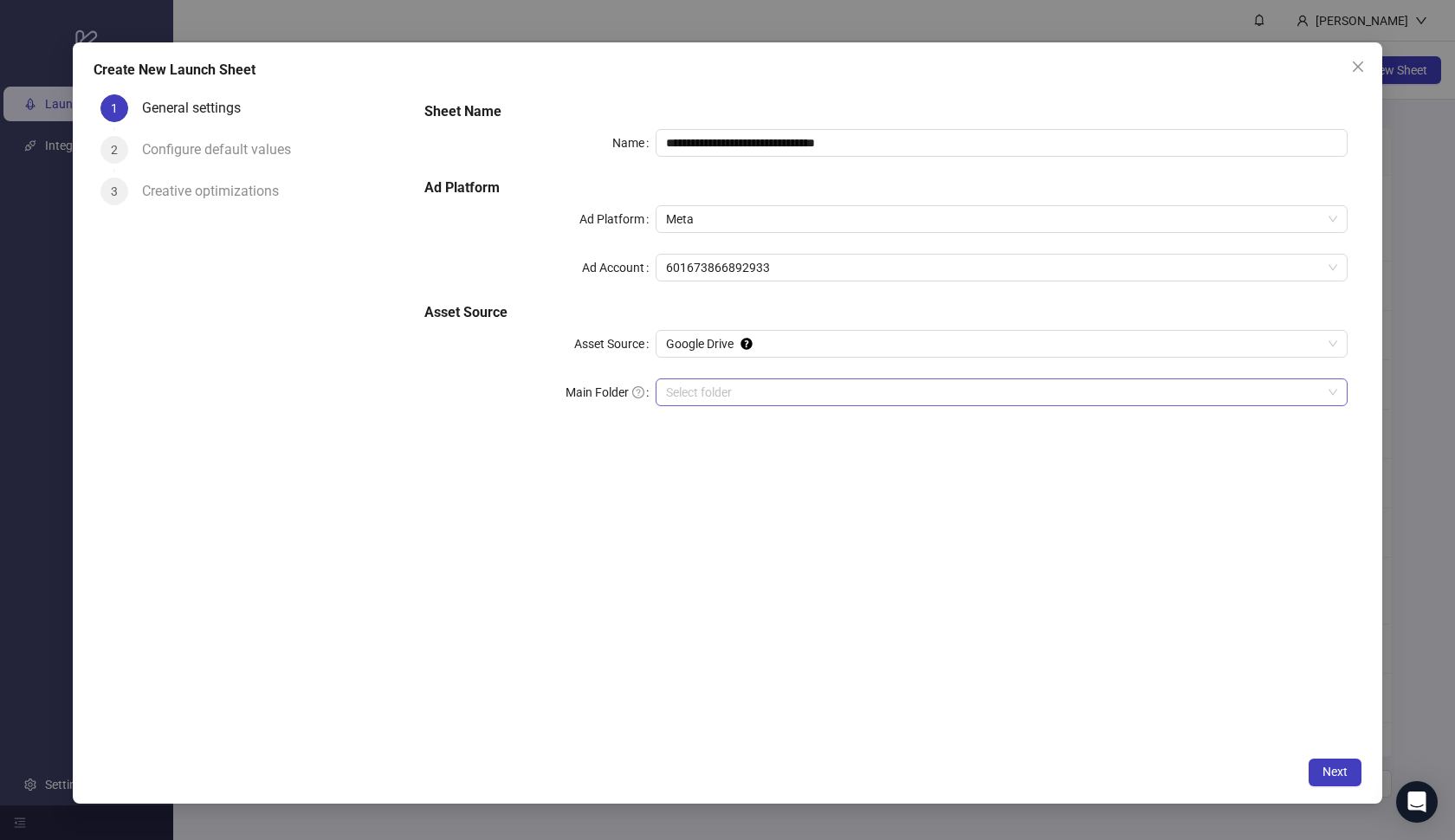
click at [777, 395] on input "Main Folder" at bounding box center [994, 392] width 656 height 26
click at [1339, 783] on button "Next" at bounding box center [1335, 772] width 53 height 27
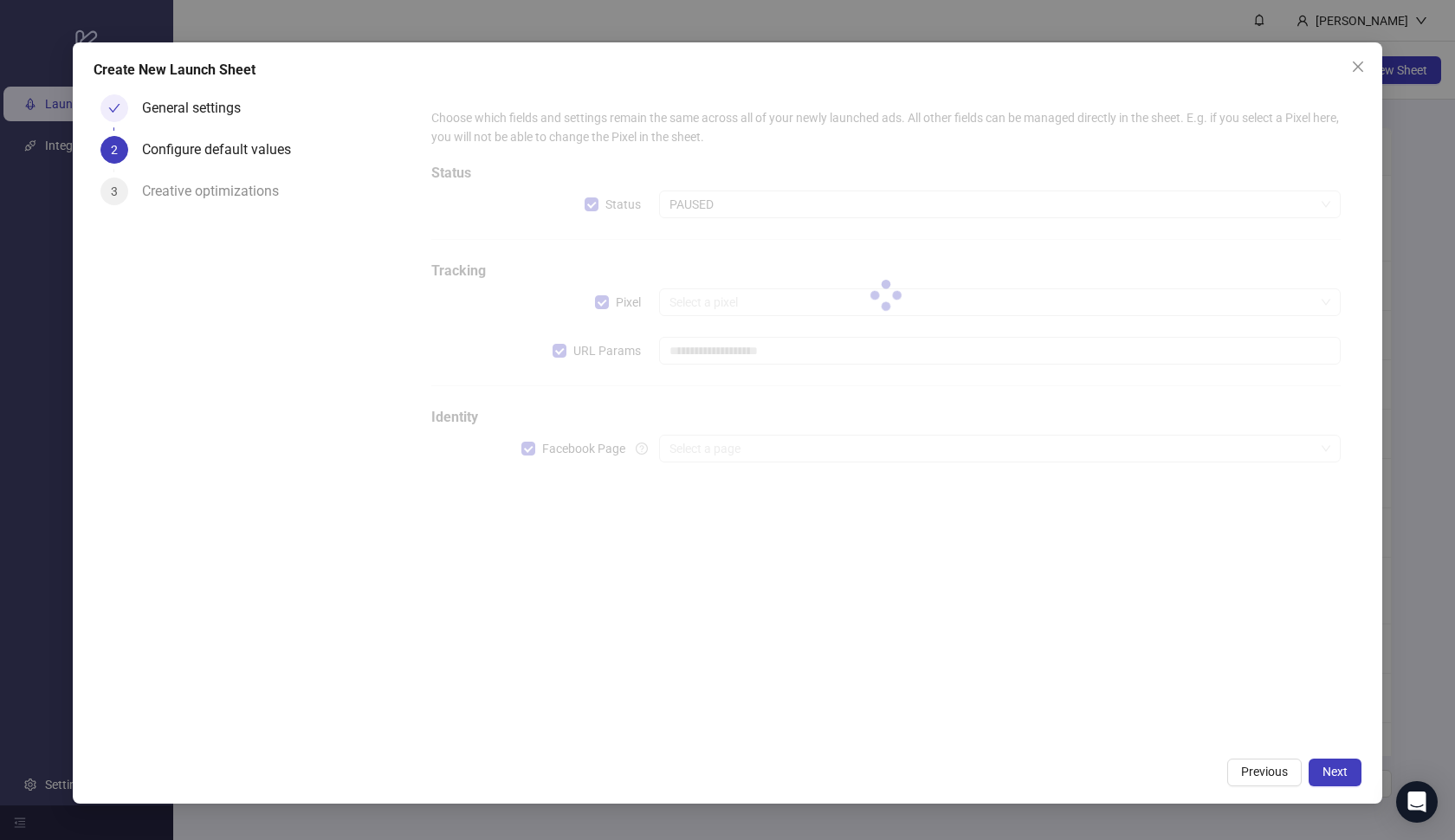
type input "**********"
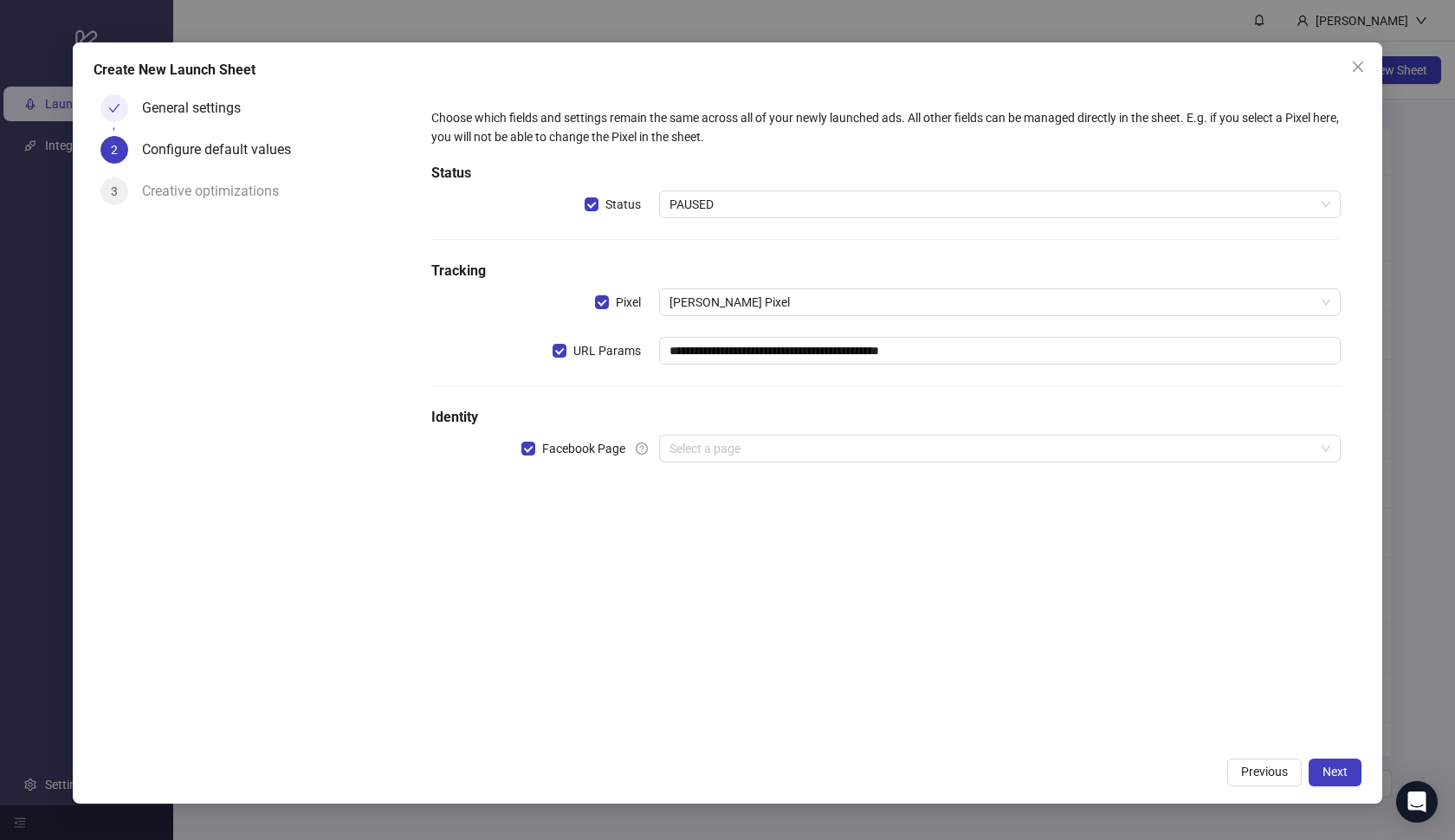
click at [714, 201] on span "PAUSED" at bounding box center [1001, 204] width 662 height 26
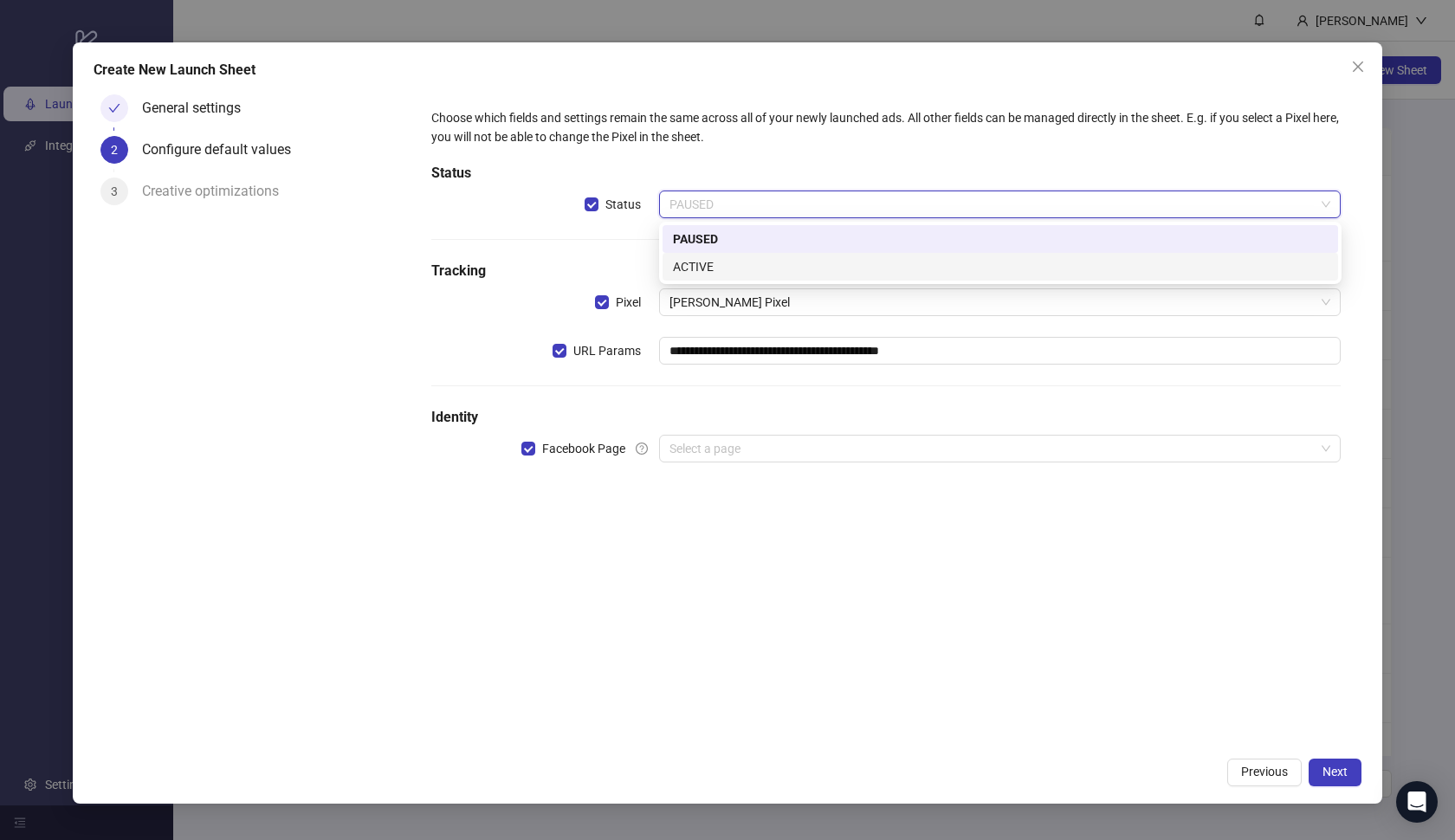
click at [724, 253] on div "ACTIVE" at bounding box center [1001, 266] width 675 height 27
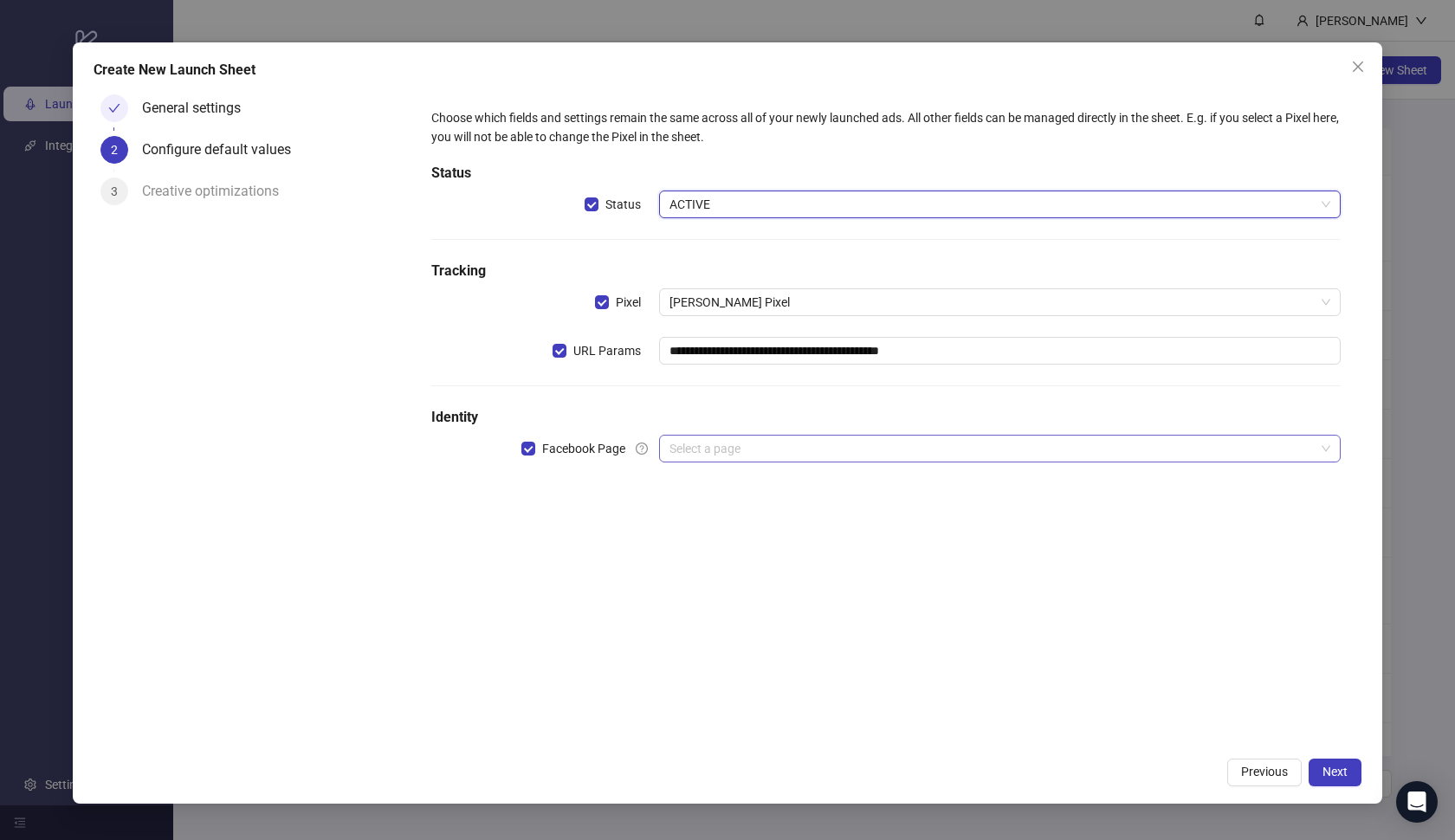
click at [745, 445] on input "search" at bounding box center [992, 447] width 646 height 26
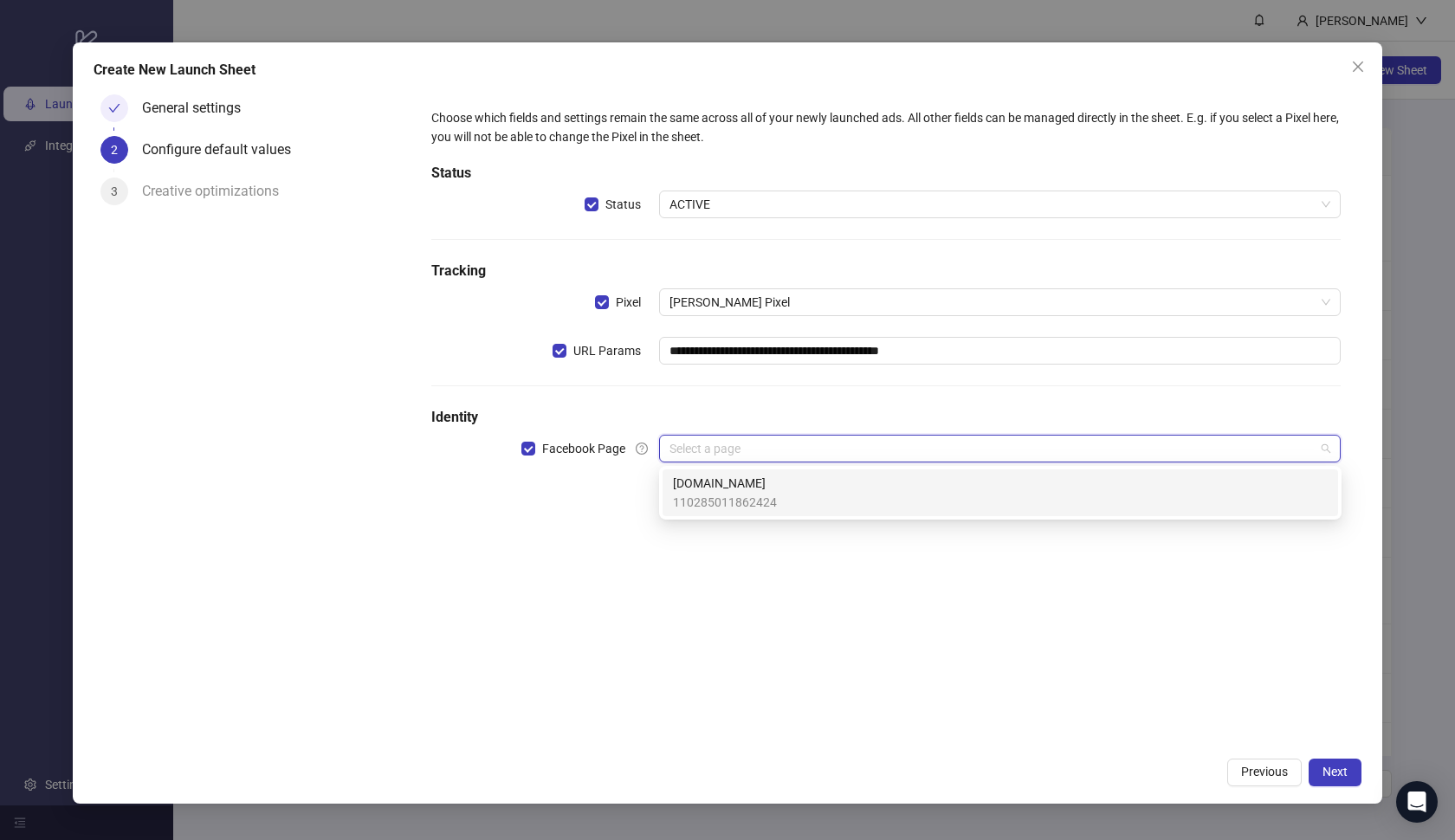
click at [754, 494] on span "110285011862424" at bounding box center [726, 502] width 104 height 19
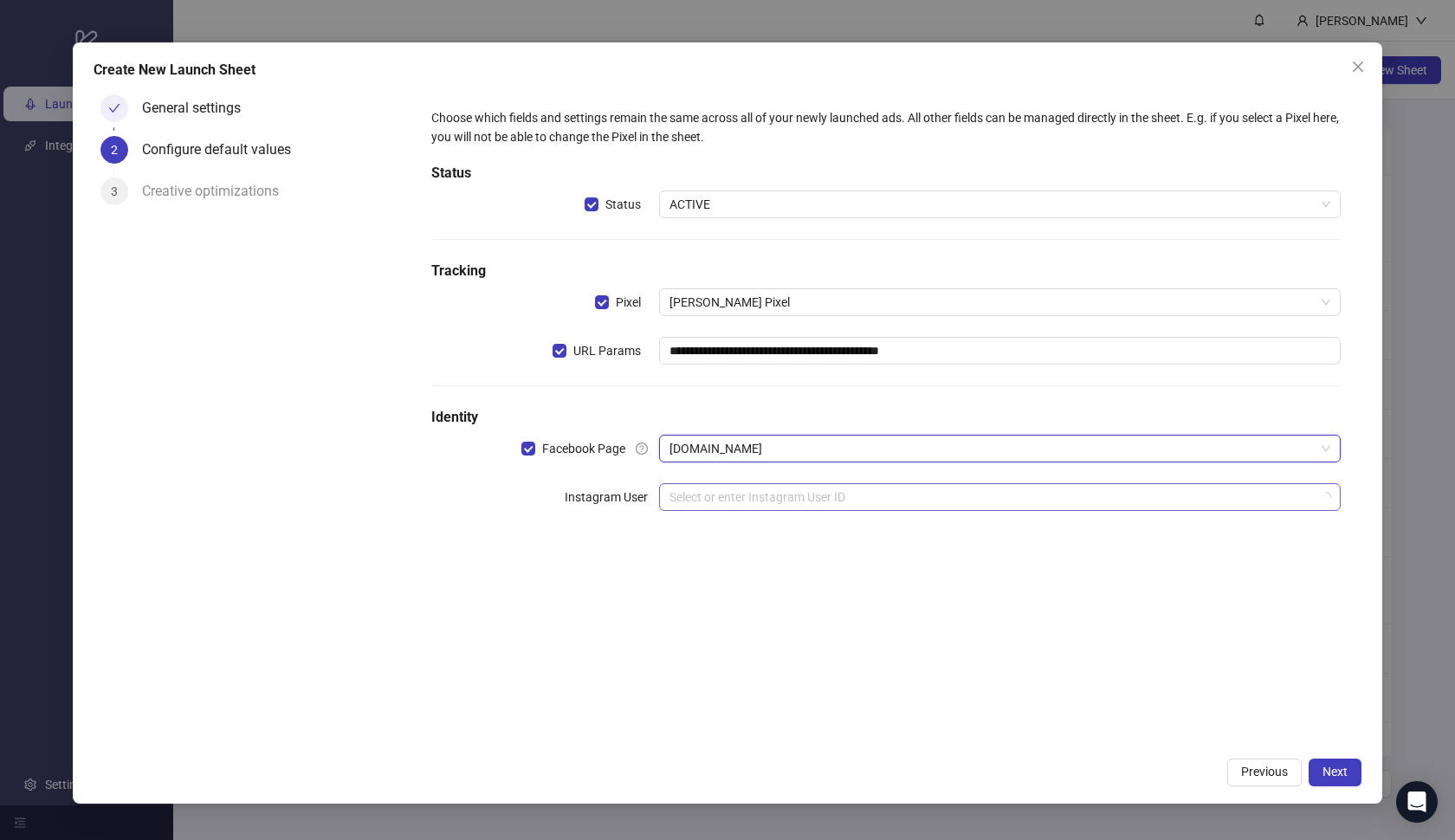
click at [762, 494] on input "search" at bounding box center [992, 497] width 646 height 26
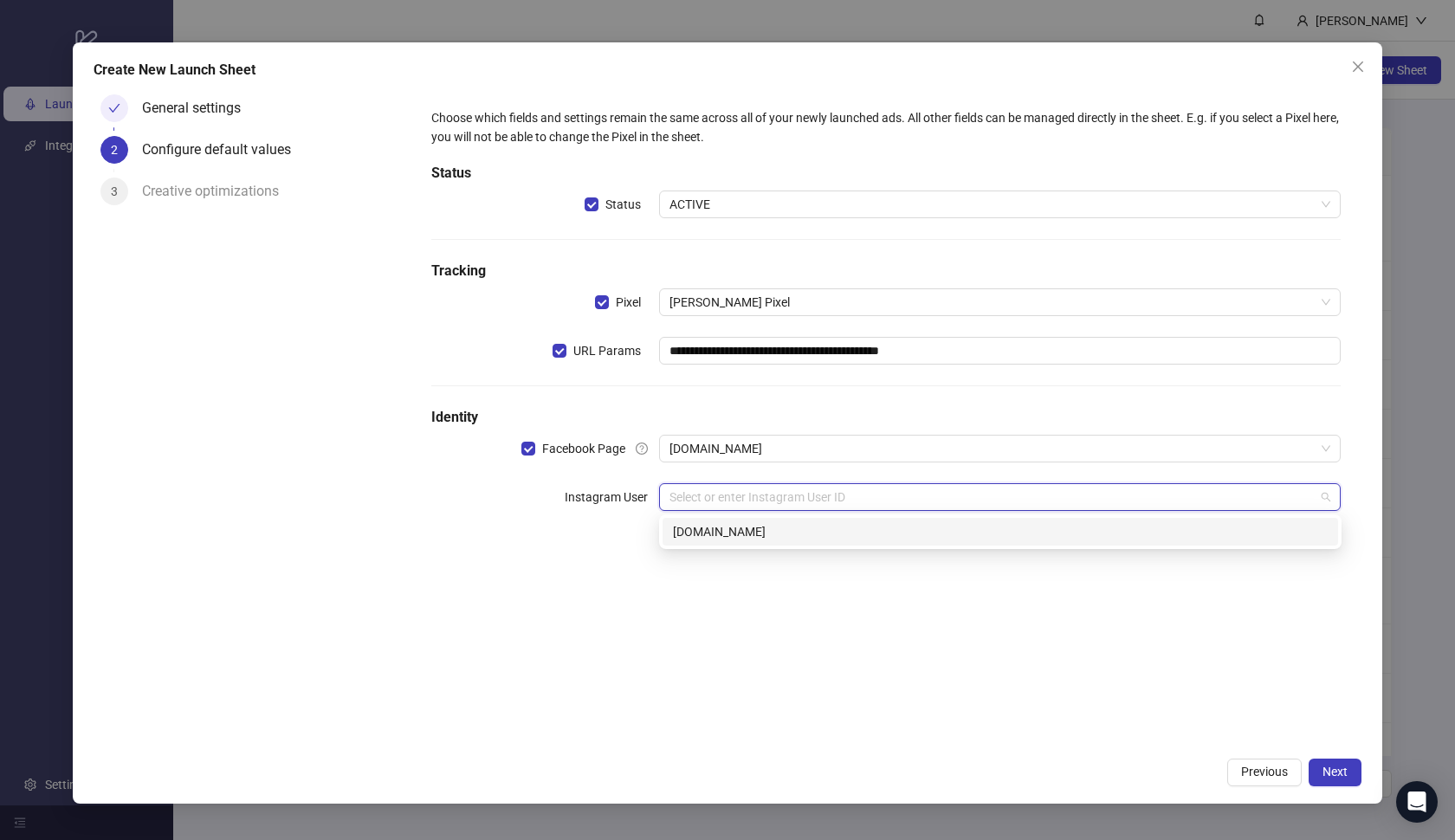
click at [772, 539] on div "[DOMAIN_NAME]" at bounding box center [1001, 532] width 654 height 19
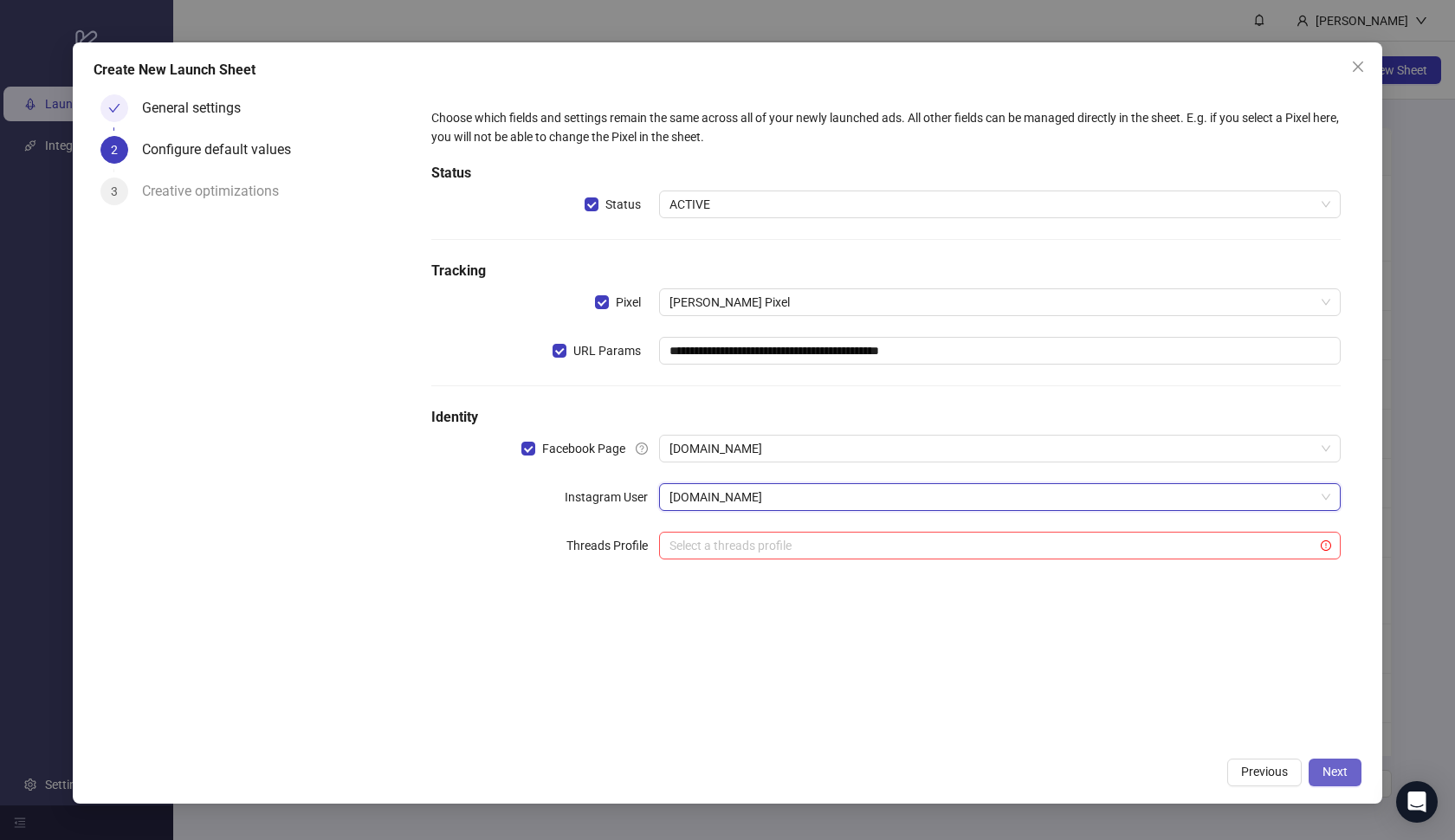
click at [1322, 772] on button "Next" at bounding box center [1335, 772] width 53 height 27
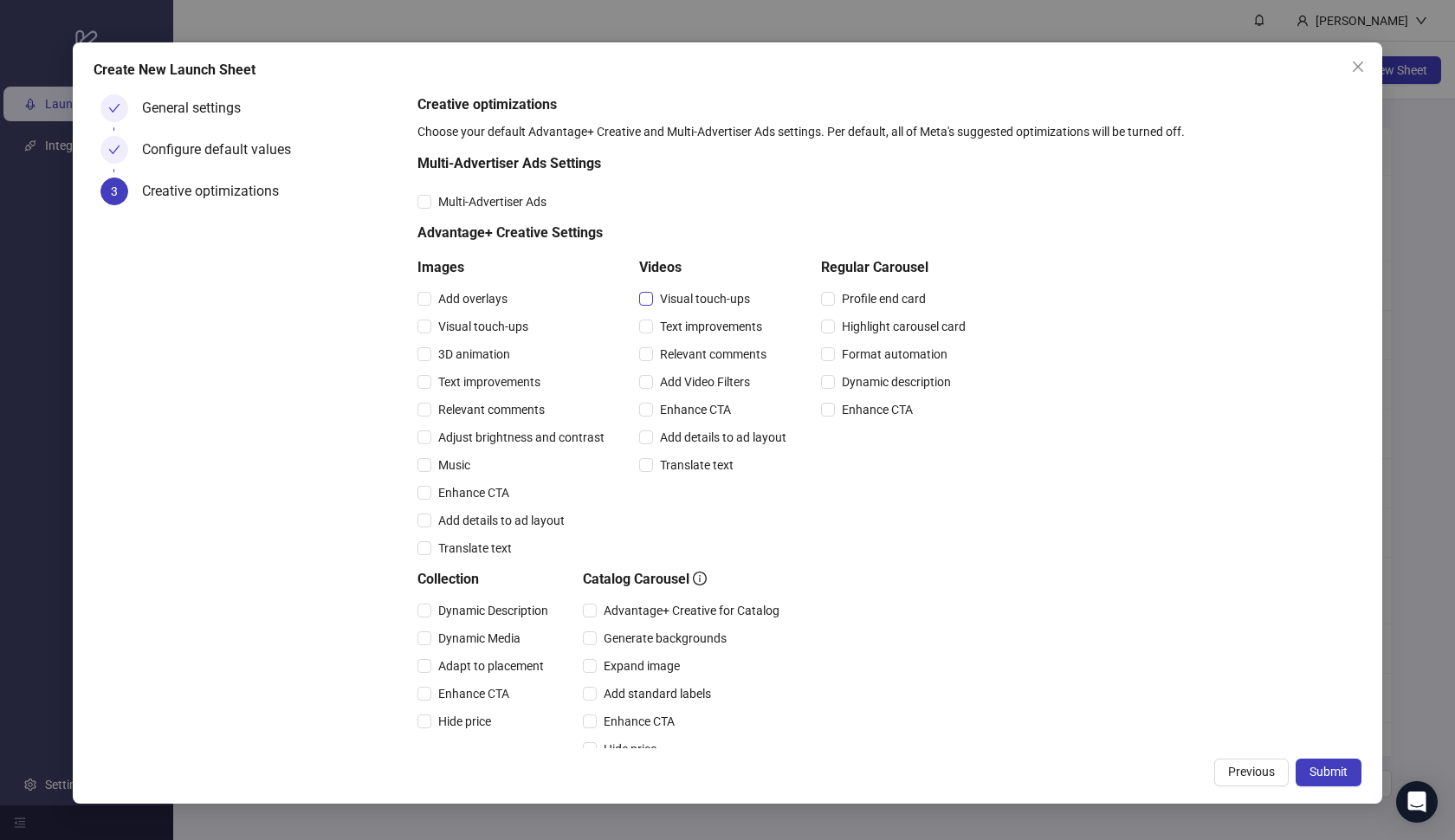
click at [678, 298] on span "Visual touch-ups" at bounding box center [706, 299] width 104 height 19
click at [683, 322] on span "Text improvements" at bounding box center [711, 326] width 116 height 19
click at [683, 343] on div "Relevant comments" at bounding box center [716, 354] width 155 height 27
click at [683, 360] on span "Relevant comments" at bounding box center [713, 354] width 120 height 19
click at [683, 382] on span "Add Video Filters" at bounding box center [706, 382] width 104 height 19
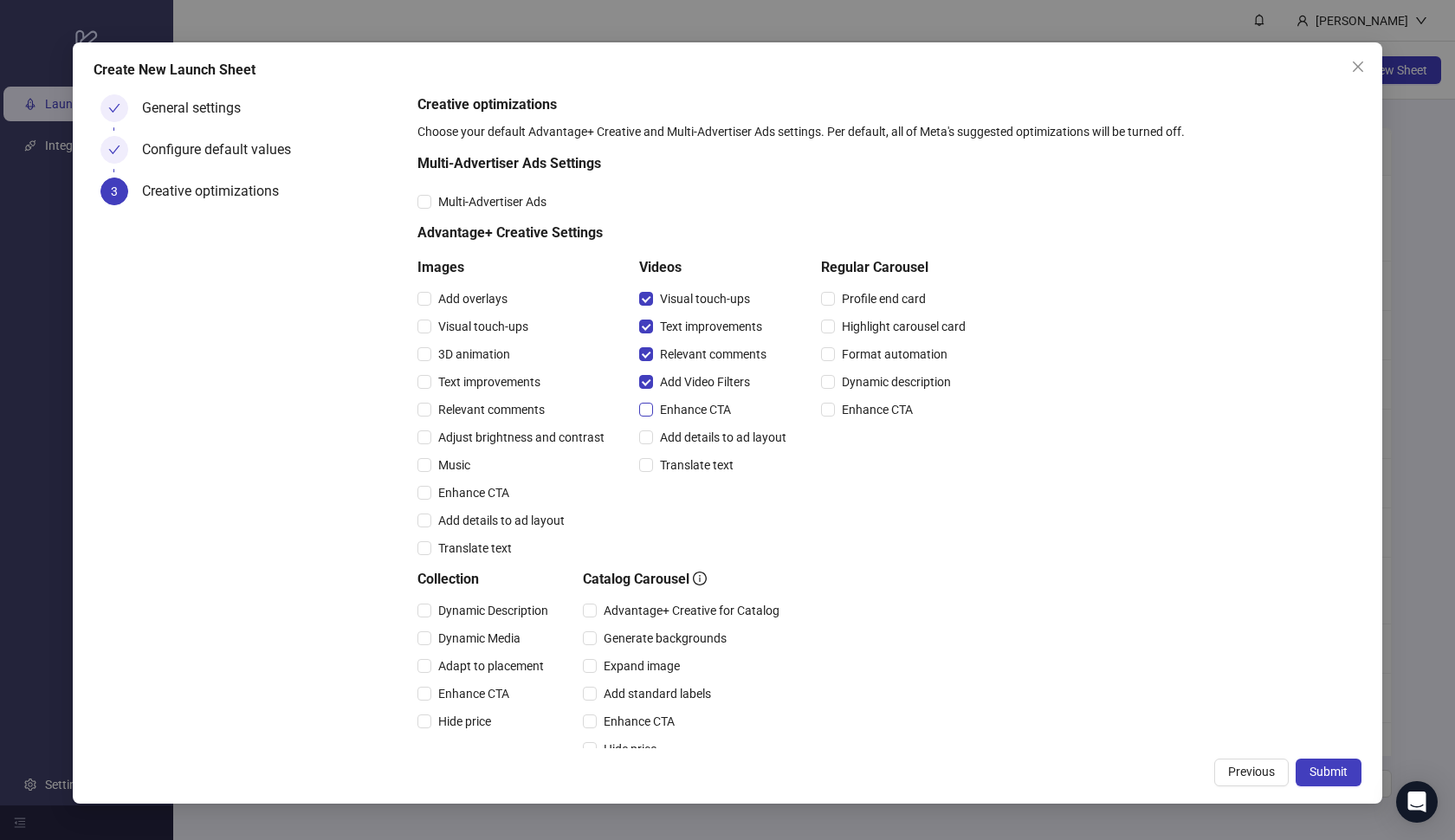
click at [683, 403] on span "Enhance CTA" at bounding box center [696, 410] width 85 height 19
click at [684, 429] on span "Add details to ad layout" at bounding box center [724, 437] width 140 height 19
click at [683, 463] on span "Translate text" at bounding box center [697, 465] width 87 height 19
click at [508, 604] on span "Dynamic Description" at bounding box center [493, 611] width 124 height 19
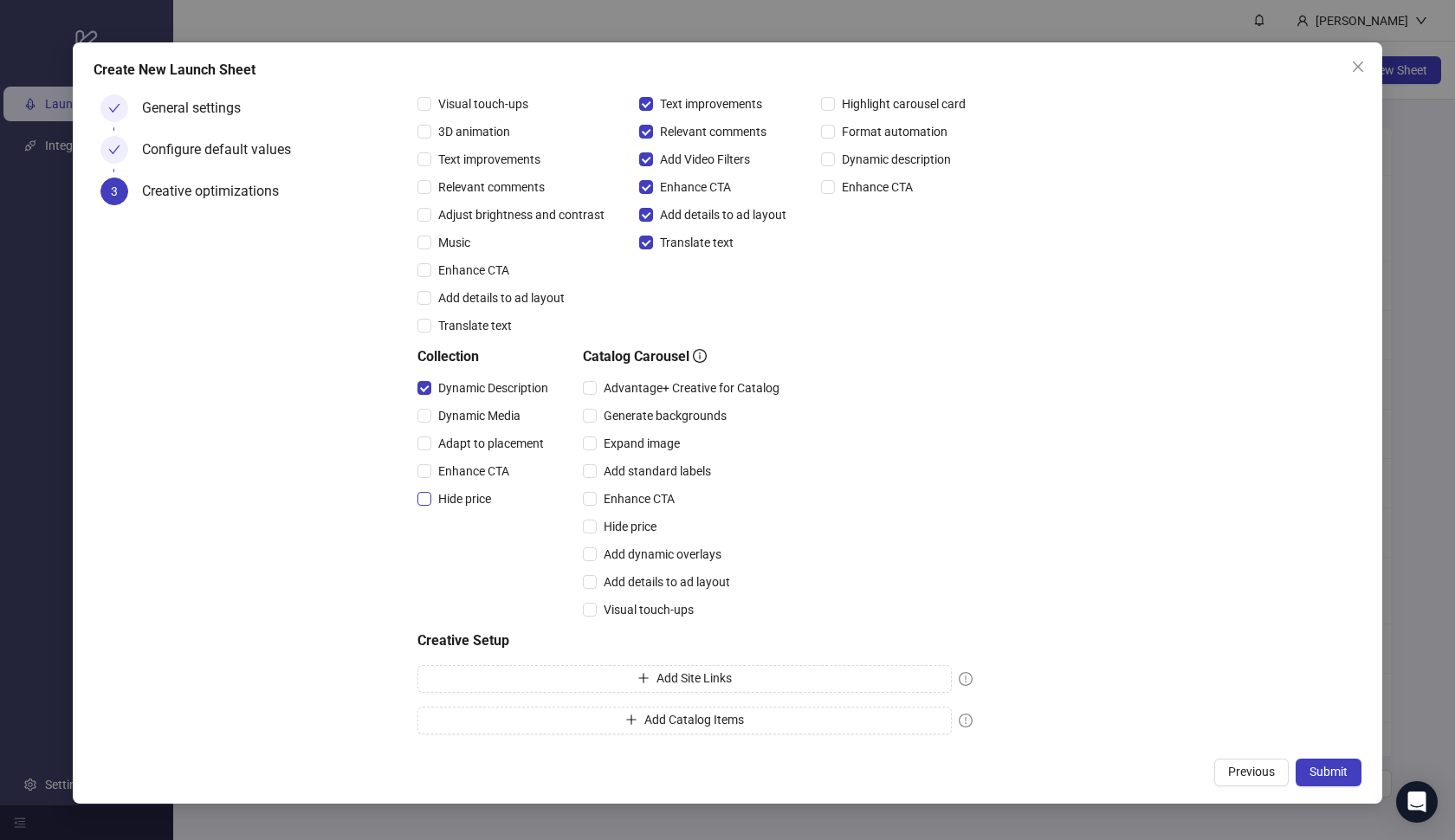
scroll to position [223, 0]
click at [465, 502] on span "Hide price" at bounding box center [465, 499] width 66 height 19
click at [465, 474] on span "Enhance CTA" at bounding box center [474, 471] width 85 height 19
click at [460, 444] on span "Adapt to placement" at bounding box center [491, 444] width 120 height 19
click at [460, 418] on span "Dynamic Media" at bounding box center [479, 415] width 96 height 19
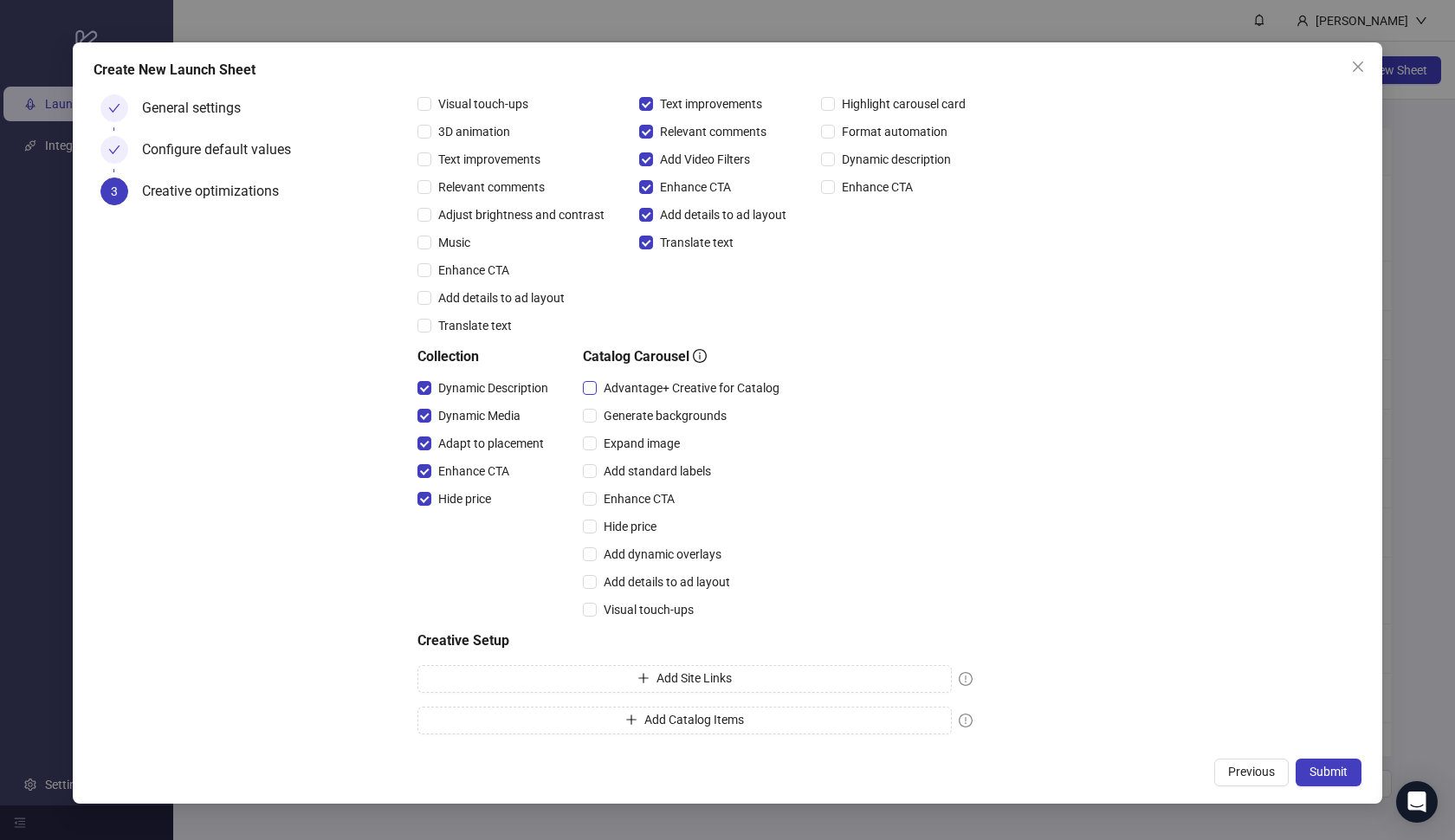
click at [618, 395] on span "Advantage+ Creative for Catalog" at bounding box center [691, 388] width 190 height 19
click at [624, 432] on div "Expand image" at bounding box center [685, 443] width 204 height 27
click at [626, 438] on span "Expand image" at bounding box center [641, 444] width 90 height 19
click at [626, 471] on span "Add standard labels" at bounding box center [657, 471] width 121 height 19
click at [625, 494] on span "Enhance CTA" at bounding box center [639, 499] width 85 height 19
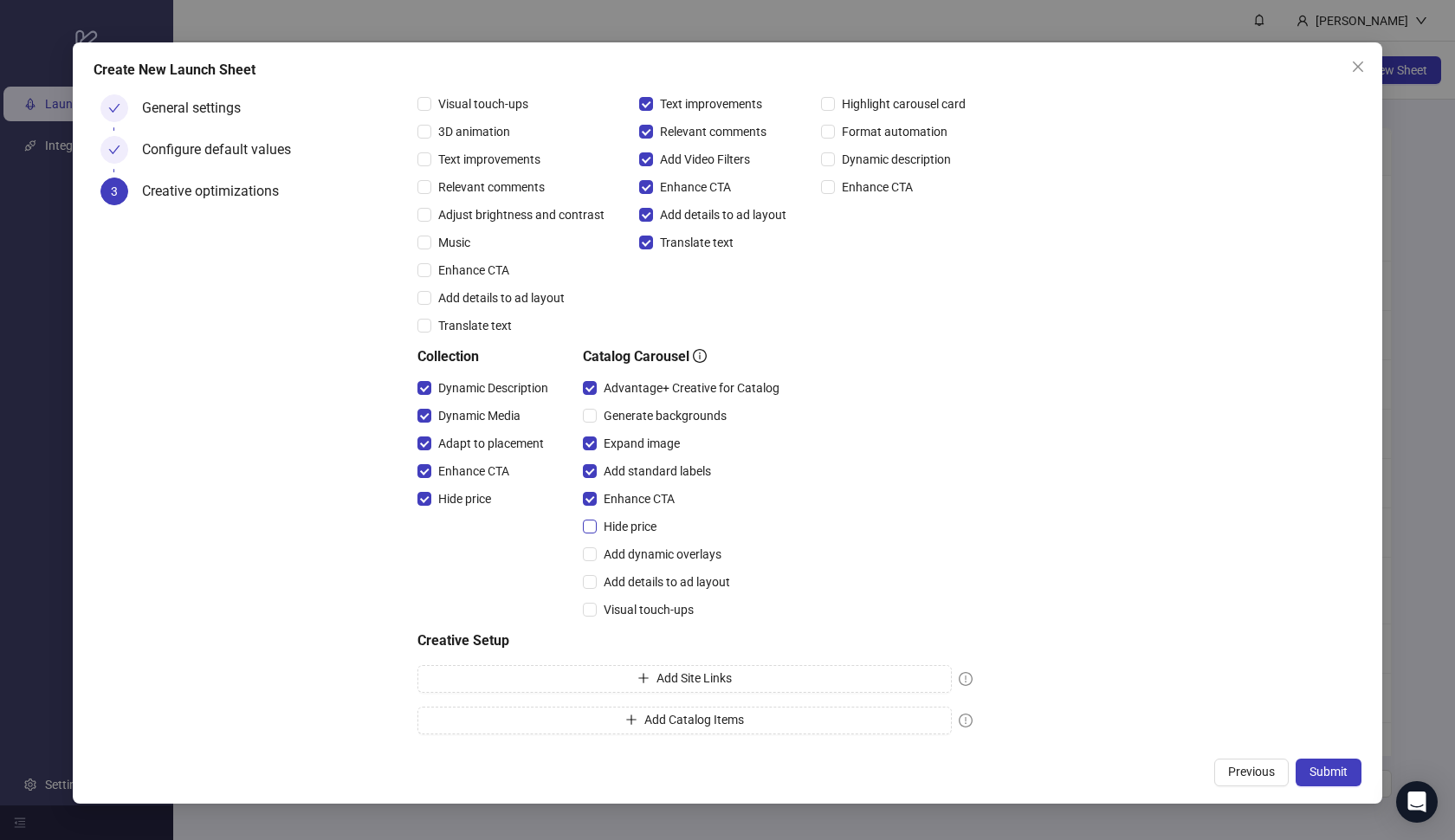
click at [625, 531] on span "Hide price" at bounding box center [630, 526] width 66 height 19
click at [625, 544] on span "Add dynamic overlays" at bounding box center [662, 554] width 132 height 19
click at [625, 584] on span "Add details to ad layout" at bounding box center [667, 582] width 140 height 19
click at [625, 601] on span "Visual touch-ups" at bounding box center [649, 610] width 104 height 19
click at [1340, 758] on button "Submit" at bounding box center [1328, 772] width 65 height 27
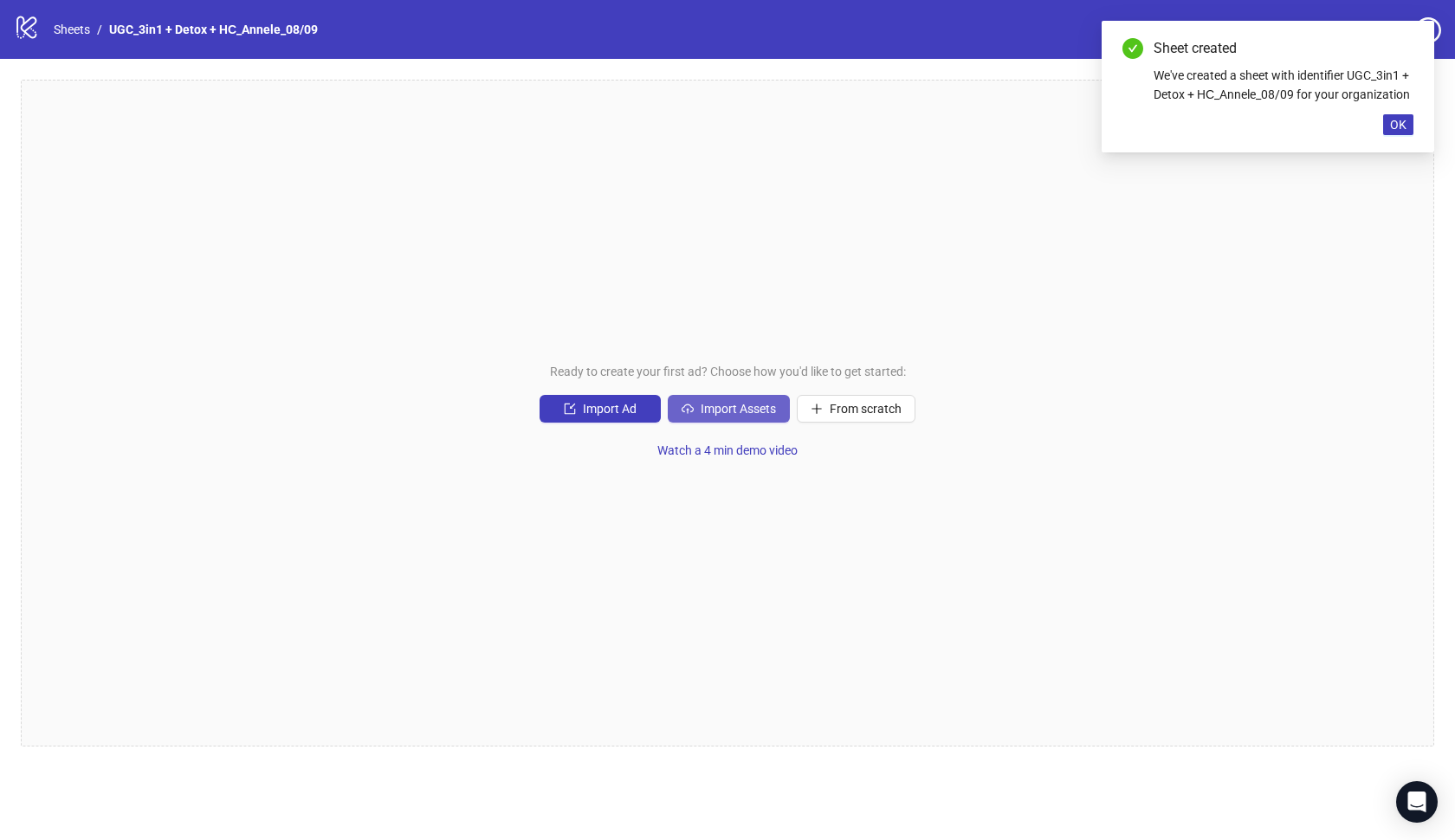
click at [744, 411] on span "Import Assets" at bounding box center [738, 409] width 75 height 14
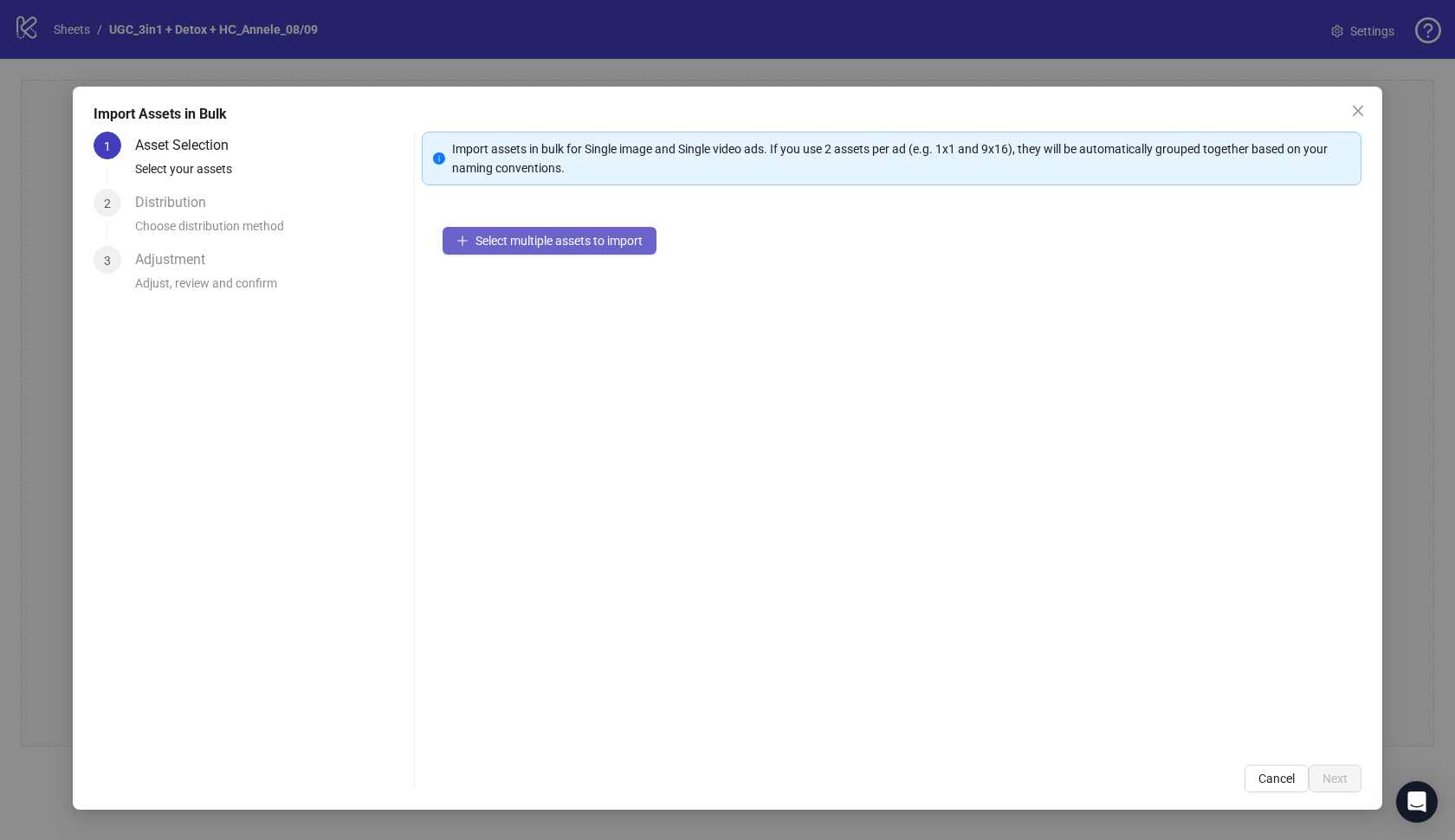
click at [584, 229] on button "Select multiple assets to import" at bounding box center [550, 240] width 214 height 27
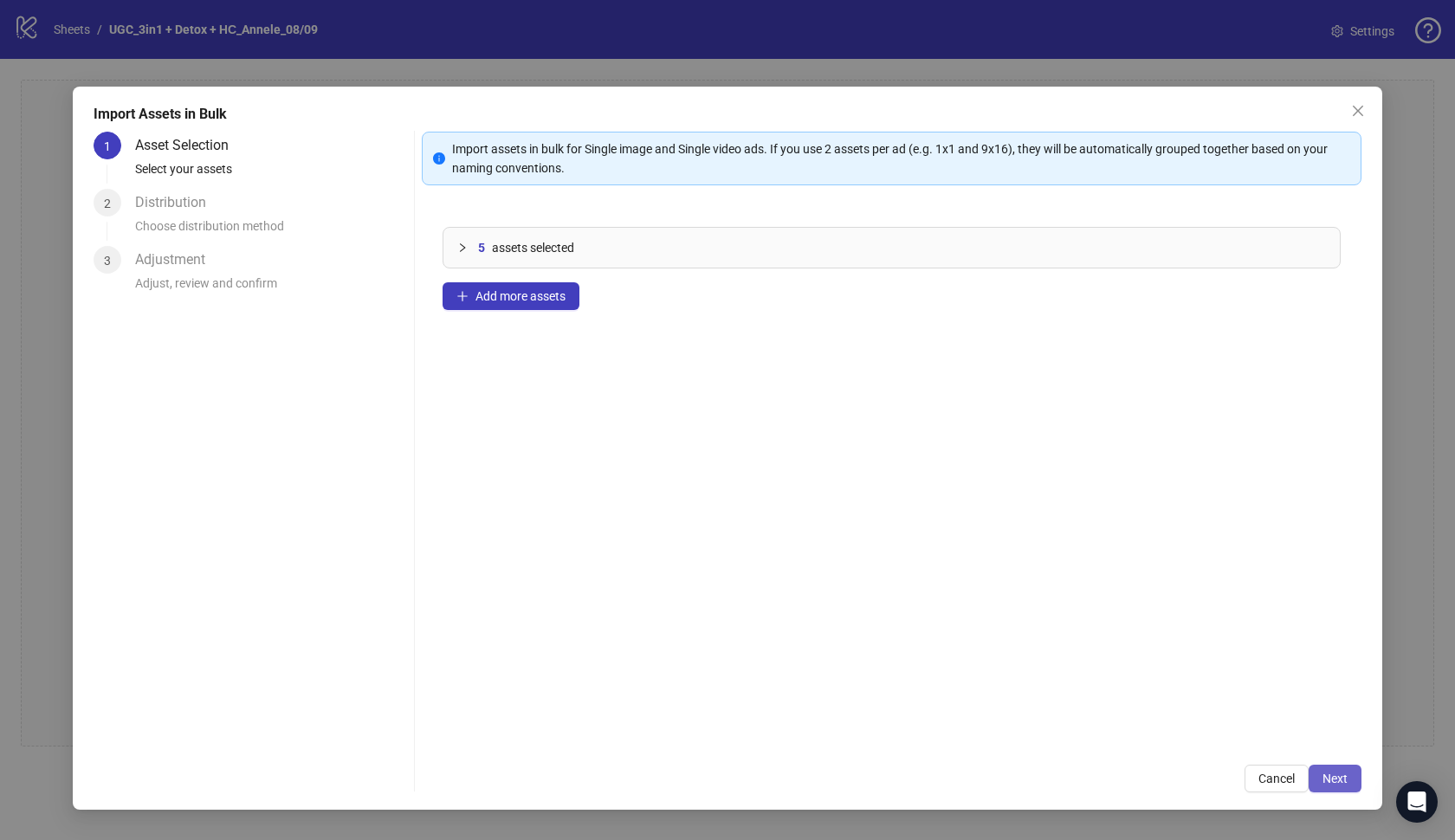
click at [1334, 774] on span "Next" at bounding box center [1335, 778] width 25 height 14
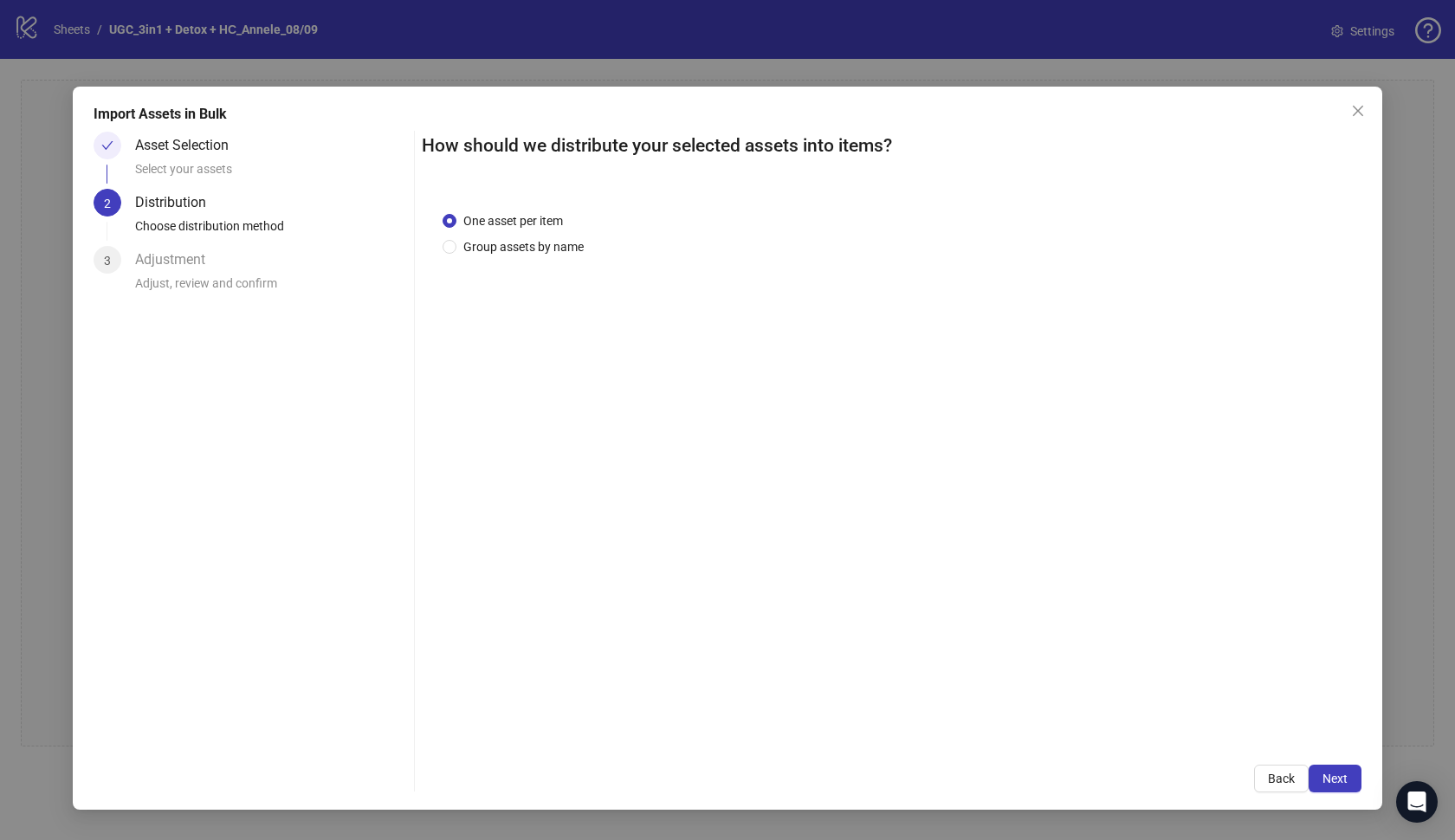
click at [1334, 774] on span "Next" at bounding box center [1335, 778] width 25 height 14
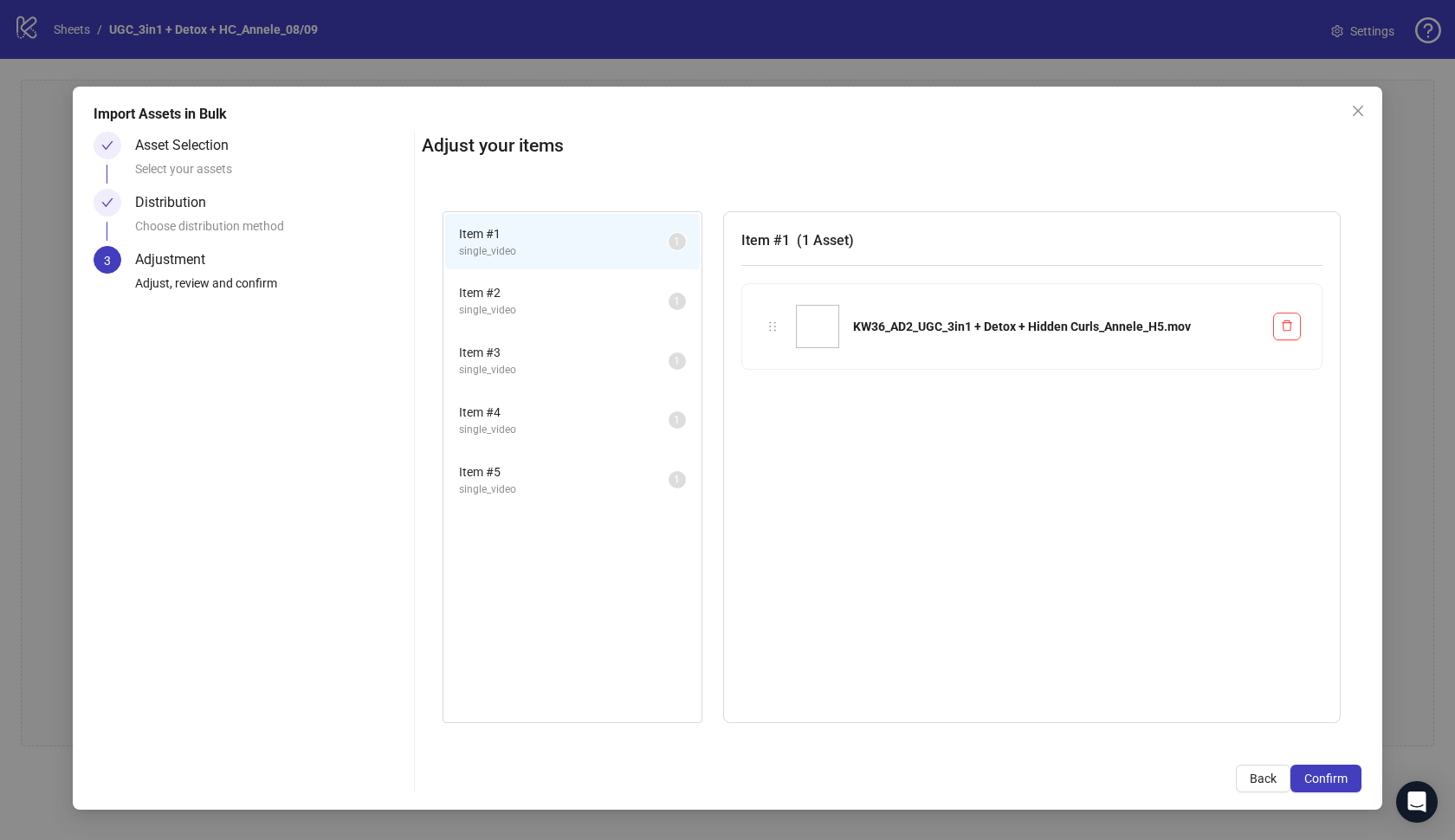
click at [1334, 774] on span "Confirm" at bounding box center [1326, 778] width 44 height 14
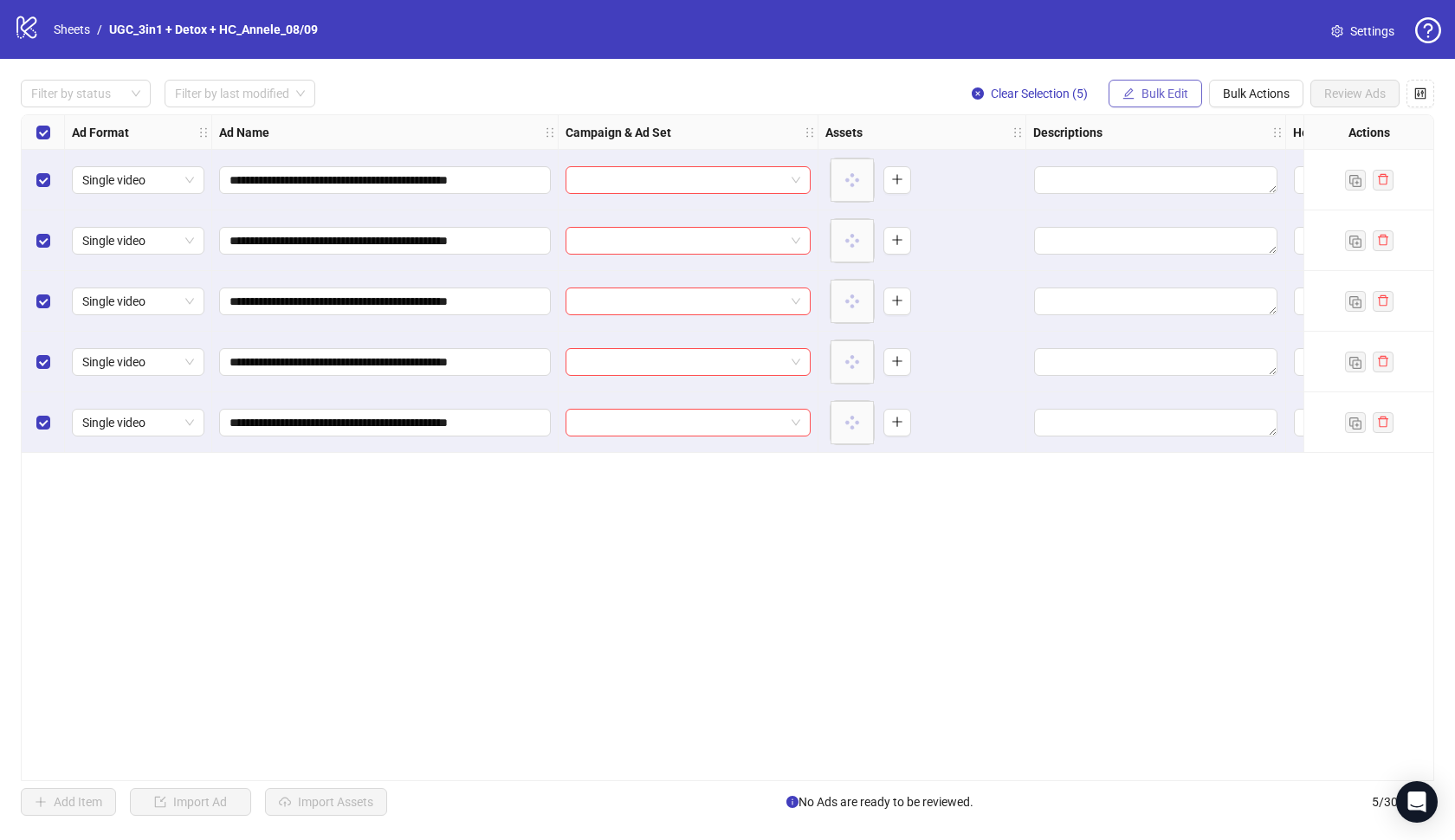
click at [1144, 86] on span "Bulk Edit" at bounding box center [1165, 93] width 46 height 14
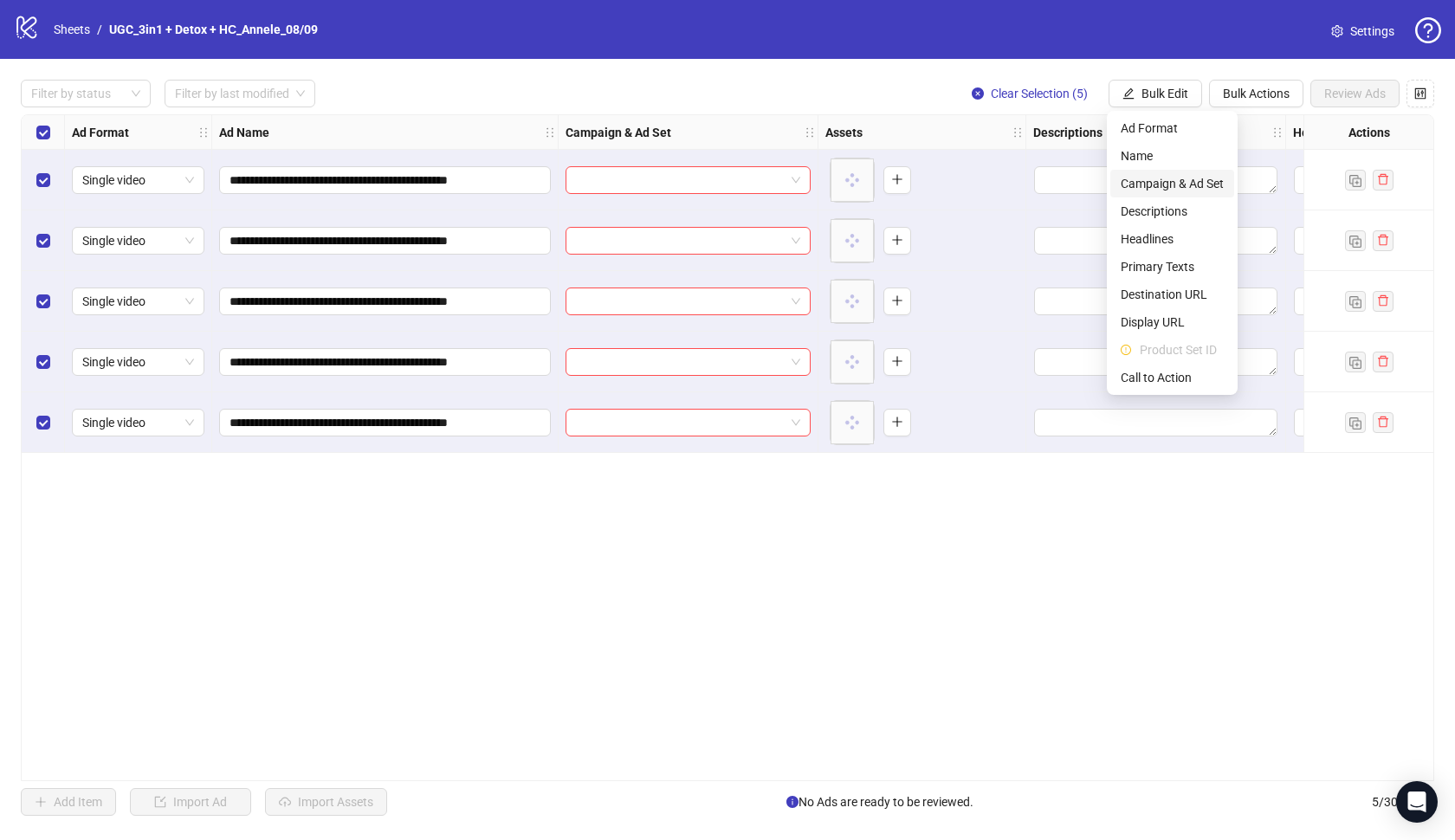
click at [1158, 190] on span "Campaign & Ad Set" at bounding box center [1172, 184] width 103 height 19
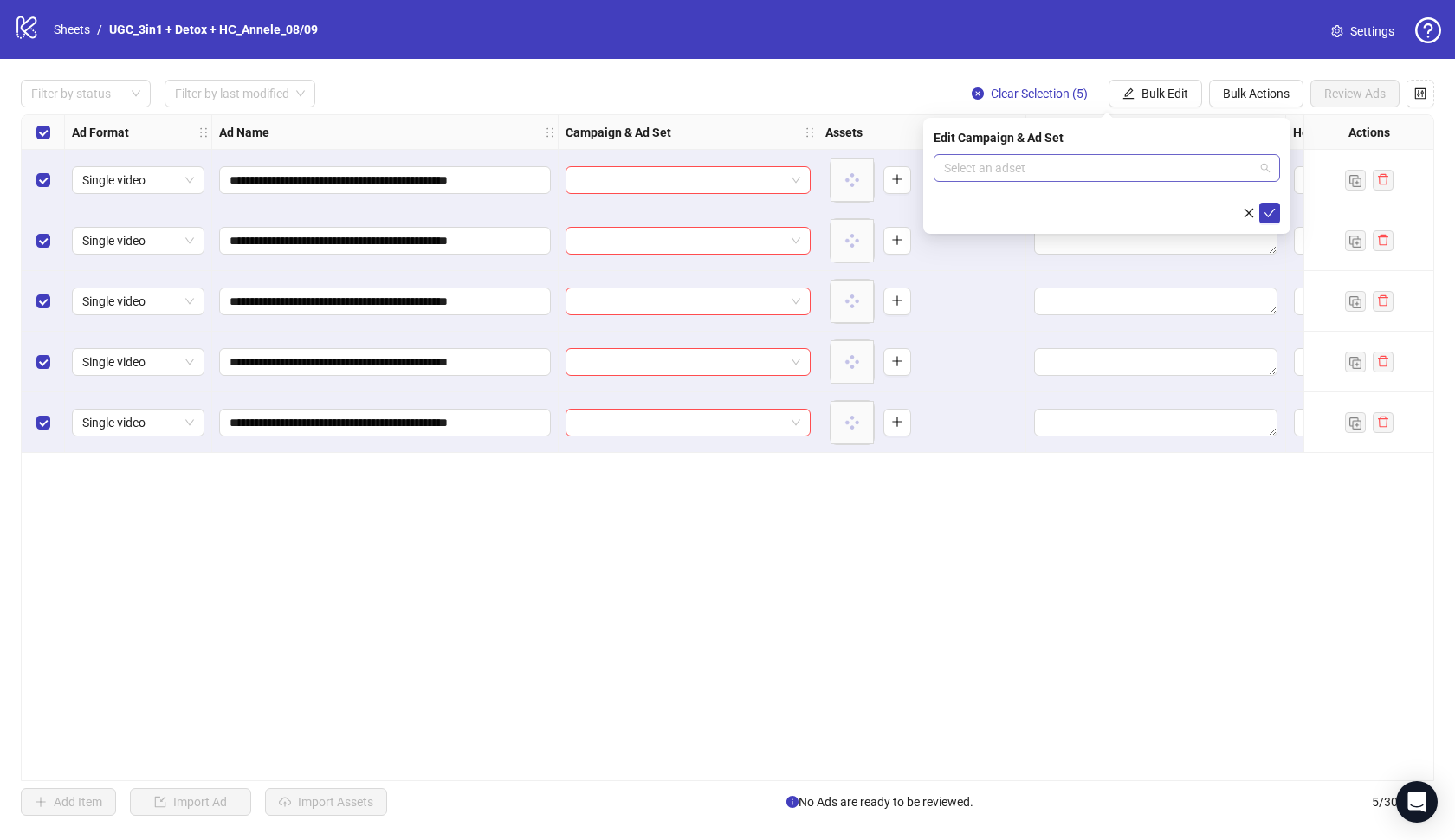
click at [1142, 169] on input "search" at bounding box center [1098, 167] width 310 height 26
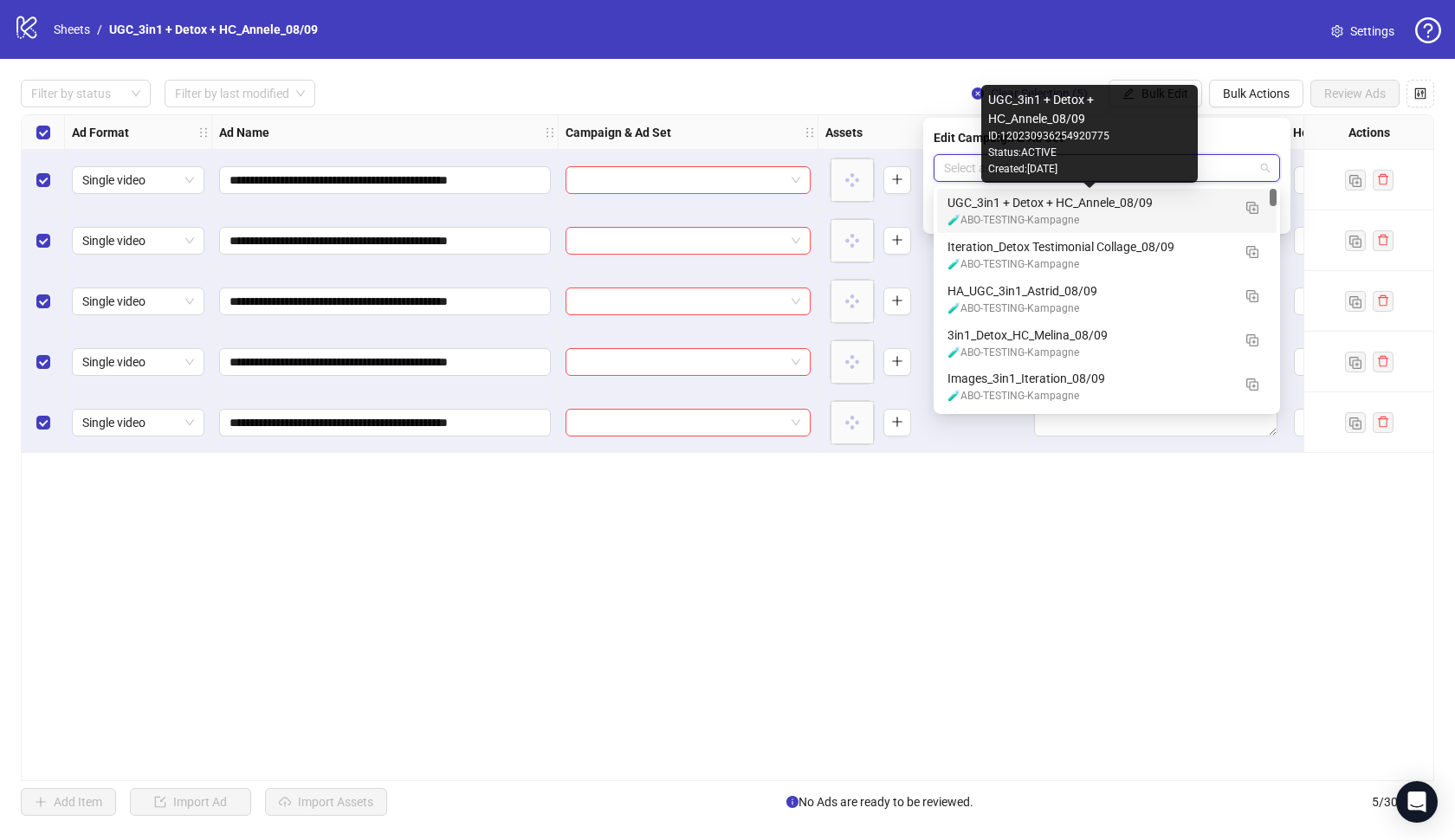
click at [1130, 204] on div "UGC_3in1 + Detox + HС_Annele_08/09" at bounding box center [1090, 203] width 285 height 19
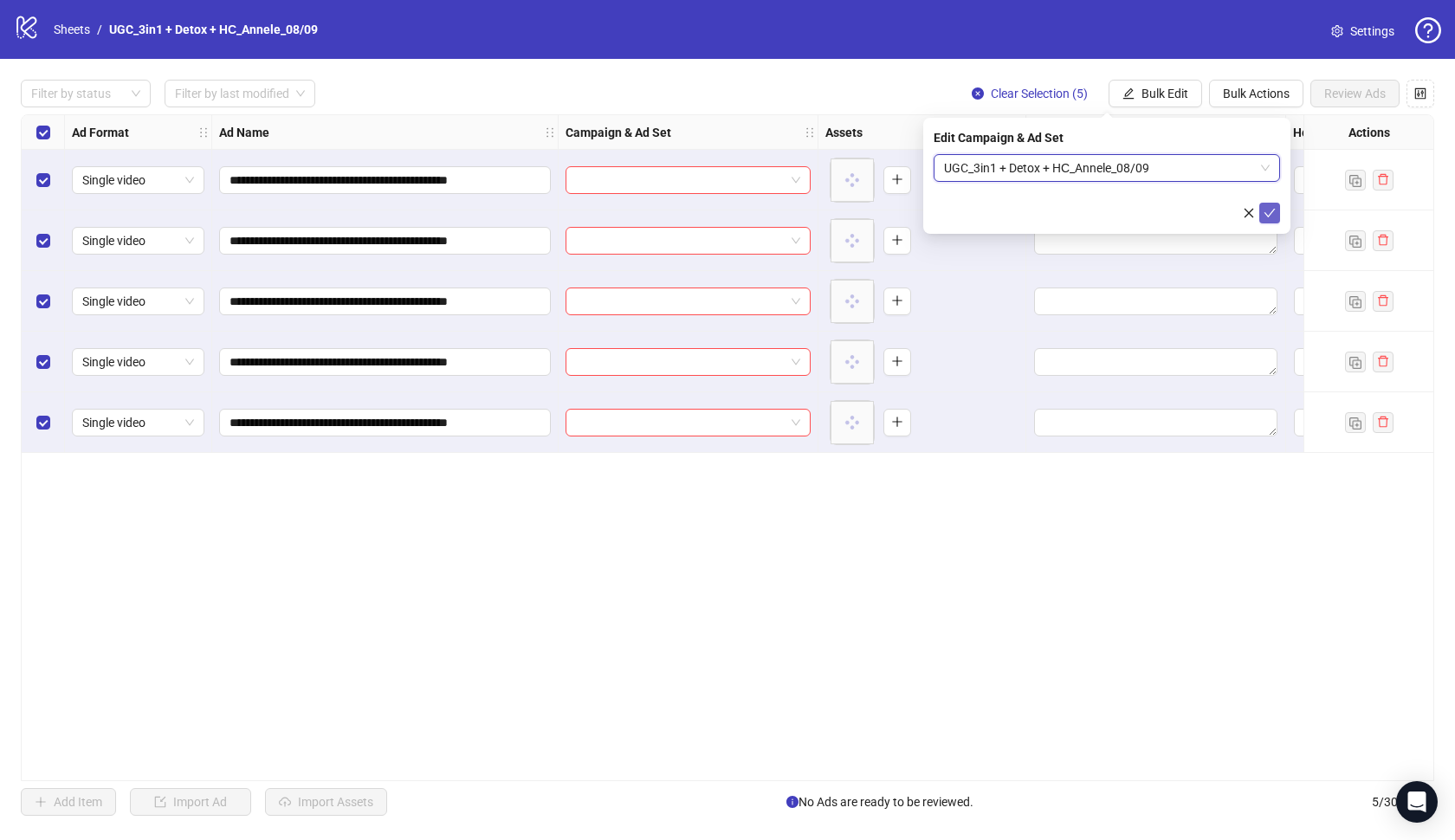
click at [1268, 216] on icon "check" at bounding box center [1270, 212] width 11 height 9
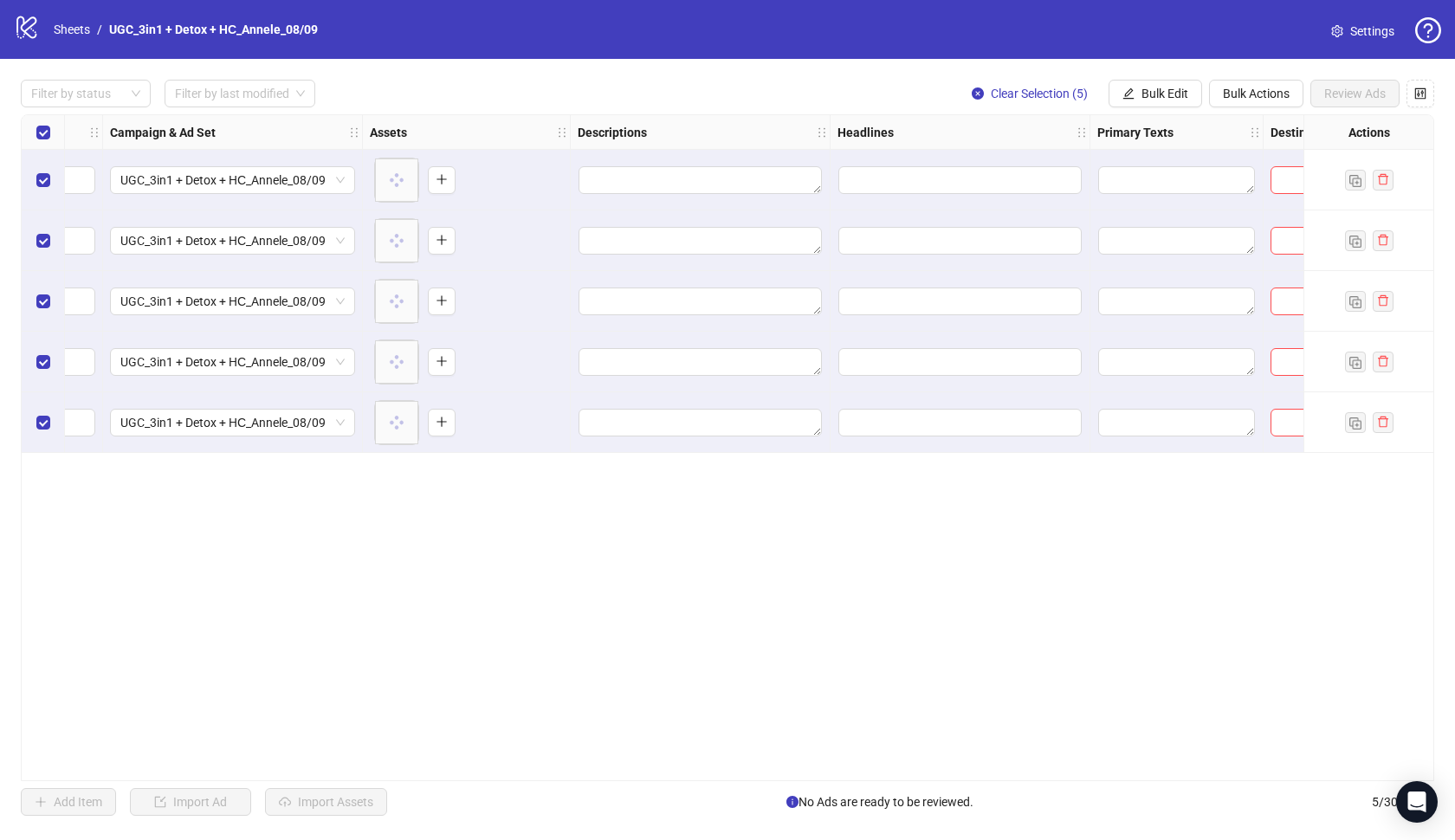
scroll to position [0, 456]
click at [1151, 100] on button "Bulk Edit" at bounding box center [1155, 93] width 94 height 27
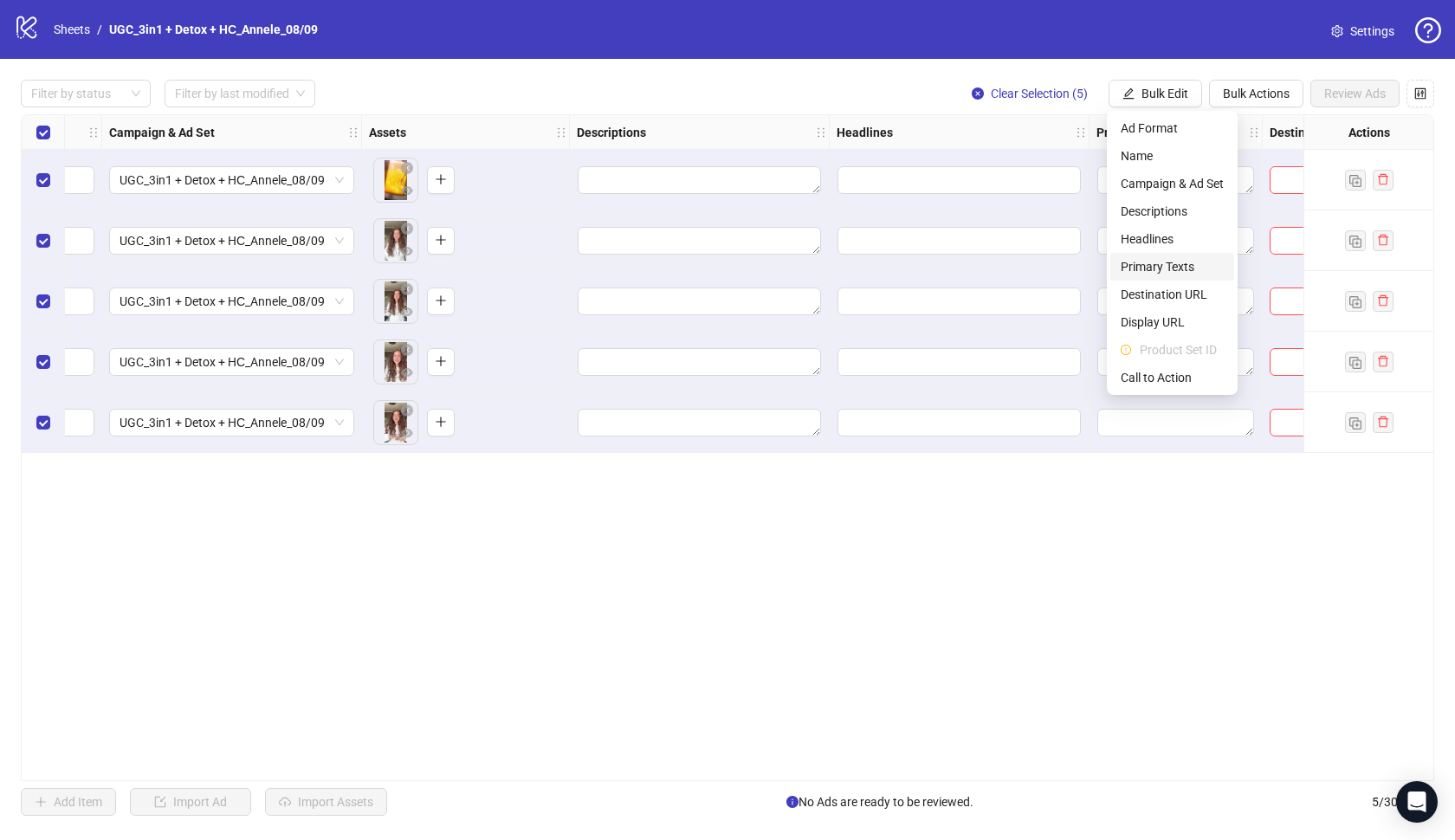
click at [1164, 264] on span "Primary Texts" at bounding box center [1172, 266] width 103 height 19
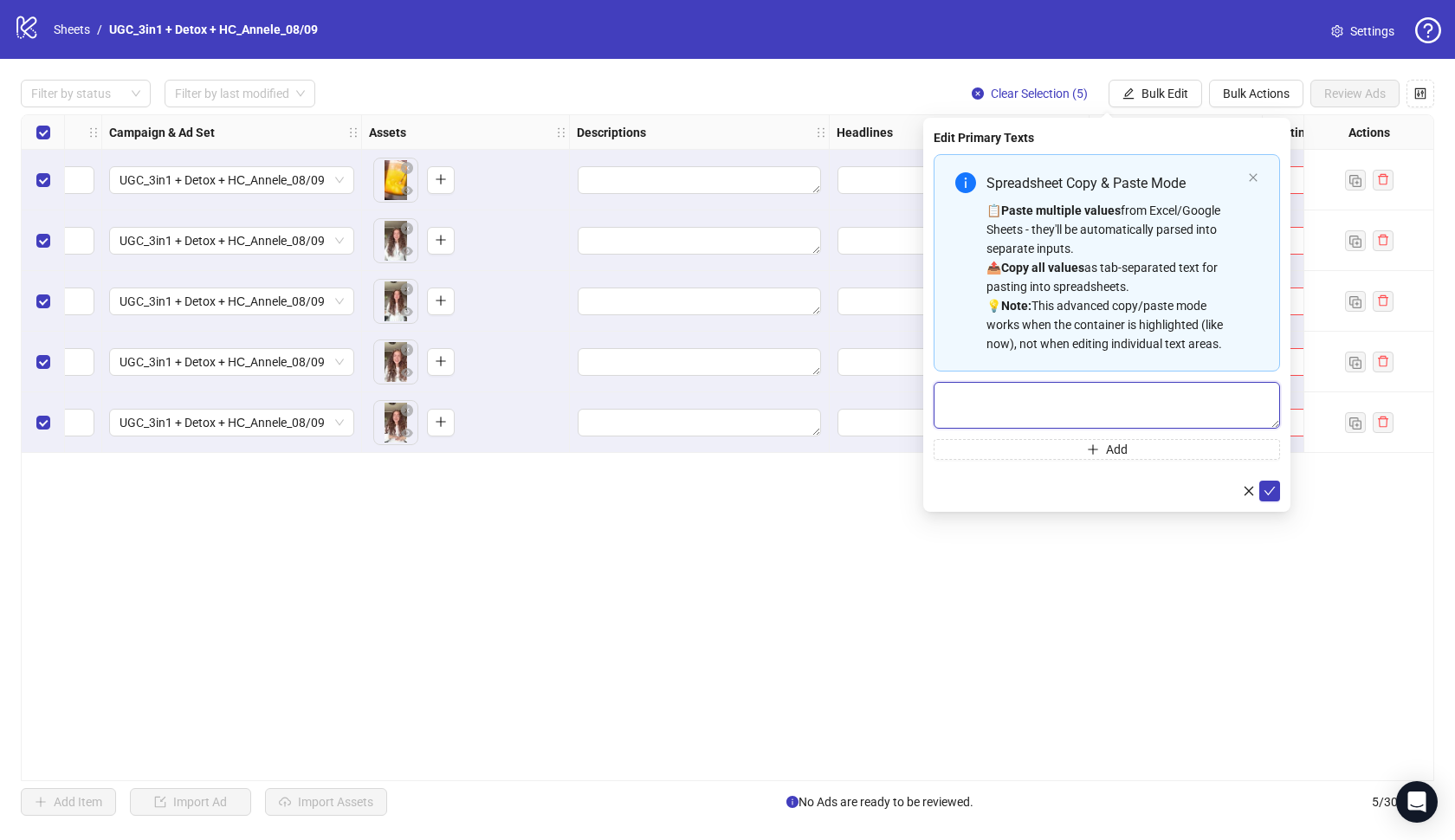
click at [1083, 398] on textarea "Multi-text input container - paste or copy values" at bounding box center [1107, 405] width 346 height 46
paste textarea "**********"
type textarea "**********"
click at [1275, 497] on span "submit" at bounding box center [1270, 491] width 12 height 14
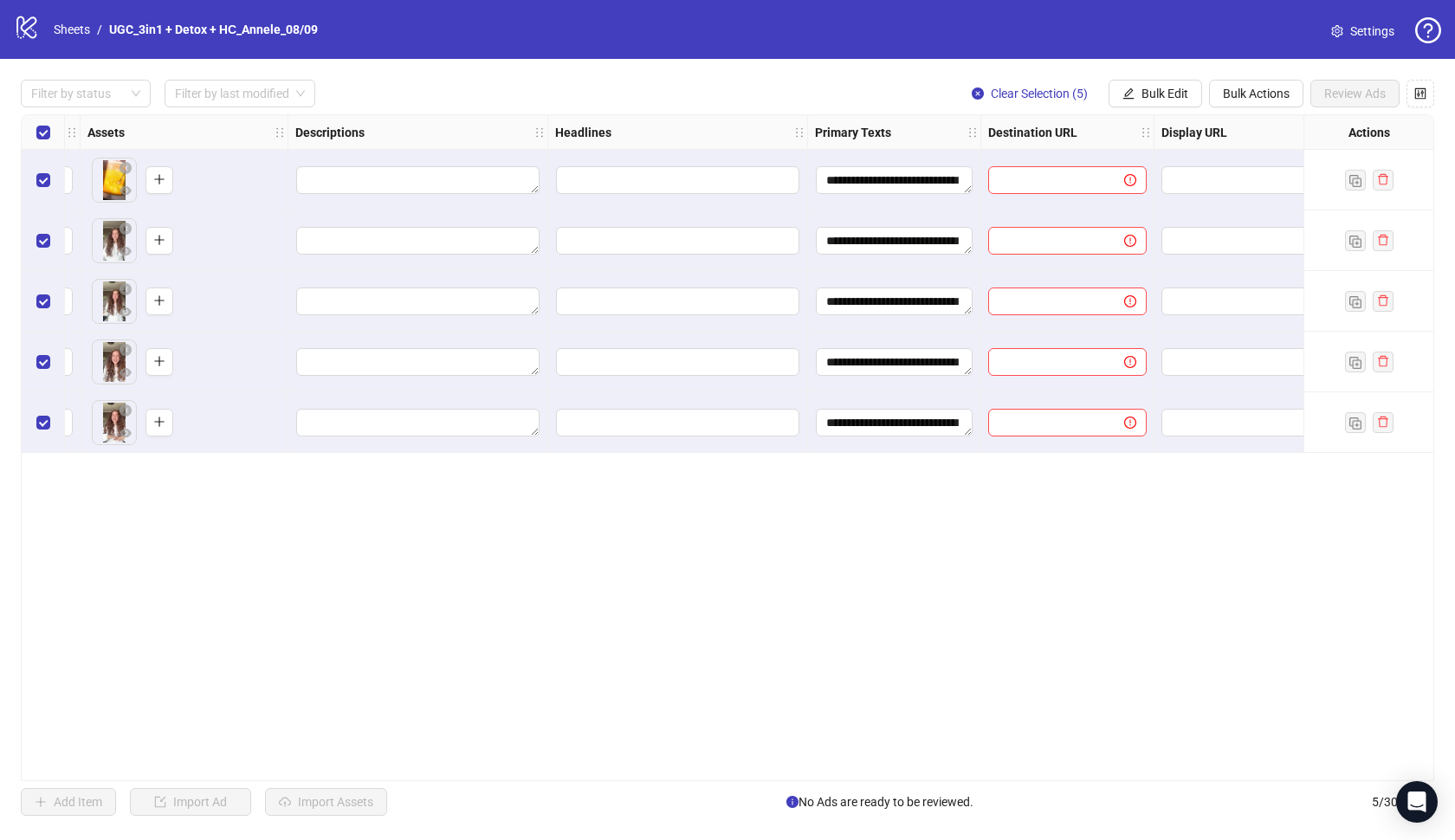
scroll to position [0, 782]
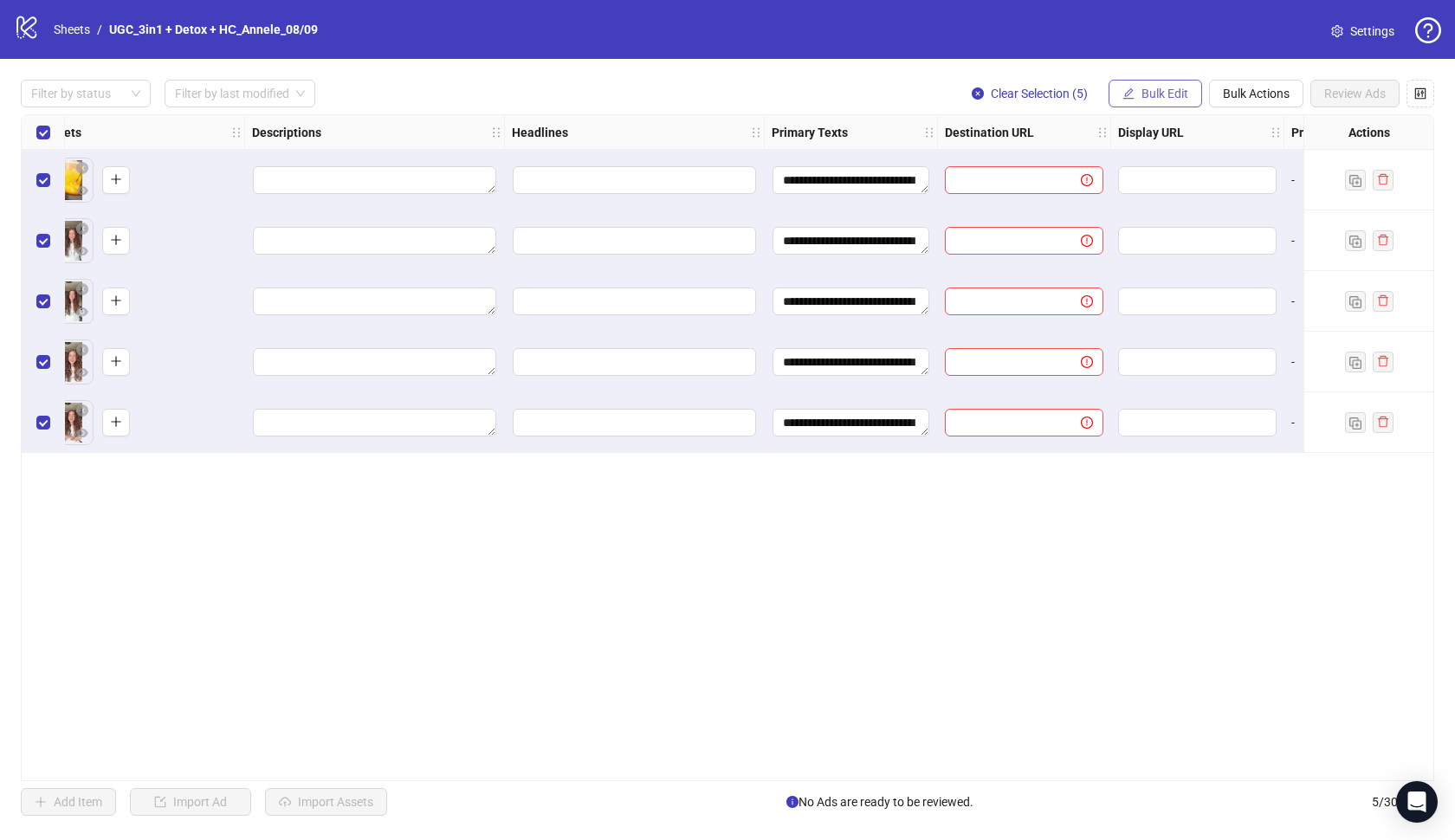
click at [1182, 97] on span "Bulk Edit" at bounding box center [1165, 93] width 46 height 14
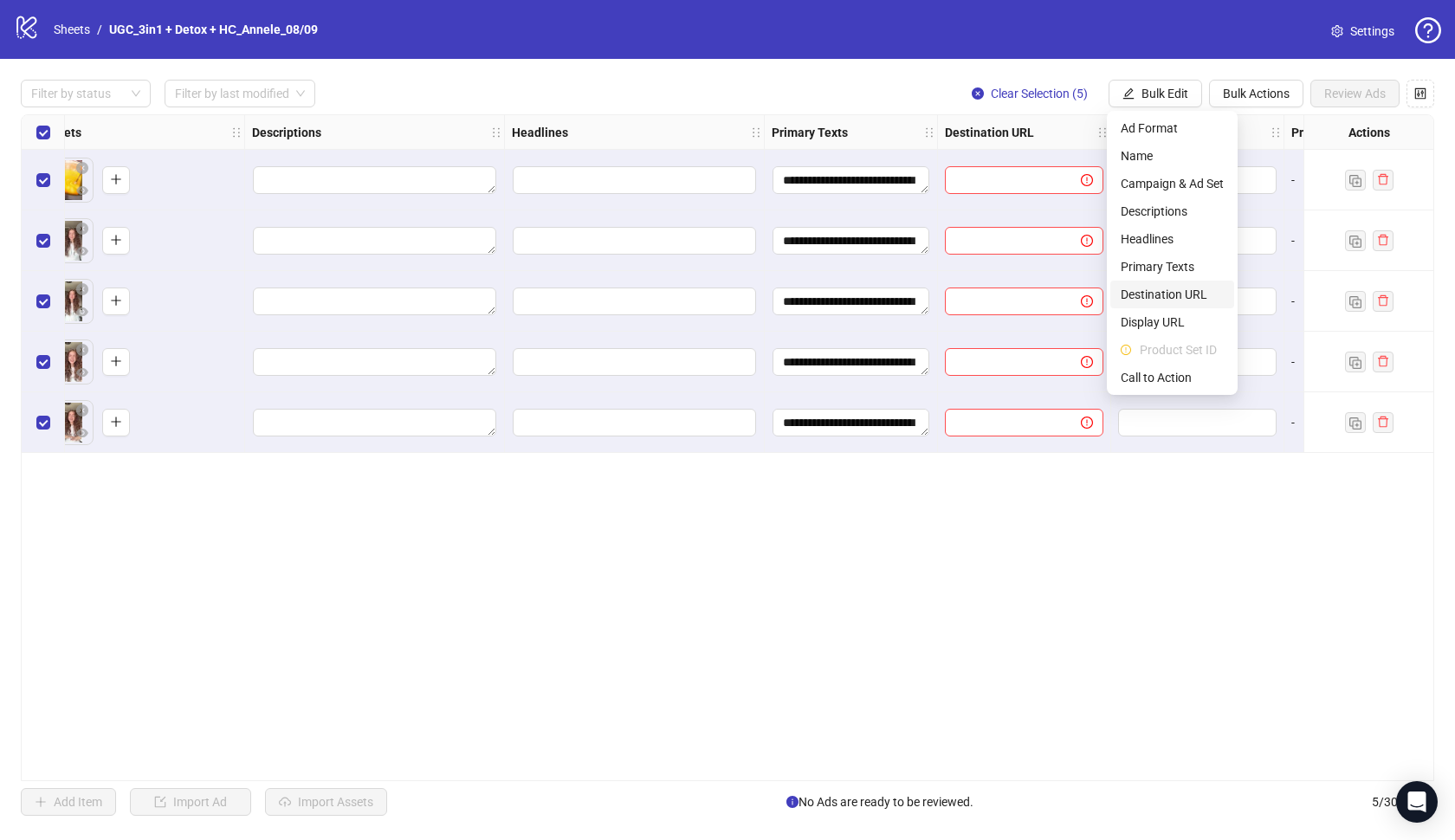
click at [1204, 297] on span "Destination URL" at bounding box center [1172, 294] width 103 height 19
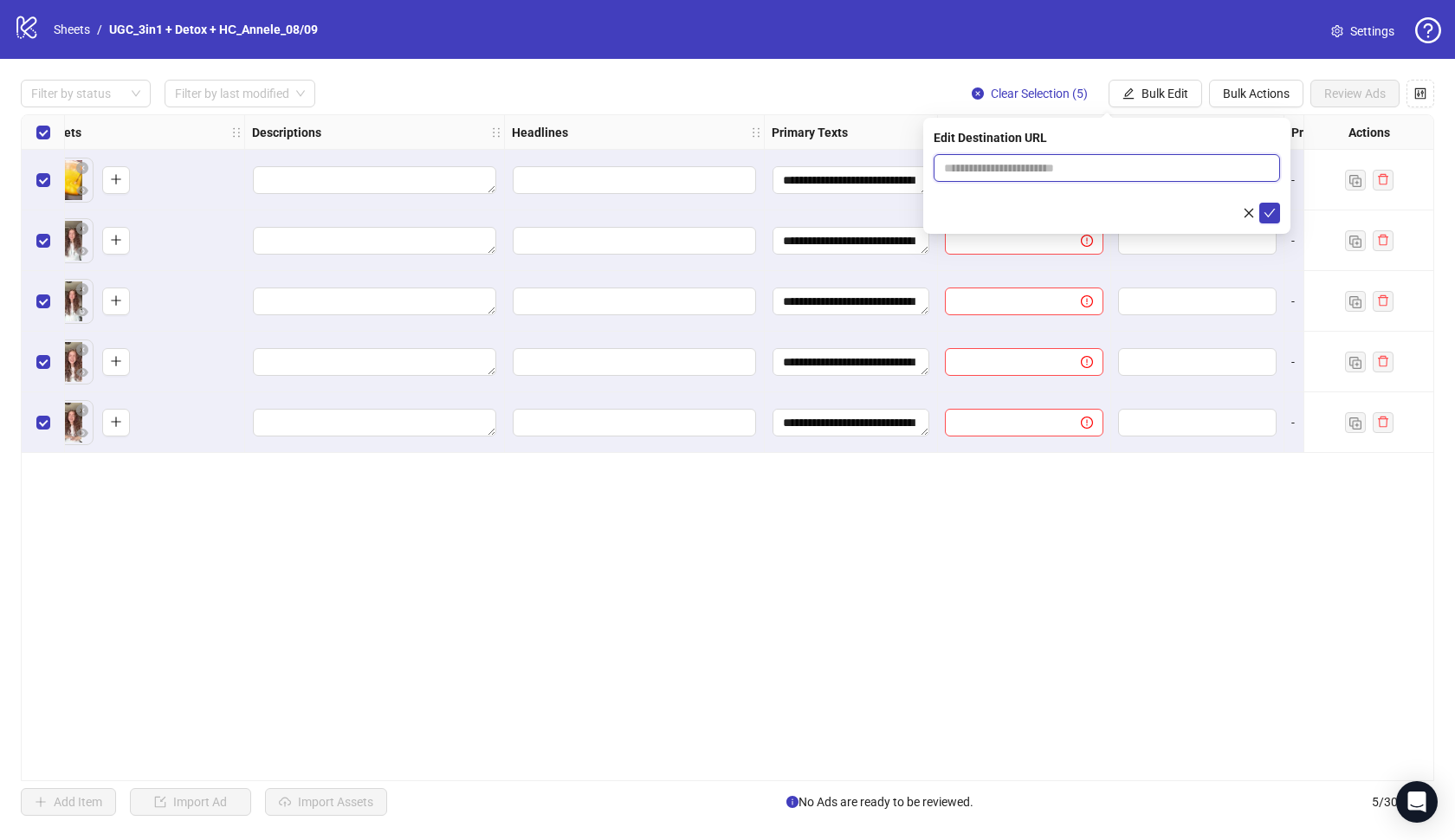
click at [1027, 174] on input "text" at bounding box center [1099, 168] width 312 height 19
paste input "**********"
type input "**********"
click at [1276, 218] on button "submit" at bounding box center [1270, 213] width 21 height 21
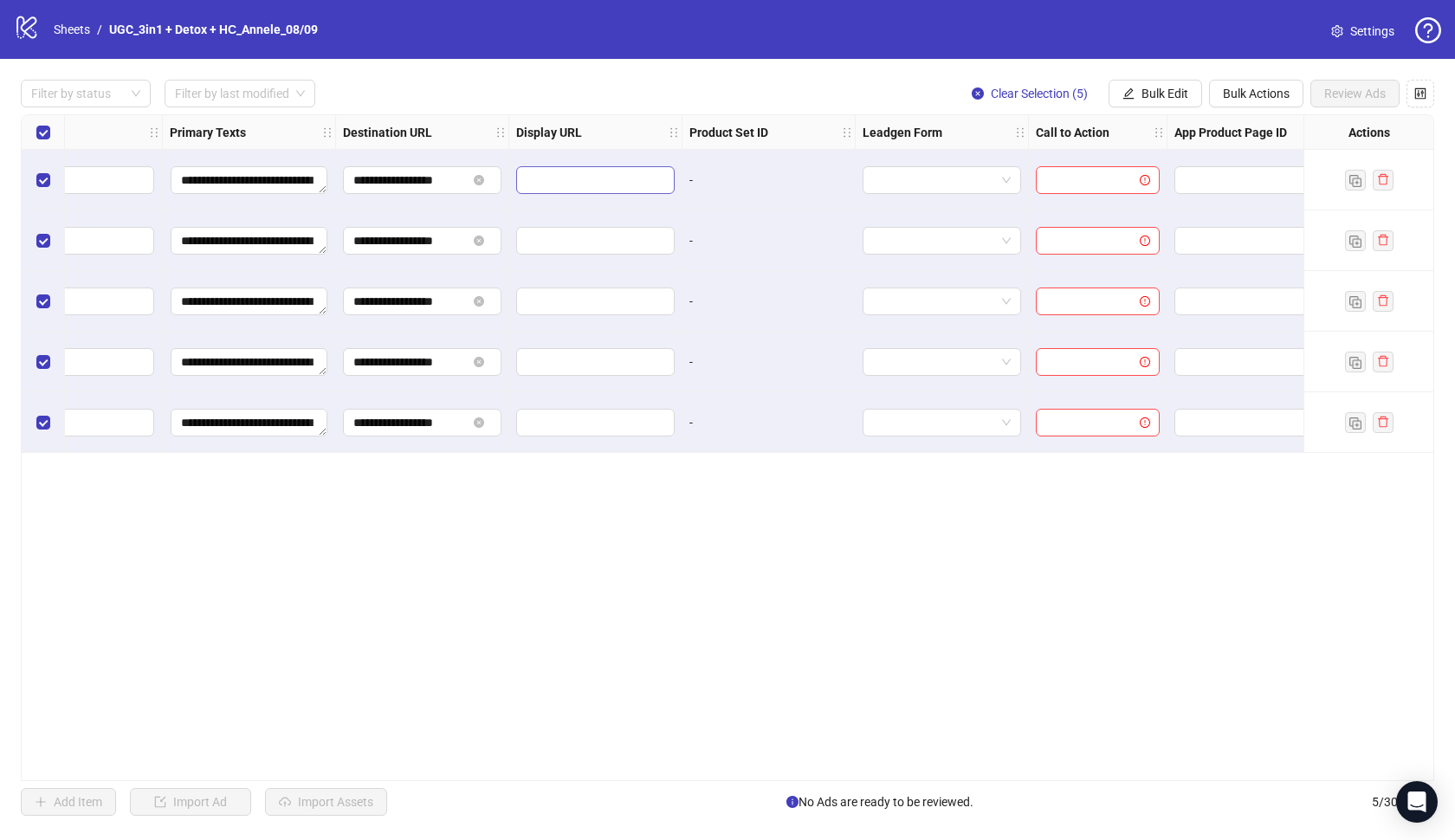
scroll to position [0, 1400]
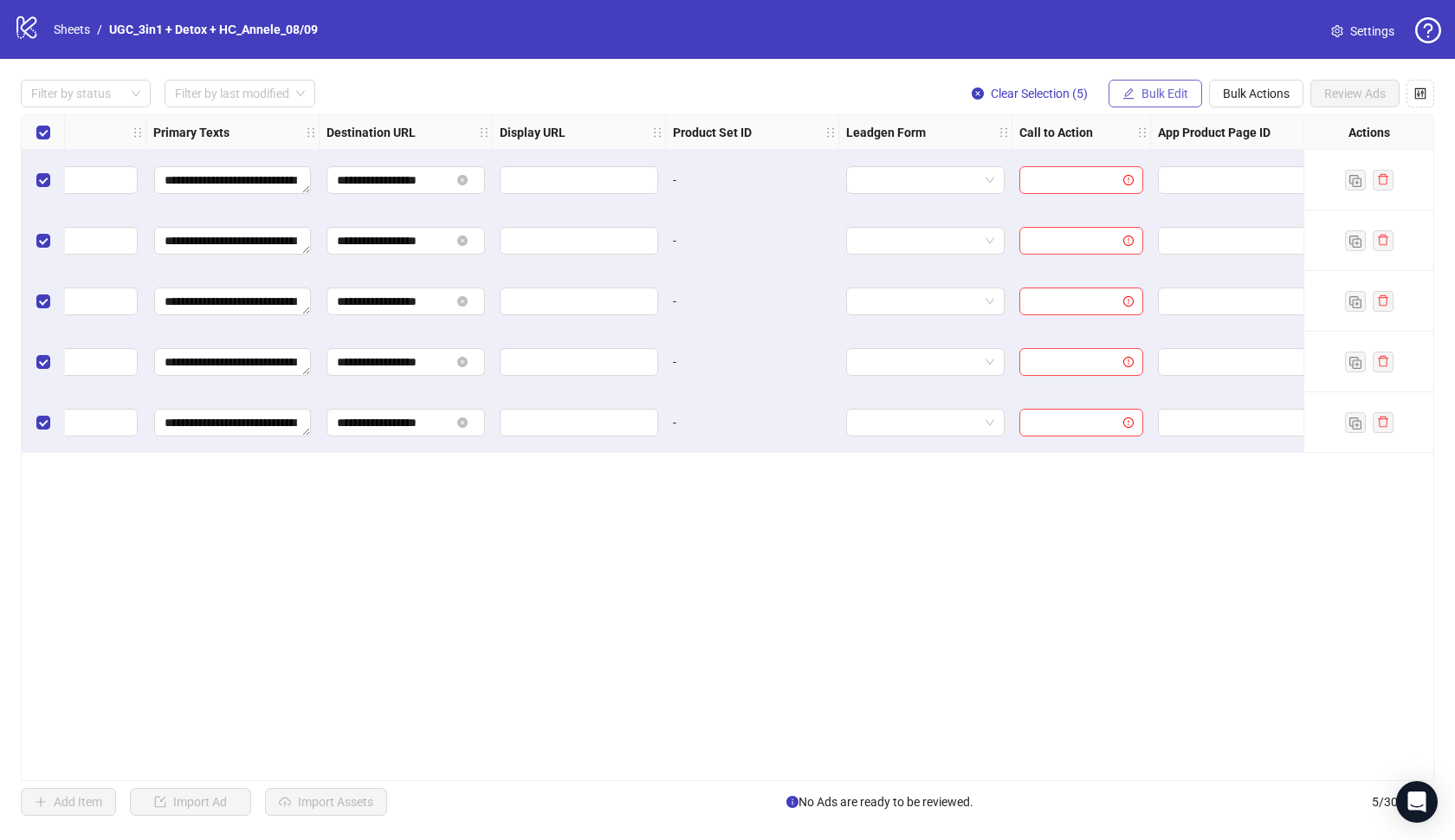
click at [1179, 93] on span "Bulk Edit" at bounding box center [1165, 93] width 46 height 14
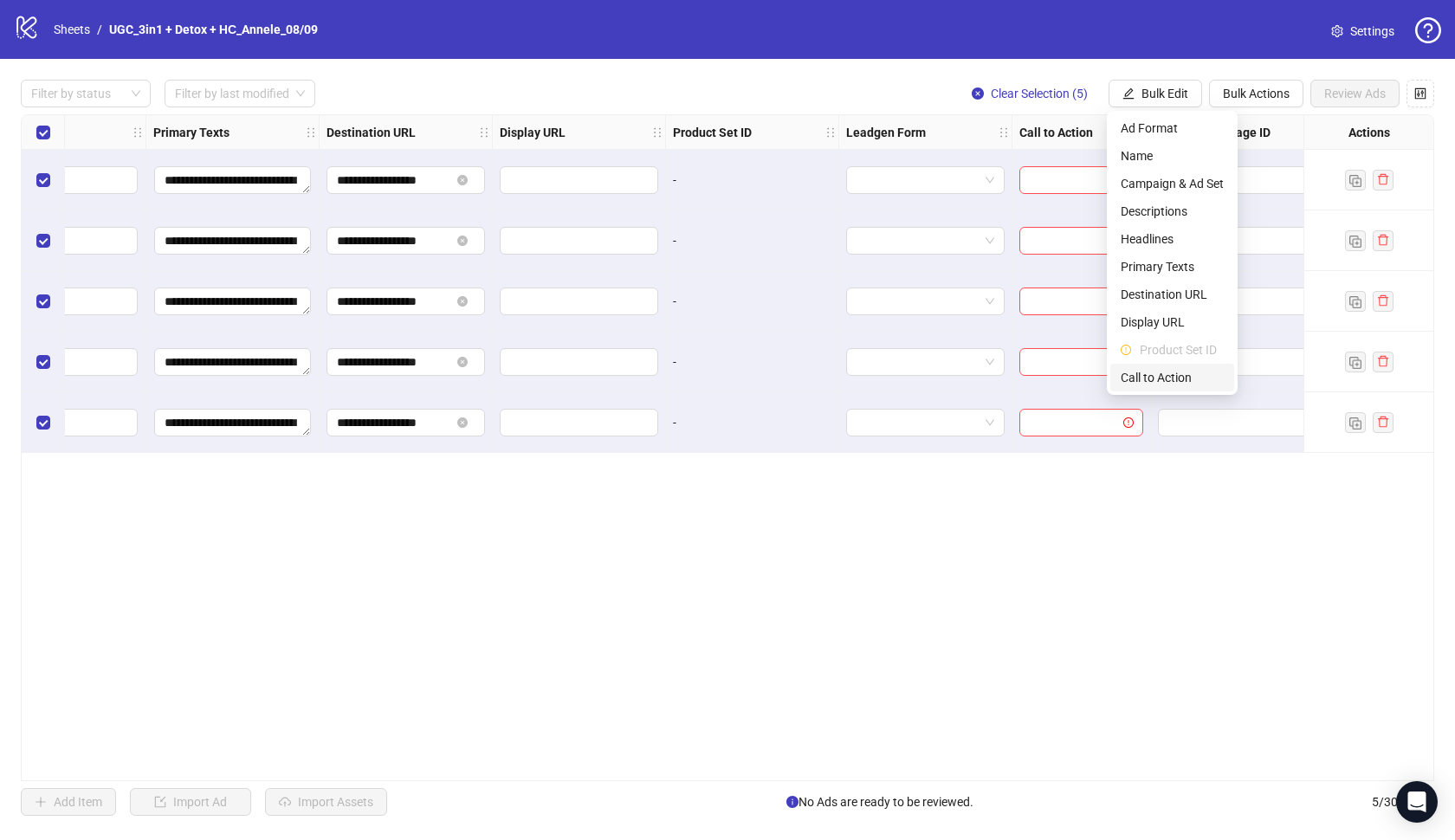
click at [1178, 373] on span "Call to Action" at bounding box center [1172, 377] width 103 height 19
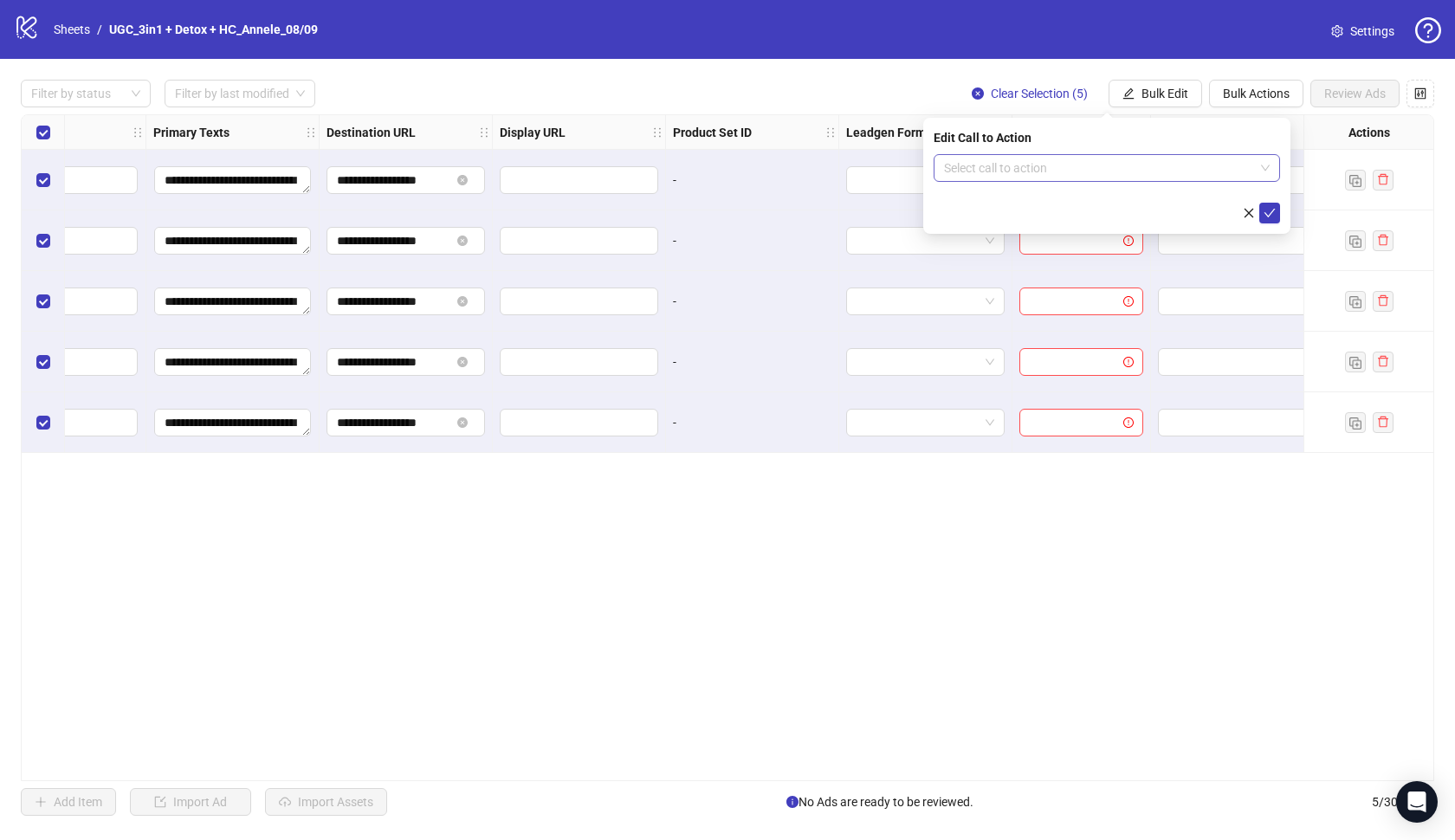
click at [1156, 180] on input "search" at bounding box center [1098, 167] width 310 height 26
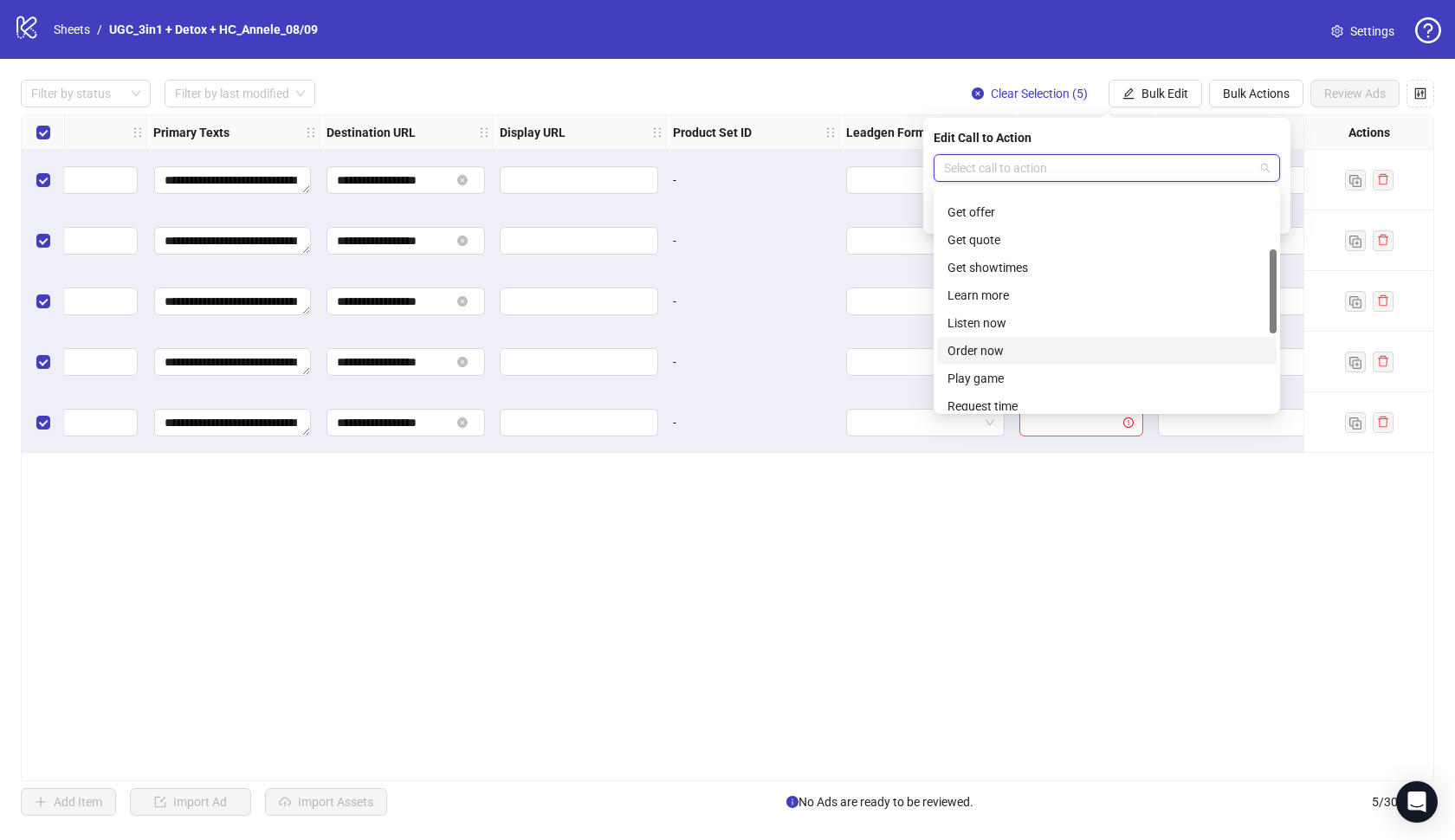
scroll to position [159, 0]
click at [1014, 290] on div "Learn more" at bounding box center [1107, 293] width 319 height 19
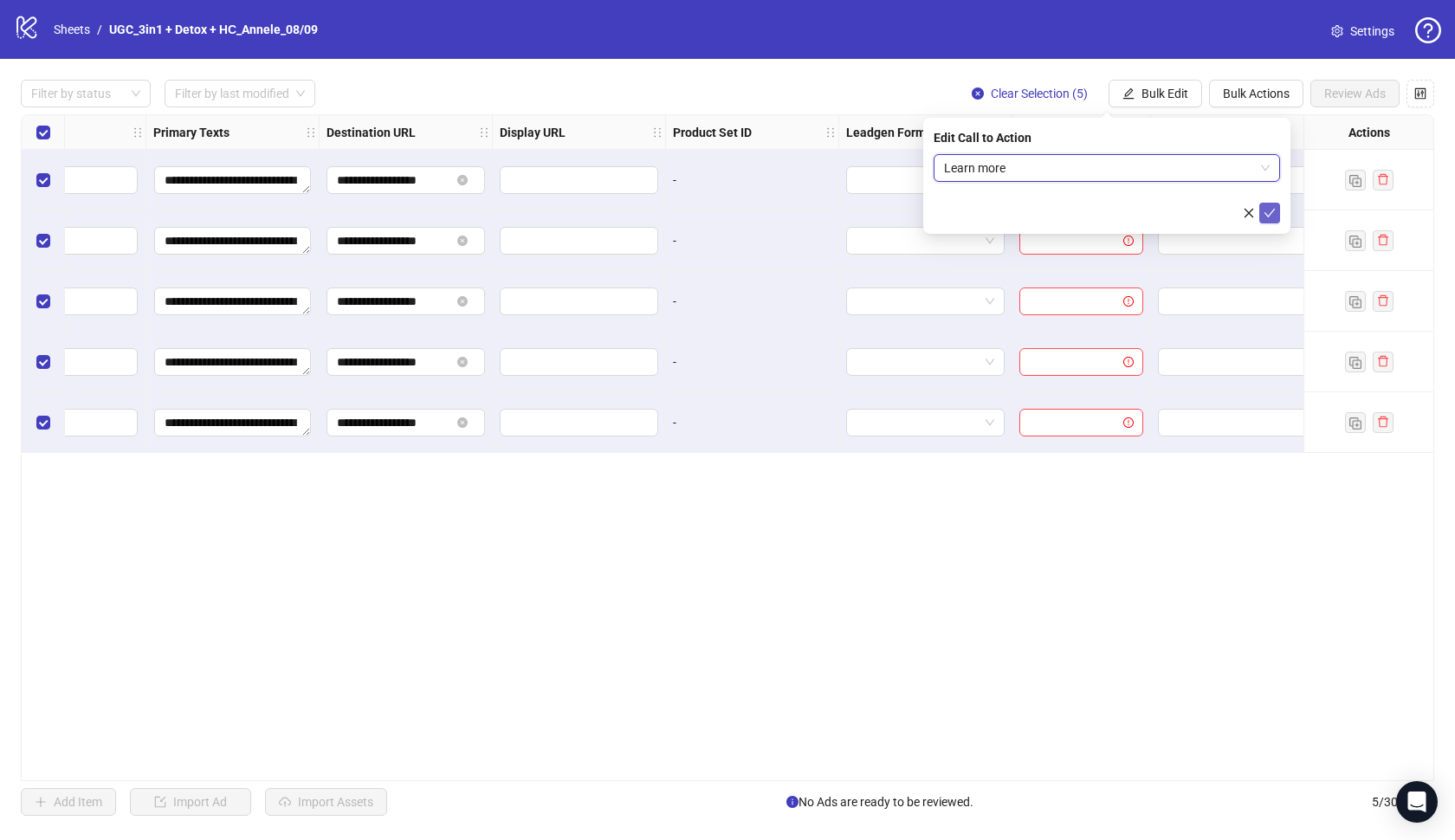
click at [1262, 215] on button "submit" at bounding box center [1270, 213] width 21 height 21
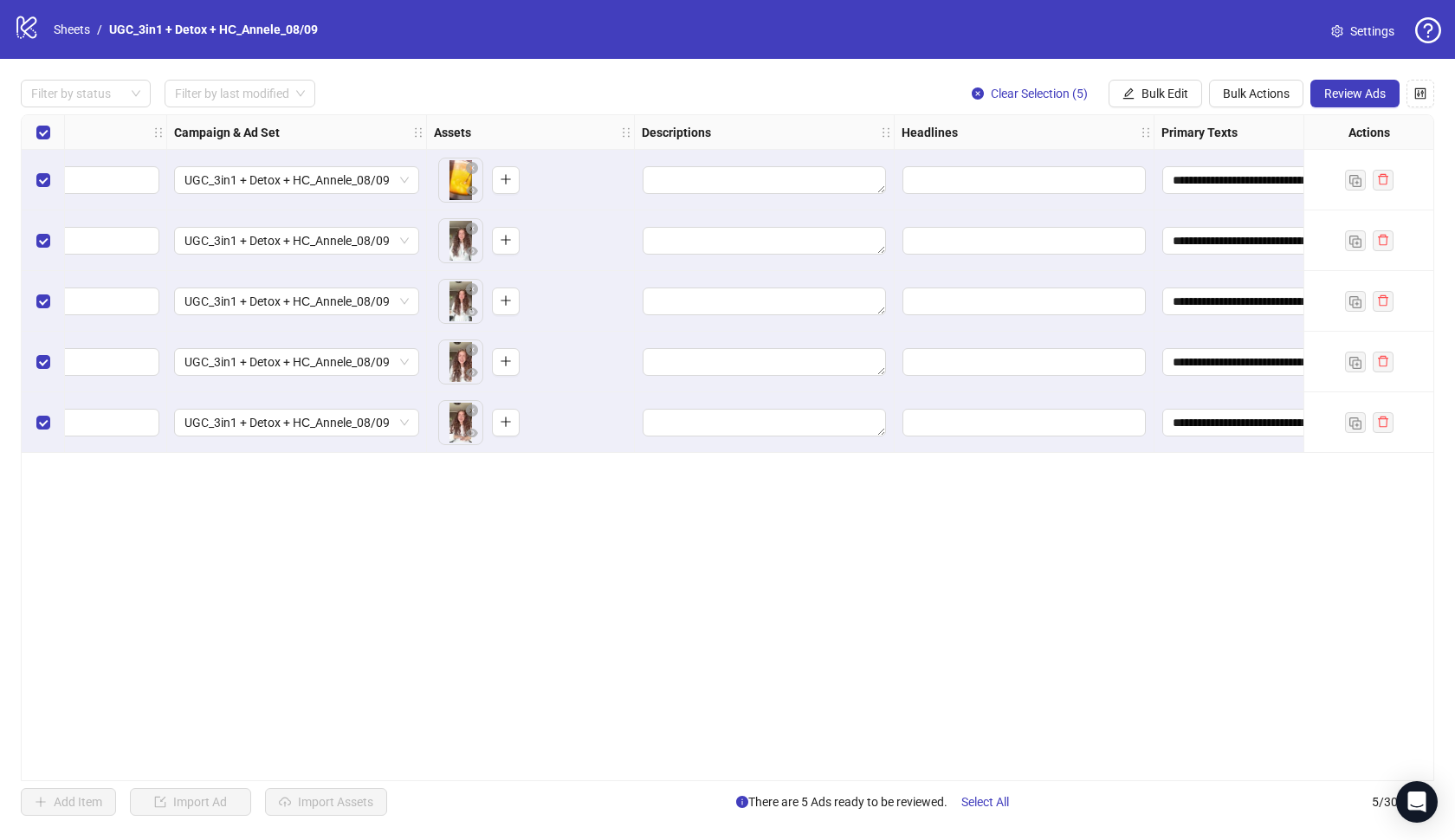
scroll to position [0, 392]
click at [1164, 91] on span "Bulk Edit" at bounding box center [1165, 93] width 46 height 14
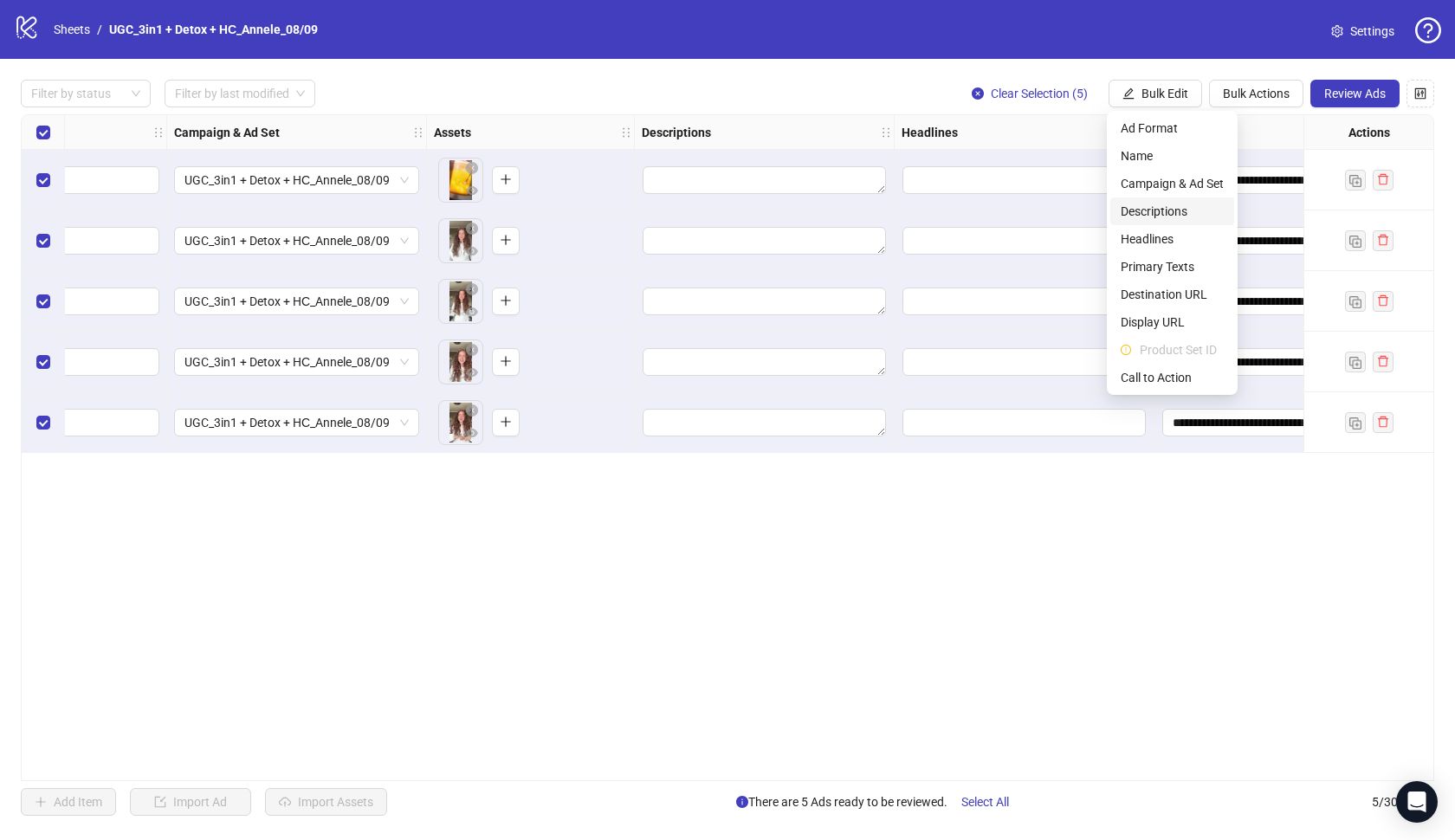
click at [1170, 208] on span "Descriptions" at bounding box center [1172, 211] width 103 height 19
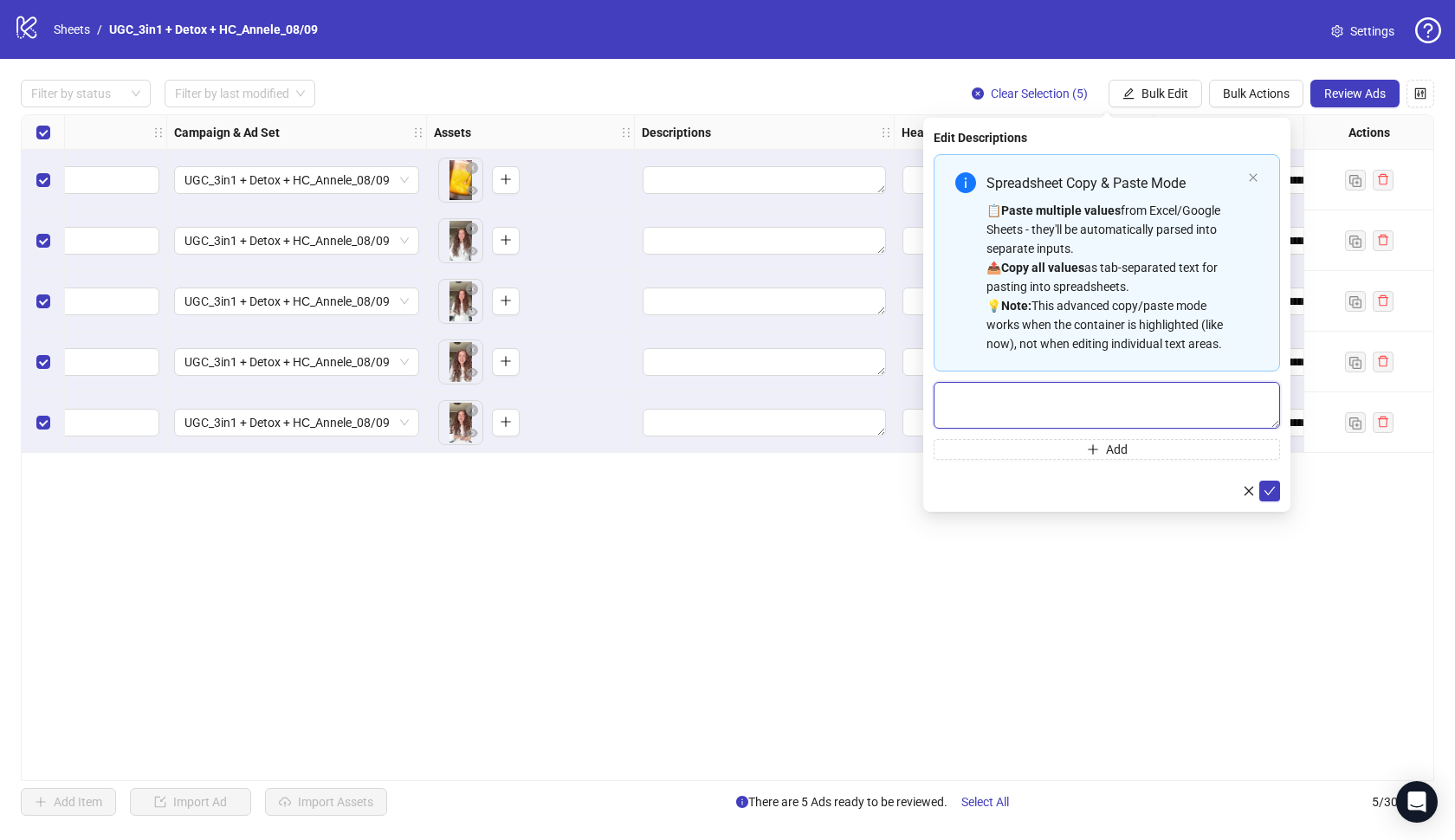
click at [1124, 424] on textarea "Multi-text input container - paste or copy values" at bounding box center [1107, 405] width 346 height 46
paste textarea "**********"
type textarea "**********"
click at [1265, 491] on icon "check" at bounding box center [1270, 490] width 11 height 9
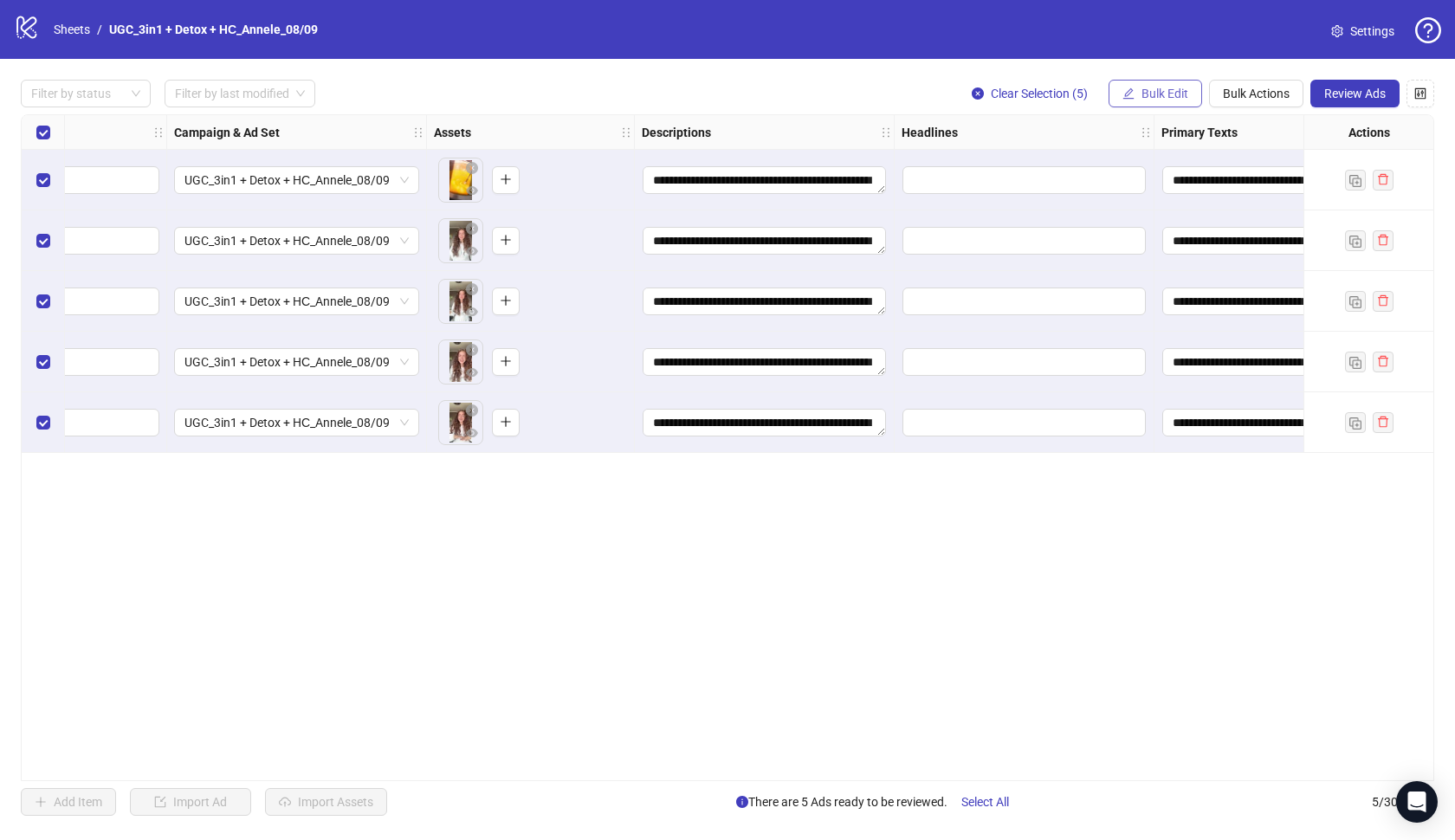
click at [1178, 89] on span "Bulk Edit" at bounding box center [1165, 93] width 46 height 14
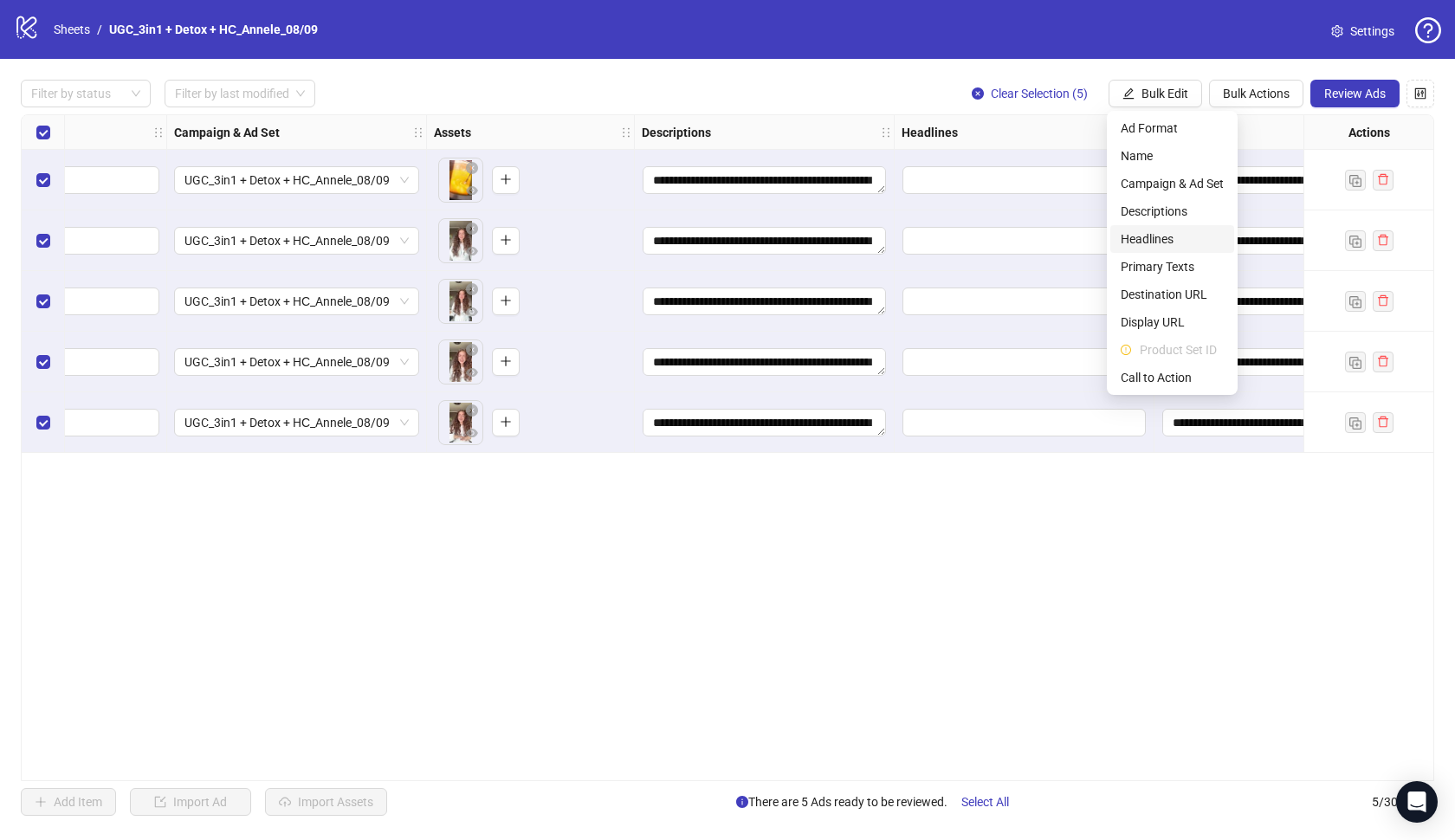
click at [1166, 239] on span "Headlines" at bounding box center [1172, 239] width 103 height 19
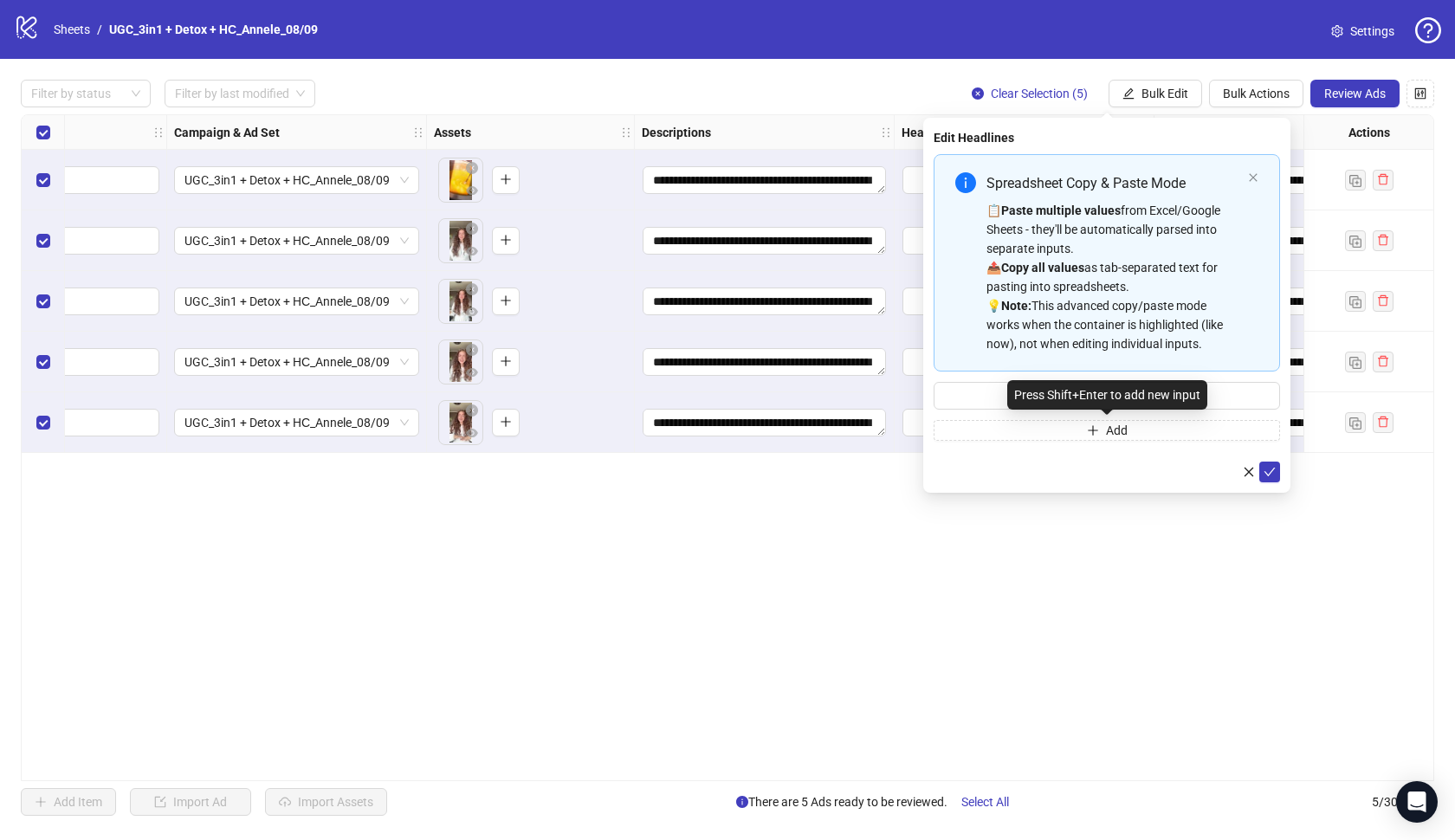
click at [1095, 405] on div "Press Shift+Enter to add new input" at bounding box center [1107, 394] width 200 height 29
click at [1229, 394] on input "Multi-input container - paste or copy values" at bounding box center [1107, 395] width 346 height 27
paste input "**********"
type input "**********"
click at [1267, 472] on icon "check" at bounding box center [1270, 471] width 12 height 12
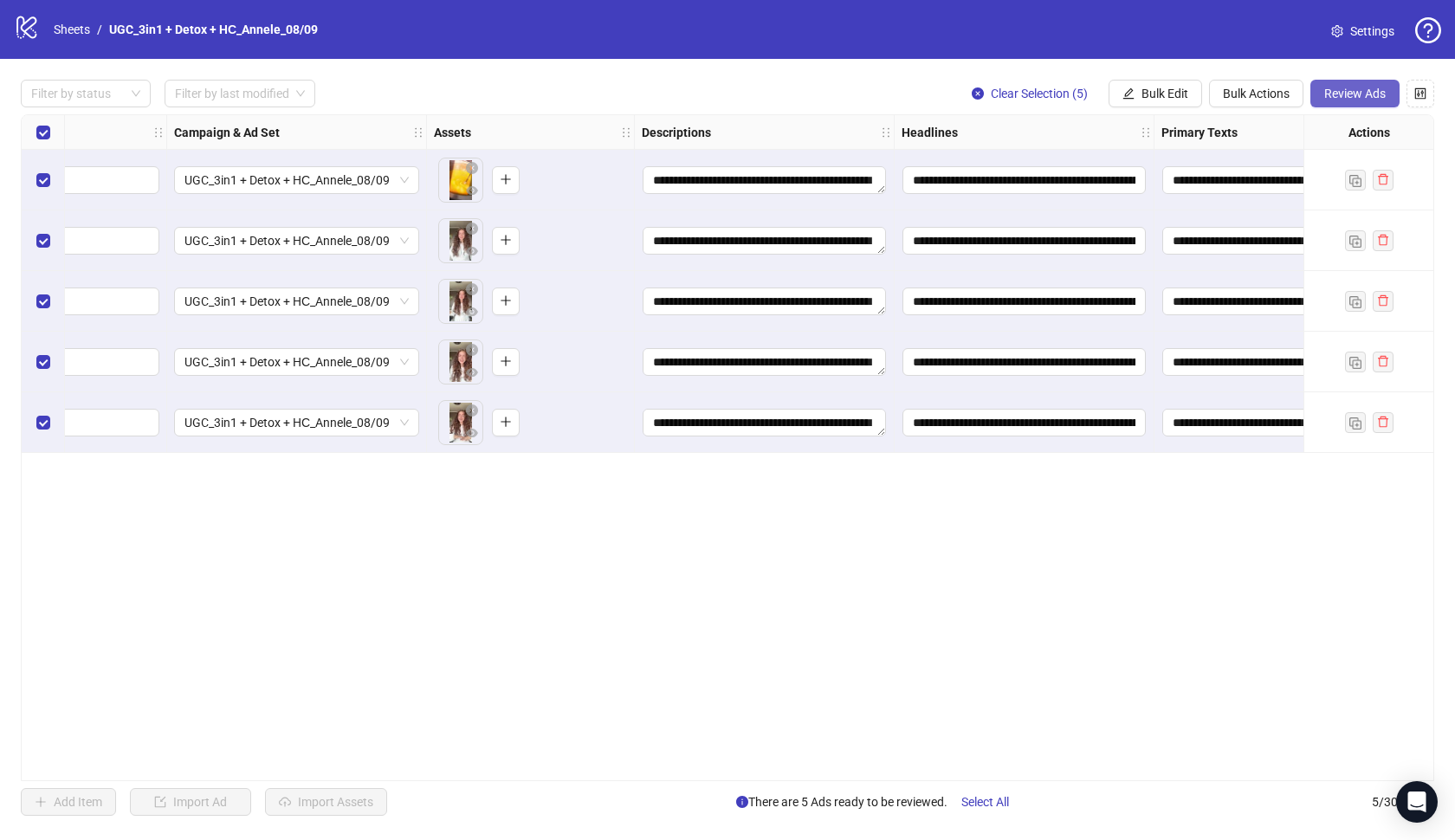
click at [1330, 99] on span "Review Ads" at bounding box center [1354, 93] width 62 height 14
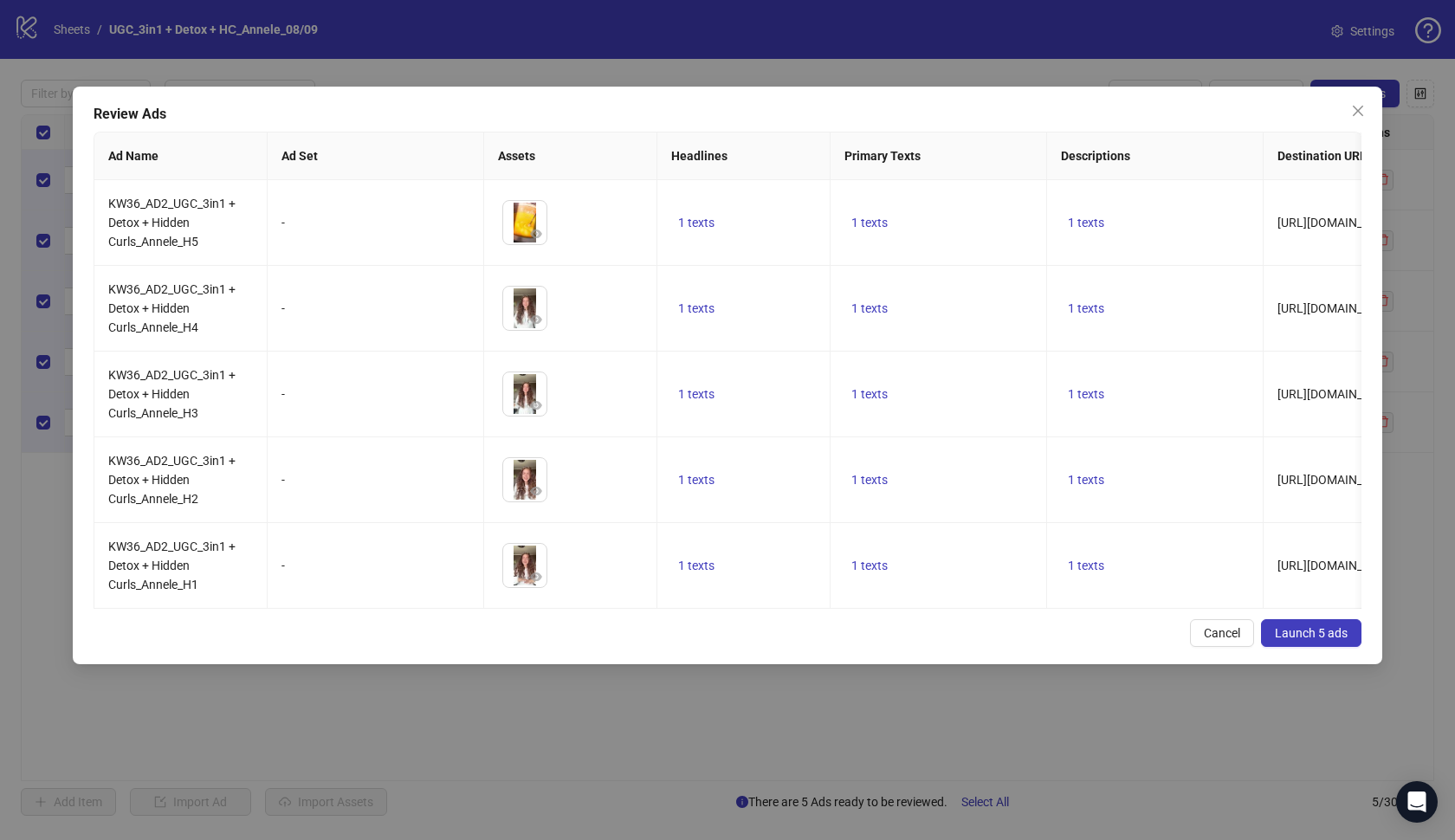
click at [1317, 630] on span "Launch 5 ads" at bounding box center [1311, 632] width 73 height 14
